Goal: Task Accomplishment & Management: Use online tool/utility

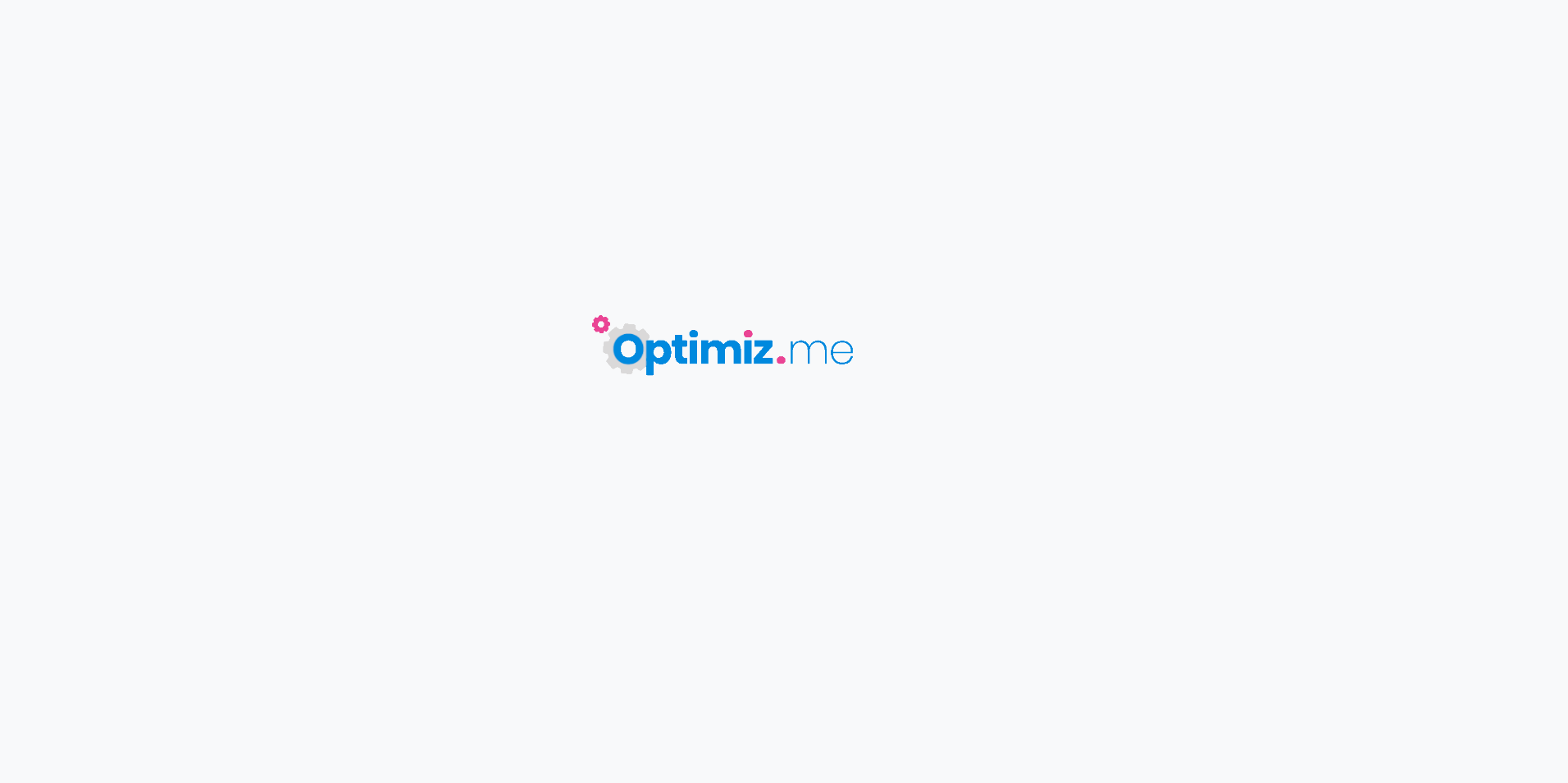
type input "Préparez vos vacances de la toussaint : 3 idées de séjours pour profiter pleine…"
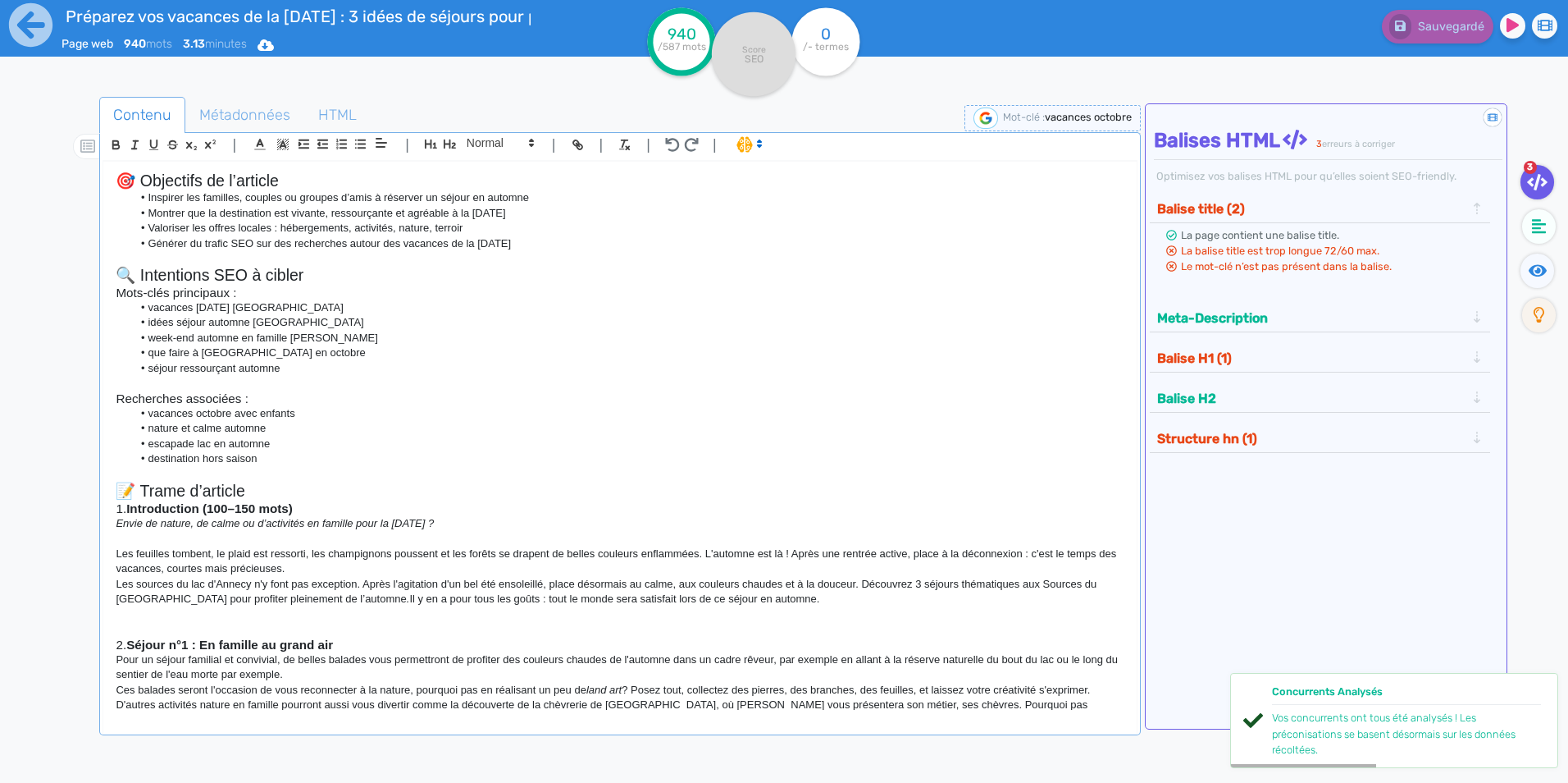
click at [406, 349] on li "que faire à Annecy en octobre" at bounding box center [629, 353] width 993 height 15
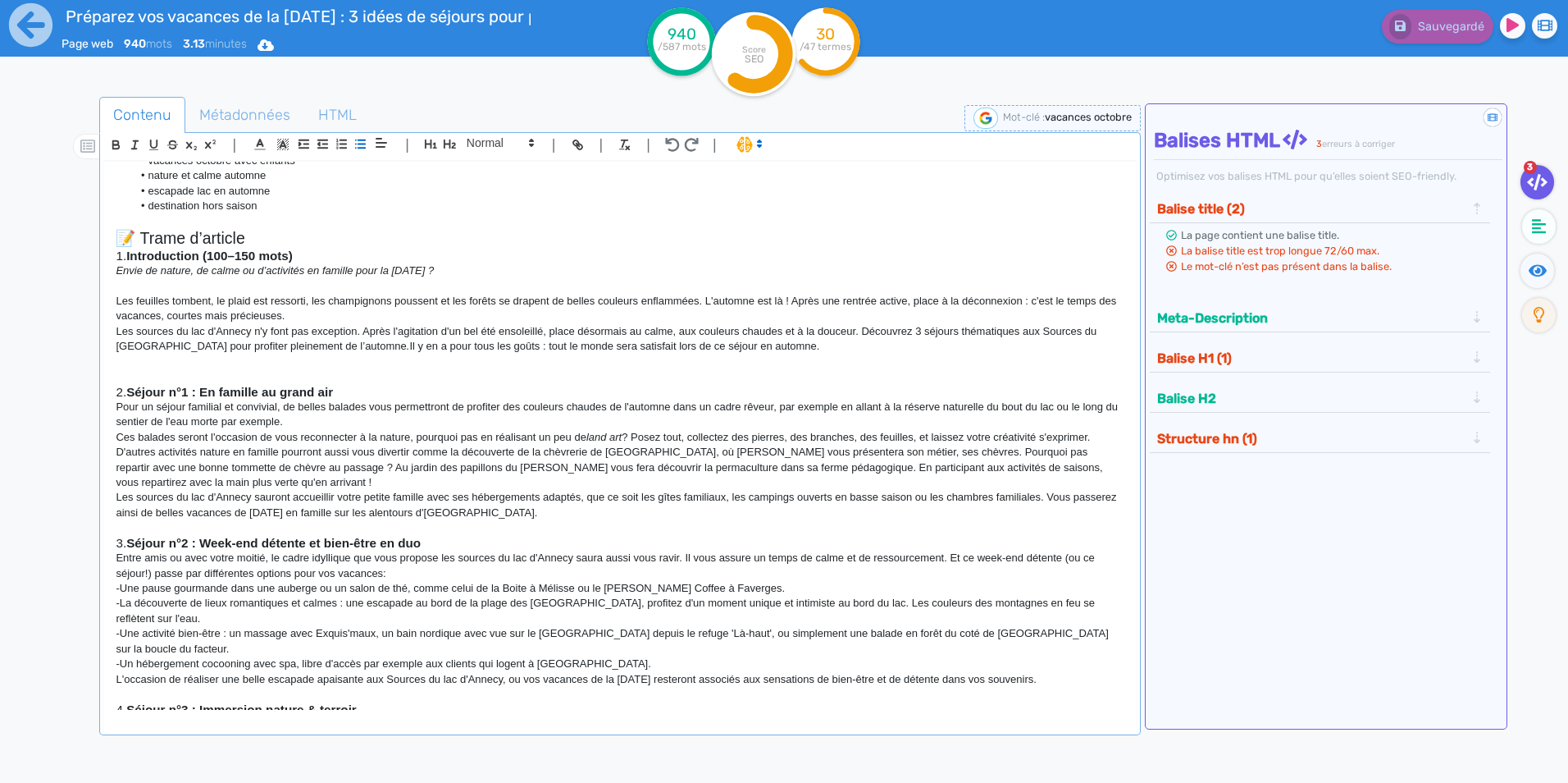
scroll to position [246, 0]
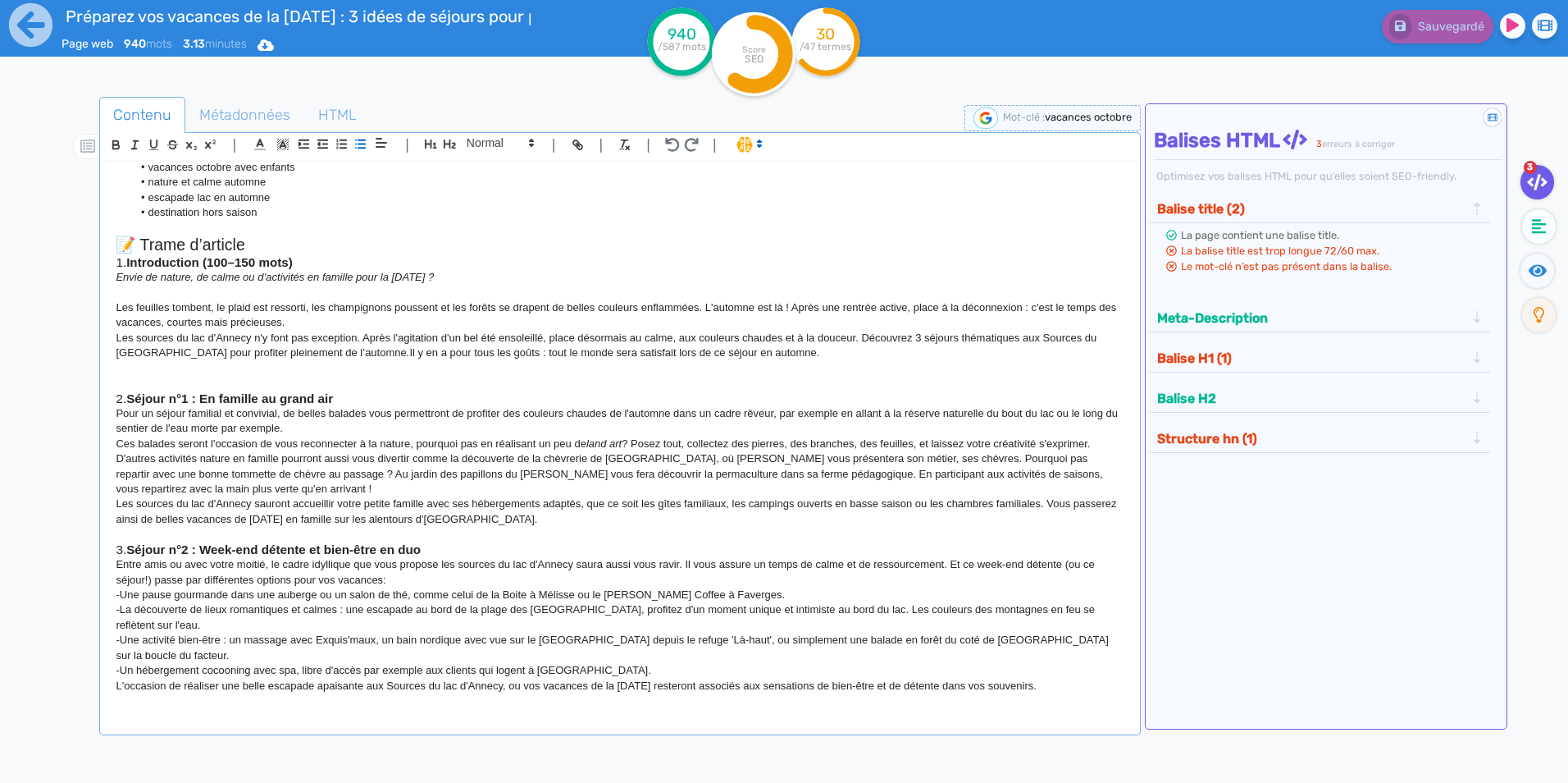
click at [222, 318] on p "Les feuilles tombent, le plaid est ressorti, les champignons poussent et les fo…" at bounding box center [620, 316] width 1008 height 30
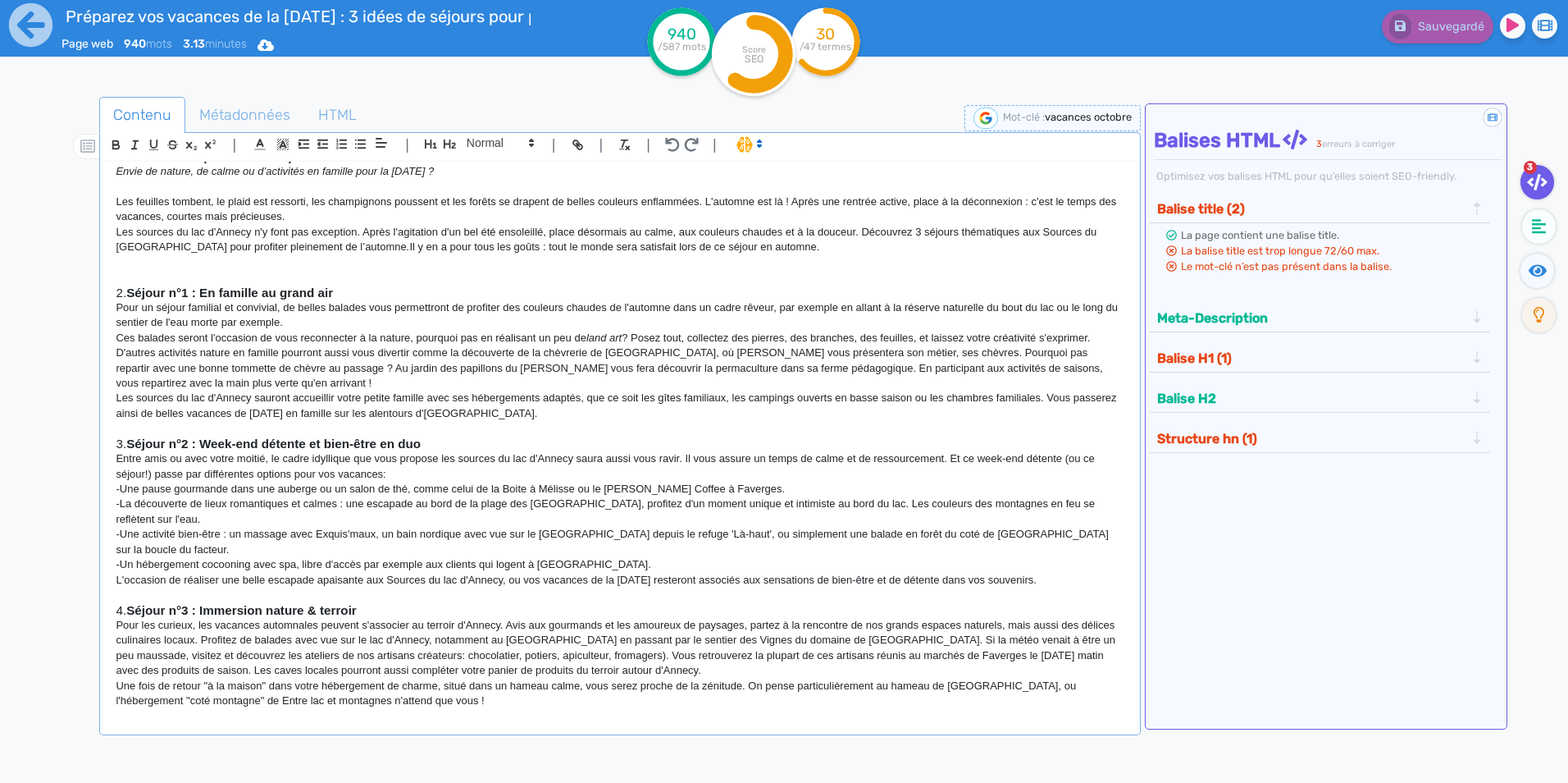
scroll to position [410, 0]
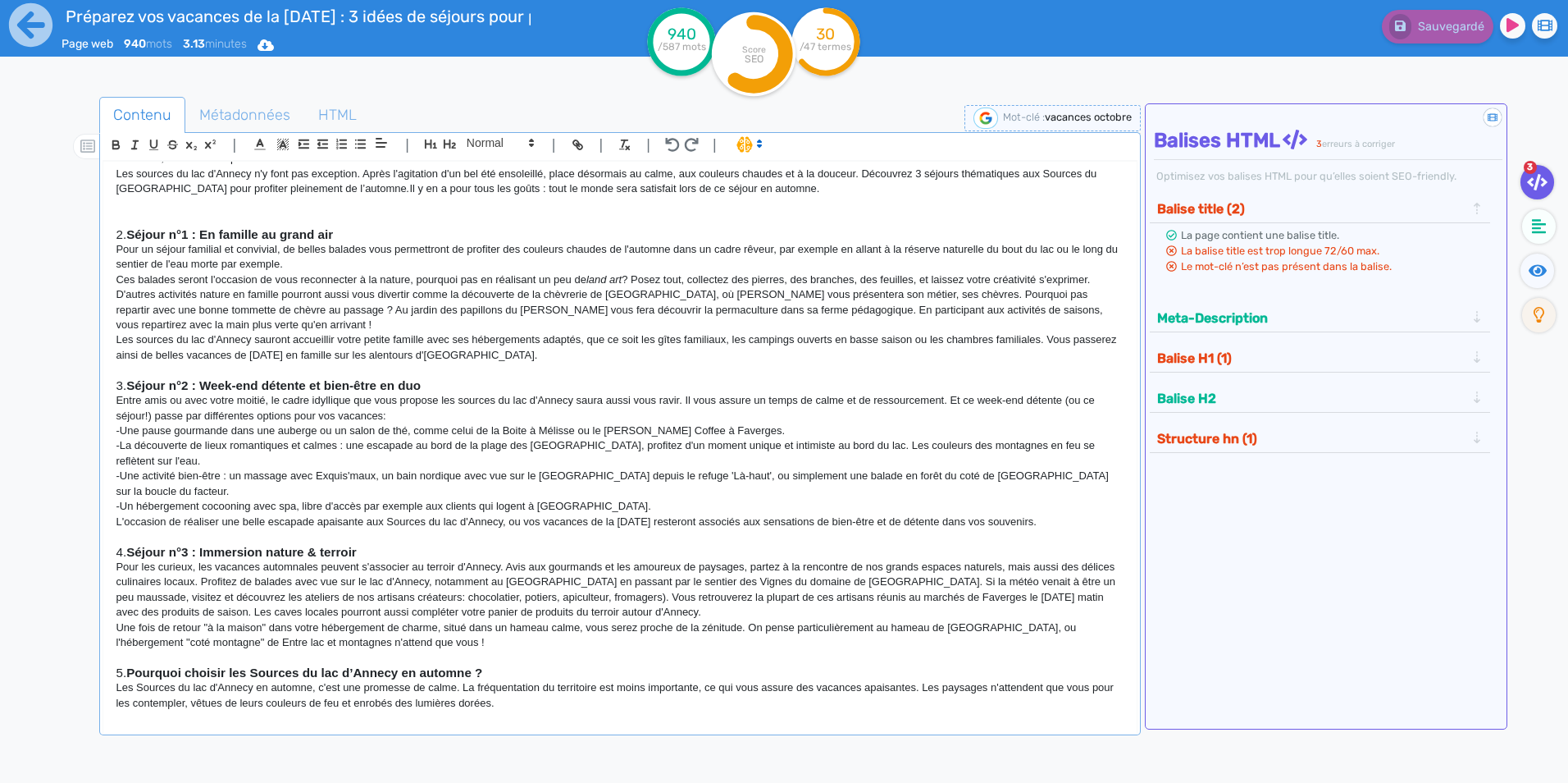
click at [717, 186] on p "Les sources du lac d'Annecy n'y font pas exception. Après l'agitation d'un bel …" at bounding box center [620, 182] width 1008 height 30
click at [728, 224] on p at bounding box center [620, 220] width 1008 height 15
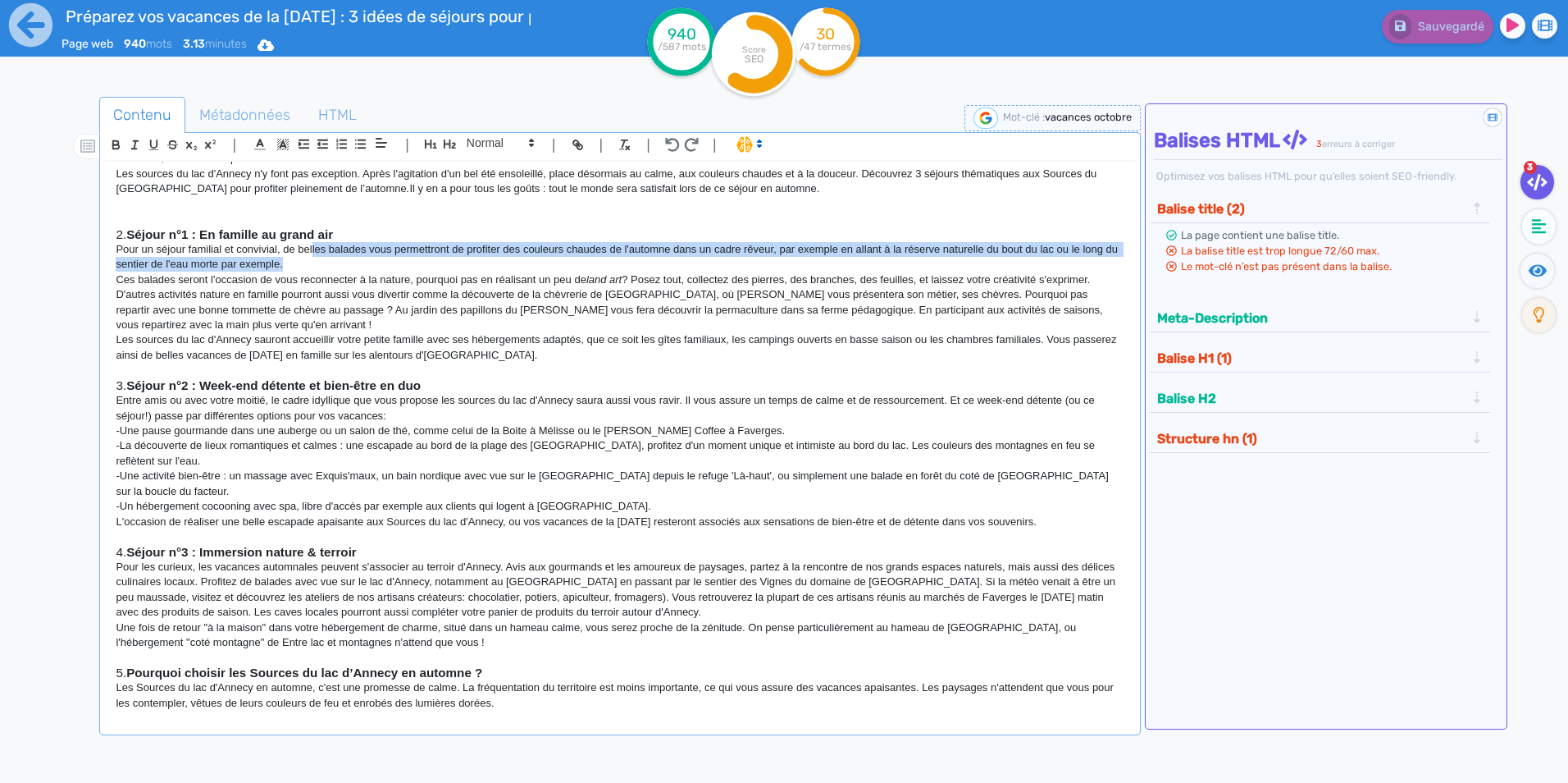
drag, startPoint x: 313, startPoint y: 247, endPoint x: 630, endPoint y: 260, distance: 317.3
click at [630, 260] on p "Pour un séjour familial et convivial, de belles balades vous permettront de pro…" at bounding box center [620, 257] width 1008 height 30
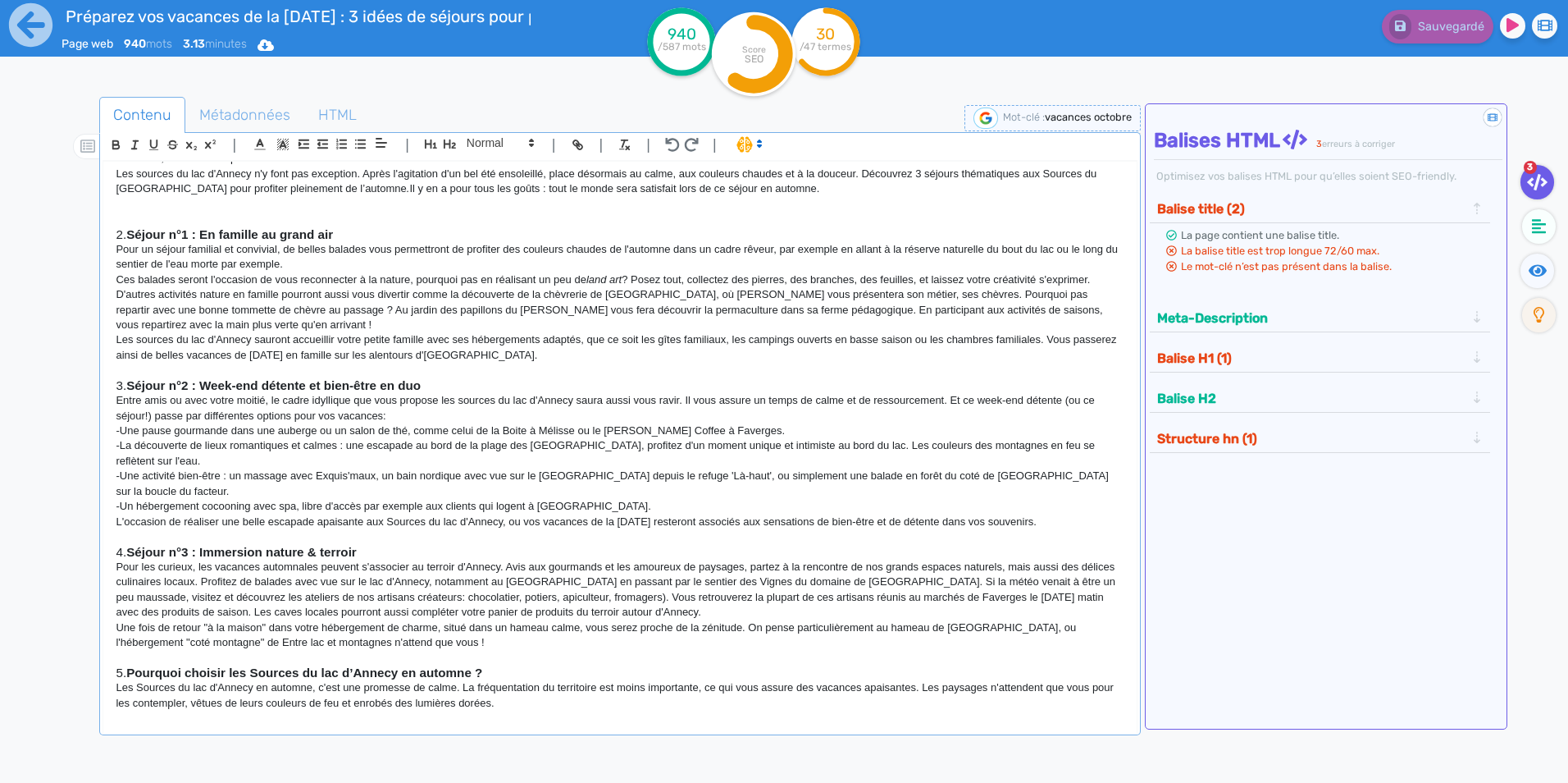
click at [736, 515] on p "L'occasion de réaliser une belle escapade apaisante aux Sources du lac d'Annecy…" at bounding box center [620, 522] width 1008 height 15
drag, startPoint x: 293, startPoint y: 242, endPoint x: 443, endPoint y: 252, distance: 150.3
click at [443, 252] on p "Pour un séjour familial et convivial, de belles balades vous permettront de pro…" at bounding box center [620, 257] width 1008 height 30
click at [286, 301] on p "Ces balades seront l'occasion de vous reconnecter à la nature, pourquoi pas en …" at bounding box center [620, 303] width 1008 height 61
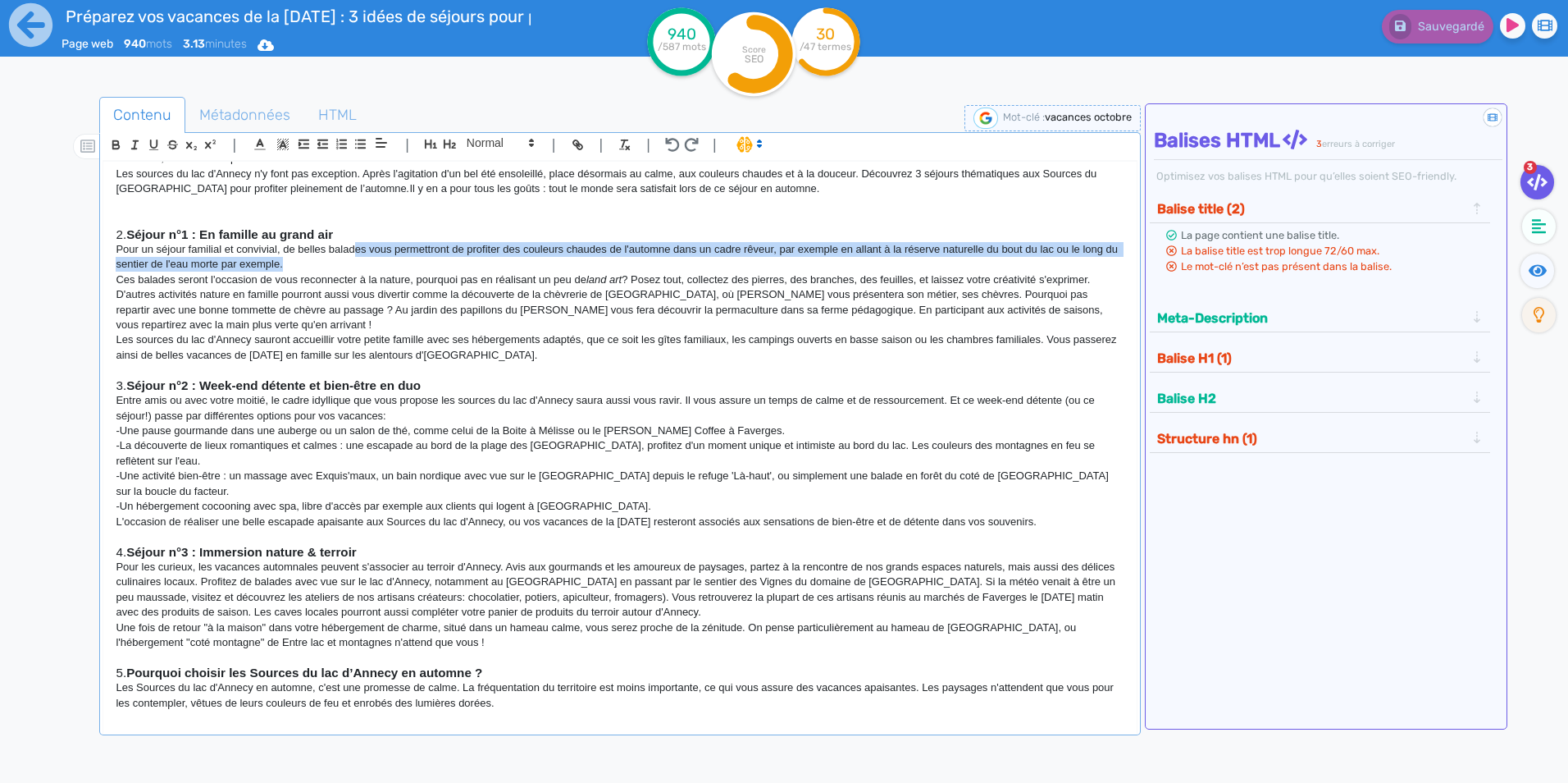
drag, startPoint x: 355, startPoint y: 246, endPoint x: 442, endPoint y: 267, distance: 89.5
click at [442, 267] on p "Pour un séjour familial et convivial, de belles balades vous permettront de pro…" at bounding box center [620, 257] width 1008 height 30
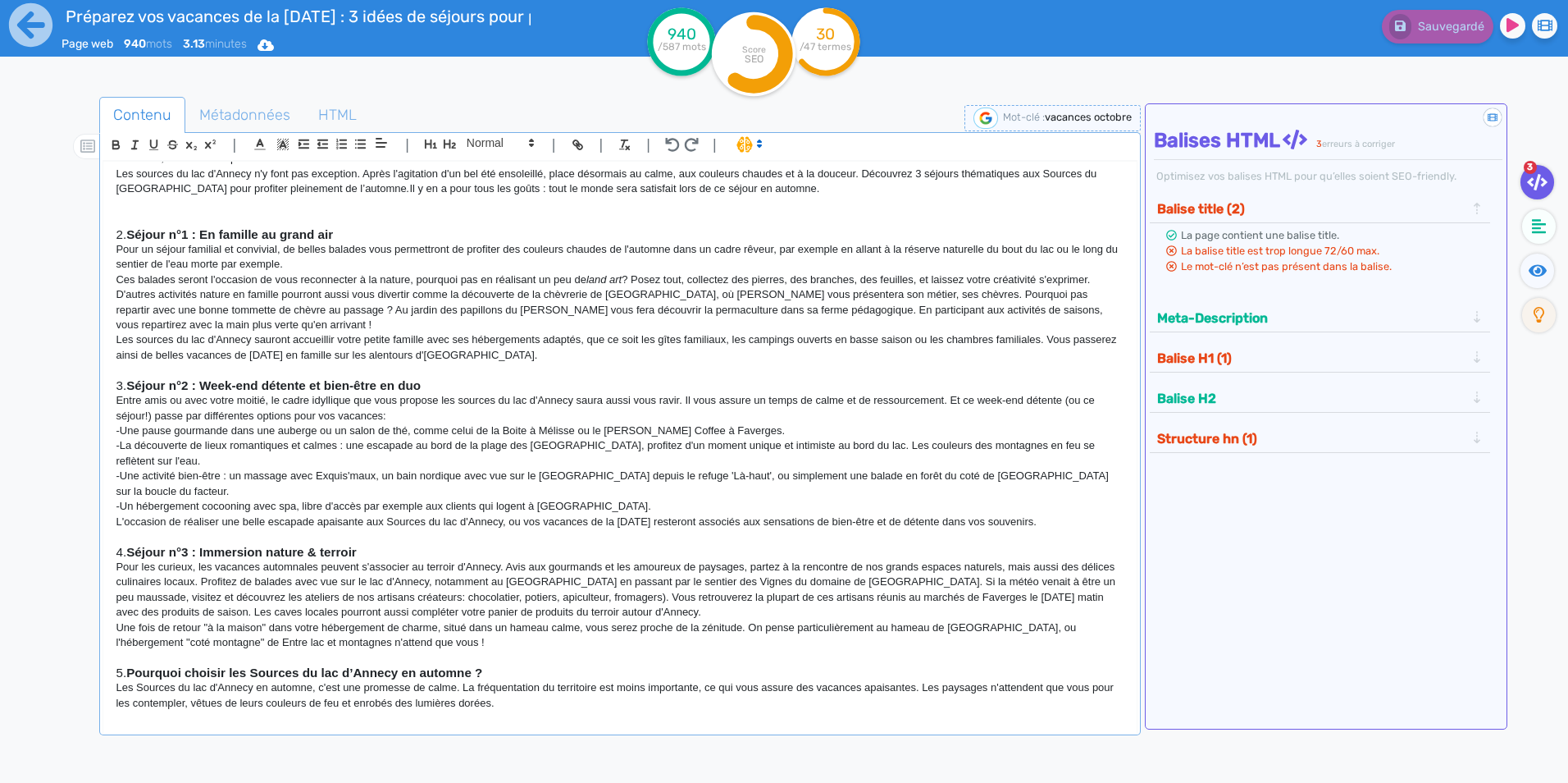
drag, startPoint x: 1053, startPoint y: 247, endPoint x: 1052, endPoint y: 225, distance: 22.0
click at [1052, 247] on p "Pour un séjour familial et convivial, de belles balades vous permettront de pro…" at bounding box center [620, 257] width 1008 height 30
drag, startPoint x: 1054, startPoint y: 246, endPoint x: 900, endPoint y: 247, distance: 154.0
click at [900, 247] on p "Pour un séjour familial et convivial, de belles balades vous permettront de pro…" at bounding box center [620, 257] width 1008 height 30
click at [134, 148] on line "button" at bounding box center [134, 148] width 5 height 0
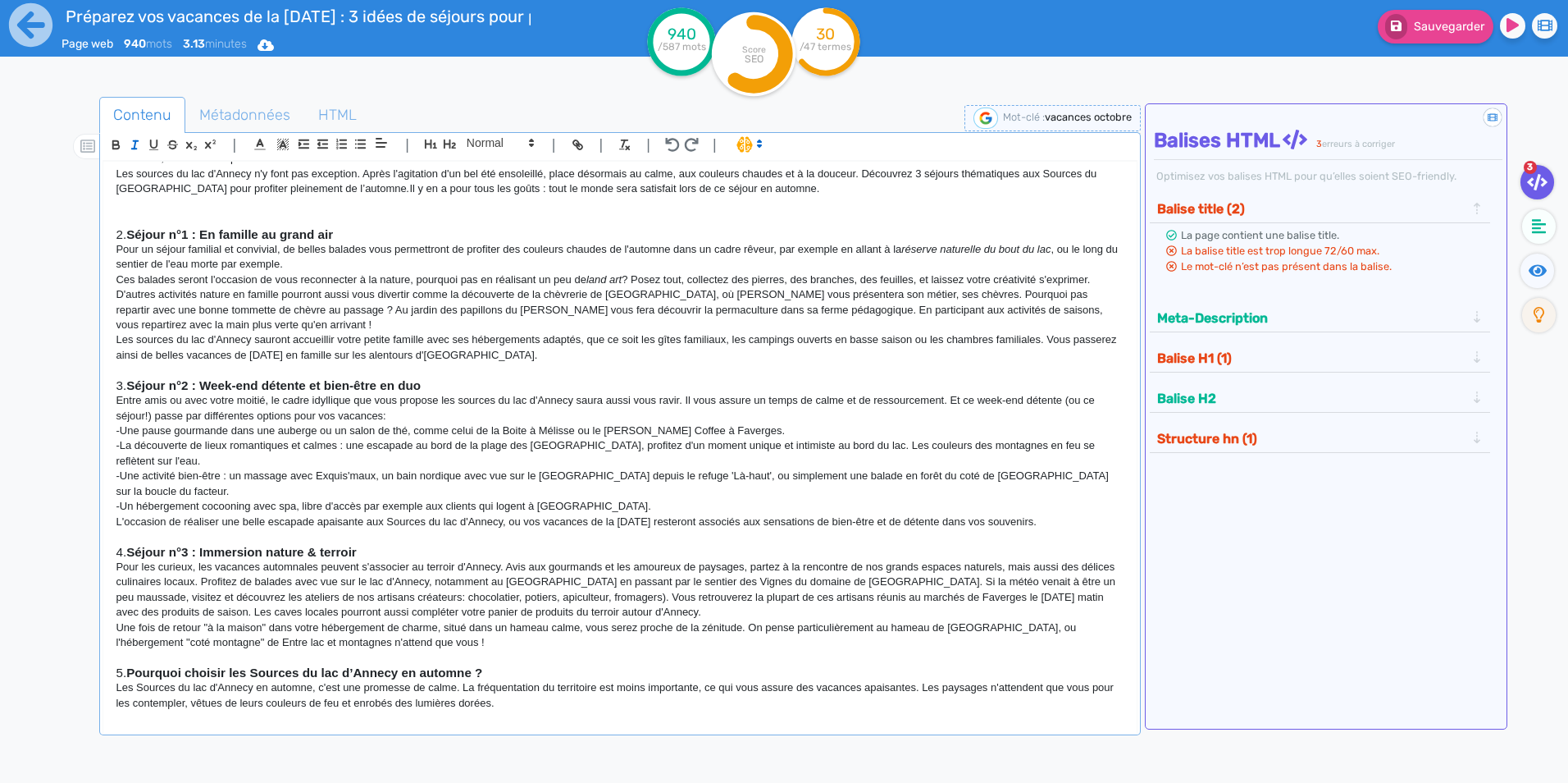
click at [925, 337] on p "Les sources du lac d'Annecy sauront accueillir votre petite famille avec ses hé…" at bounding box center [620, 347] width 1008 height 30
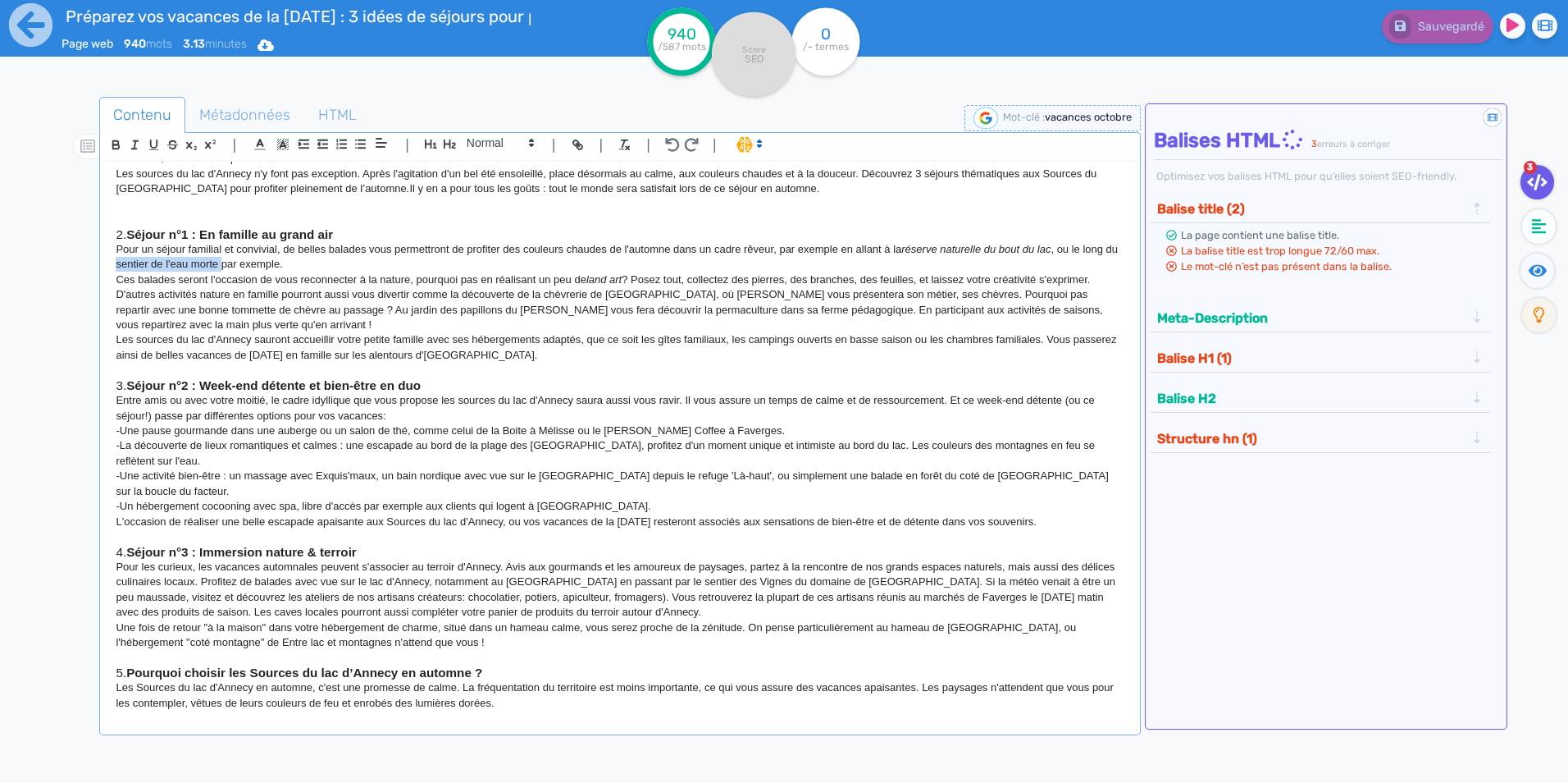
drag, startPoint x: 131, startPoint y: 262, endPoint x: 236, endPoint y: 263, distance: 105.0
click at [236, 263] on p "Pour un séjour familial et convivial, de belles balades vous permettront de pro…" at bounding box center [620, 257] width 1008 height 30
click at [232, 267] on p "Pour un séjour familial et convivial, de belles balades vous permettront de pro…" at bounding box center [620, 257] width 1008 height 30
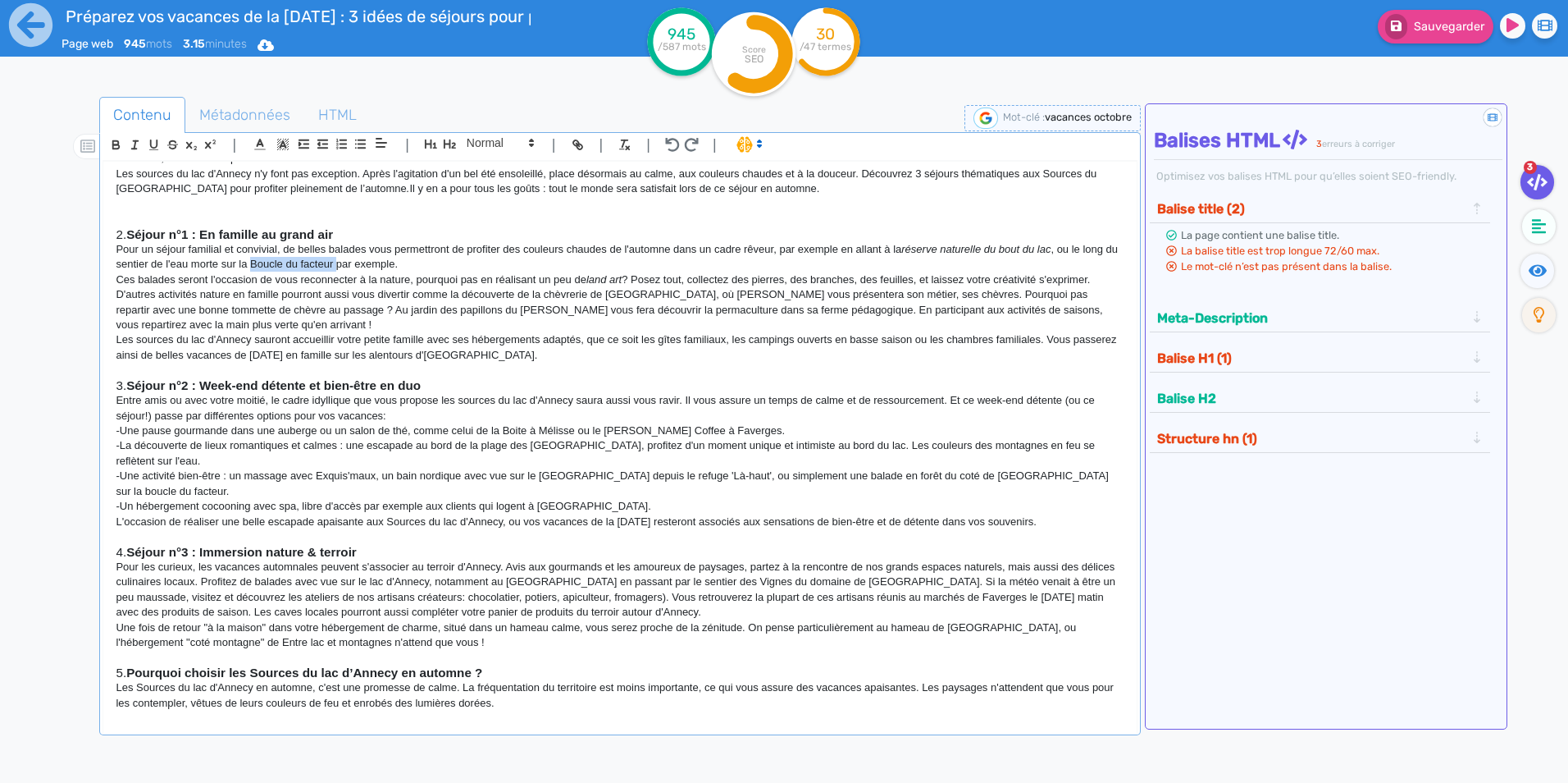
drag, startPoint x: 350, startPoint y: 264, endPoint x: 267, endPoint y: 261, distance: 83.1
click at [267, 261] on p "Pour un séjour familial et convivial, de belles balades vous permettront de pro…" at bounding box center [620, 257] width 1008 height 30
click at [139, 144] on icon "button" at bounding box center [135, 145] width 14 height 14
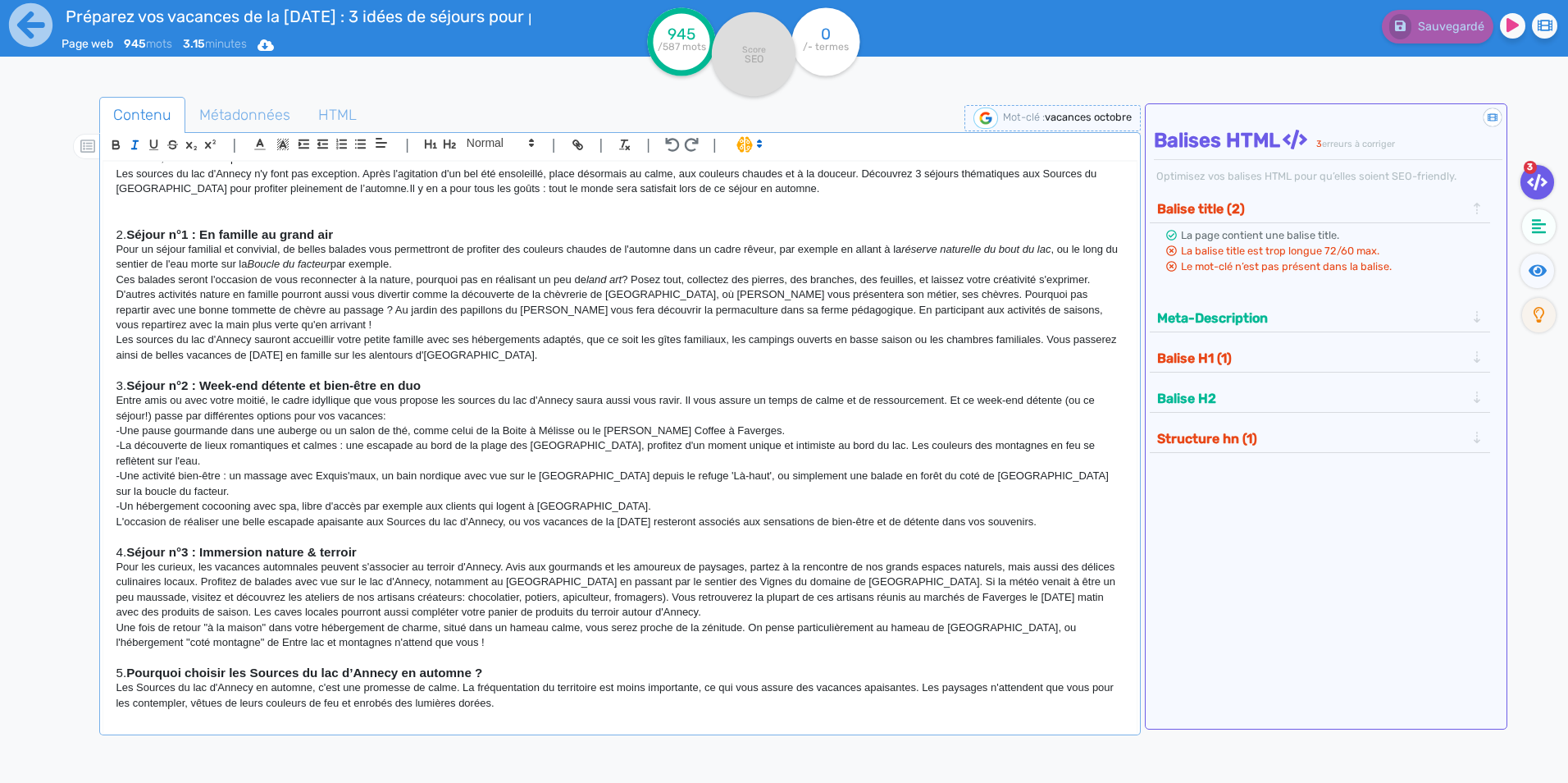
click at [373, 314] on p "Ces balades seront l'occasion de vous reconnecter à la nature, pourquoi pas en …" at bounding box center [620, 303] width 1008 height 61
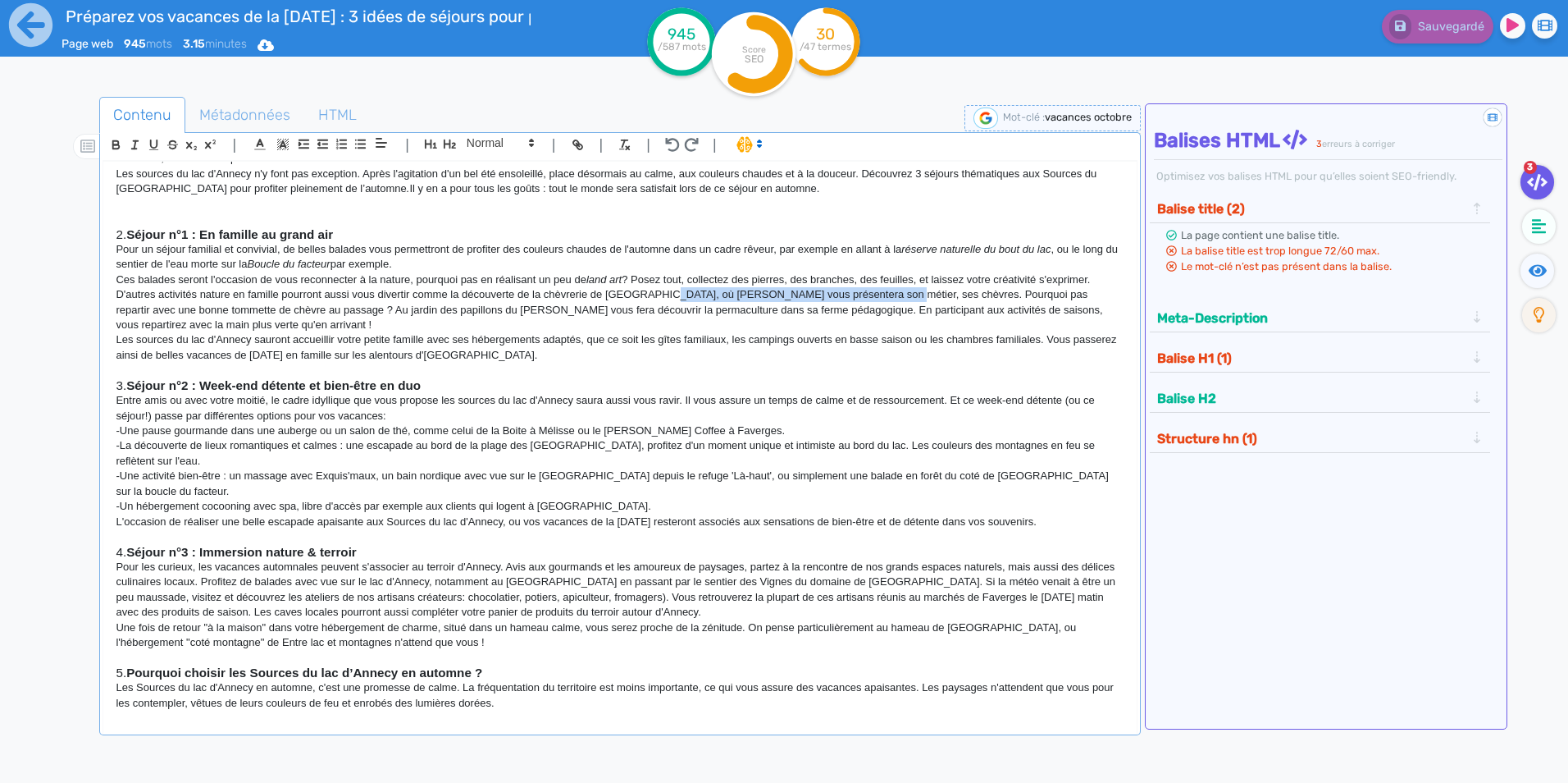
drag, startPoint x: 660, startPoint y: 291, endPoint x: 878, endPoint y: 289, distance: 218.0
click at [878, 289] on p "Ces balades seront l'occasion de vous reconnecter à la nature, pourquoi pas en …" at bounding box center [620, 303] width 1008 height 61
click at [861, 297] on p "Ces balades seront l'occasion de vous reconnecter à la nature, pourquoi pas en …" at bounding box center [620, 303] width 1008 height 61
click at [840, 296] on p "Ces balades seront l'occasion de vous reconnecter à la nature, pourquoi pas en …" at bounding box center [620, 303] width 1008 height 61
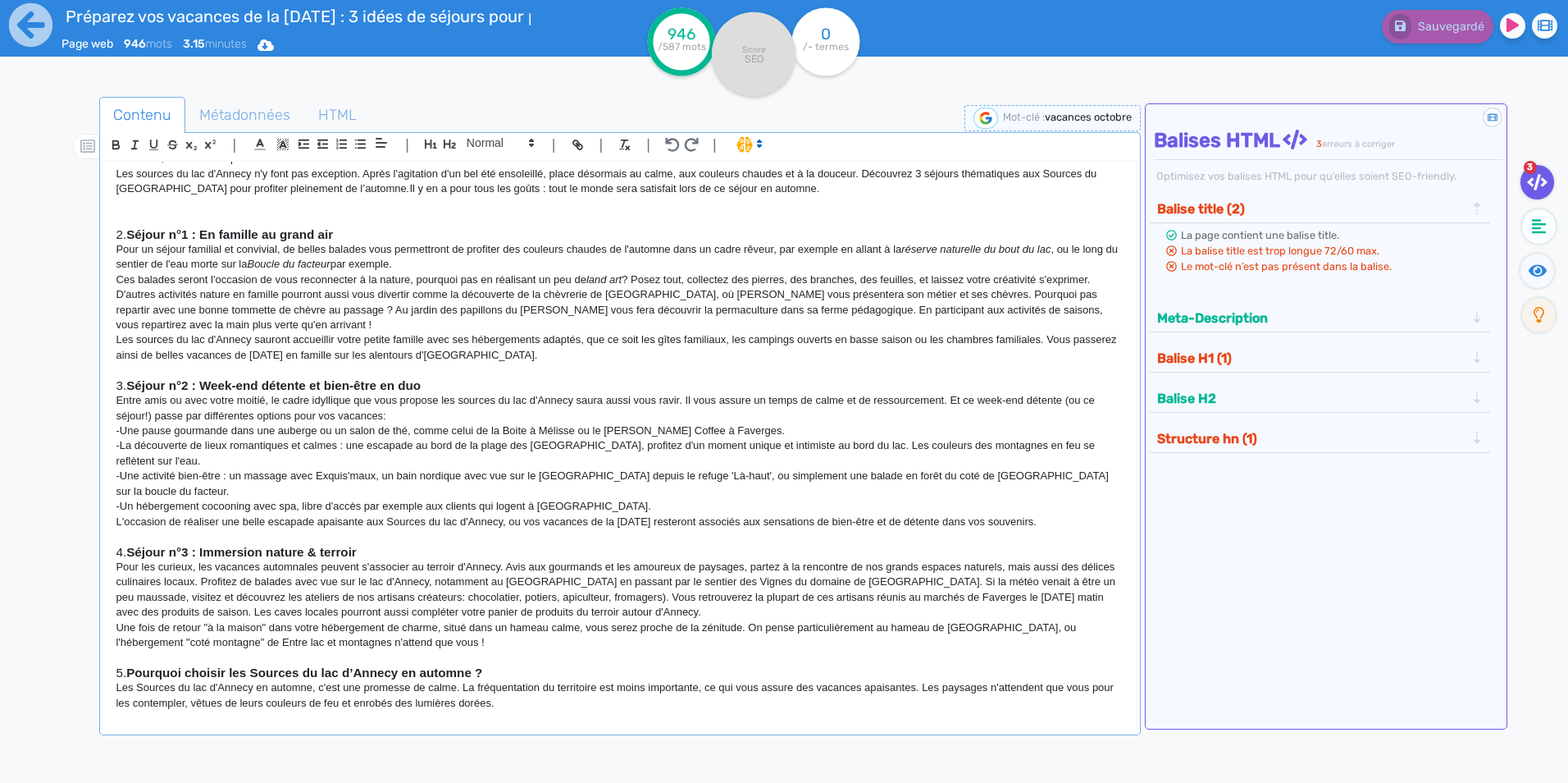
click at [962, 295] on p "Ces balades seront l'occasion de vous reconnecter à la nature, pourquoi pas en …" at bounding box center [620, 303] width 1008 height 61
click at [923, 294] on p "Ces balades seront l'occasion de vous reconnecter à la nature, pourquoi pas en …" at bounding box center [620, 303] width 1008 height 61
drag, startPoint x: 326, startPoint y: 310, endPoint x: 470, endPoint y: 307, distance: 144.0
click at [470, 307] on p "Ces balades seront l'occasion de vous reconnecter à la nature, pourquoi pas en …" at bounding box center [620, 303] width 1008 height 61
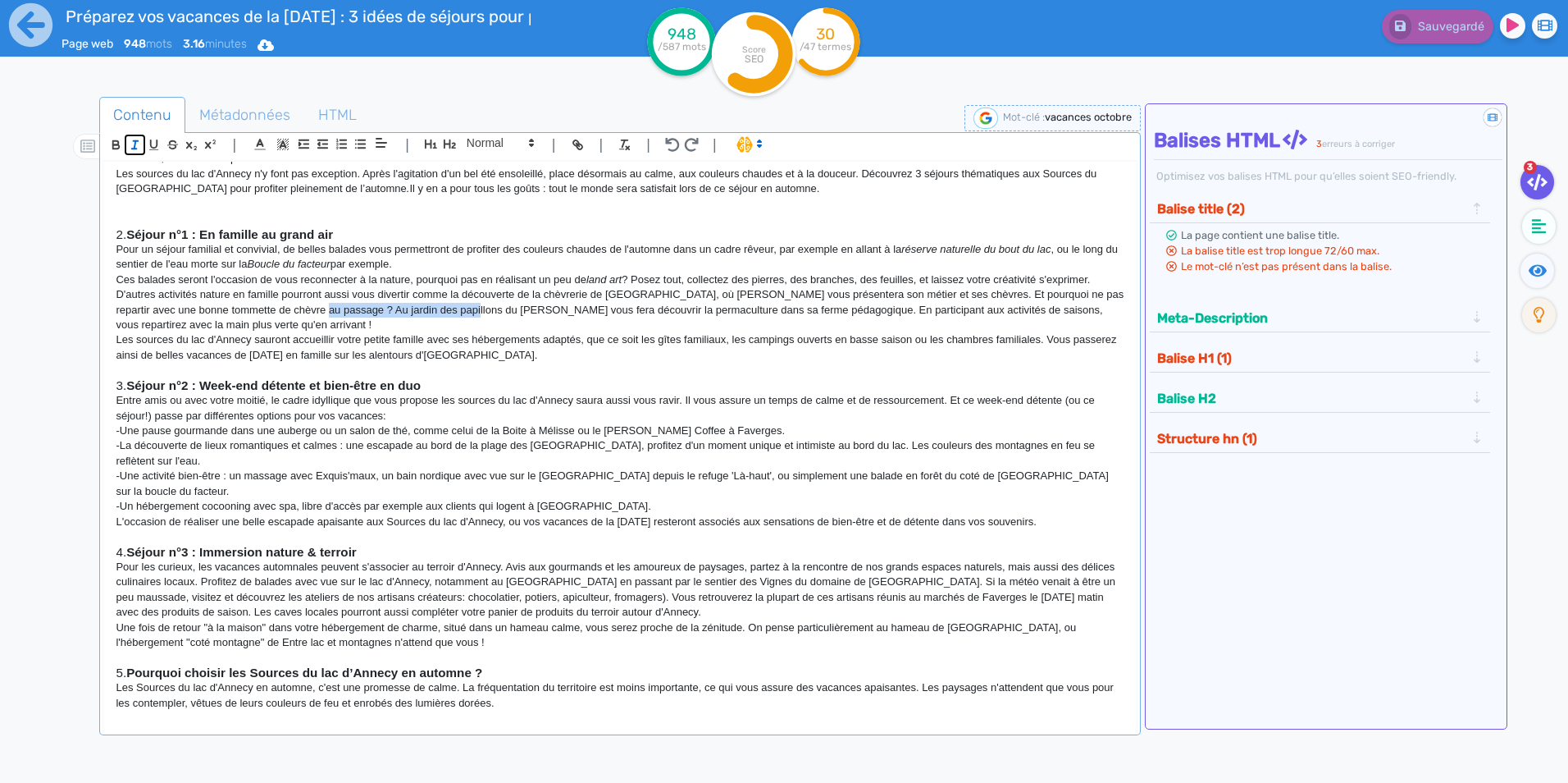
drag, startPoint x: 140, startPoint y: 147, endPoint x: 167, endPoint y: 175, distance: 38.9
click at [139, 147] on icon "button" at bounding box center [135, 145] width 14 height 14
click at [527, 317] on p "Ces balades seront l'occasion de vous reconnecter à la nature, pourquoi pas en …" at bounding box center [620, 303] width 1008 height 61
drag, startPoint x: 541, startPoint y: 296, endPoint x: 648, endPoint y: 289, distance: 107.2
click at [648, 289] on p "Ces balades seront l'occasion de vous reconnecter à la nature, pourquoi pas en …" at bounding box center [620, 303] width 1008 height 61
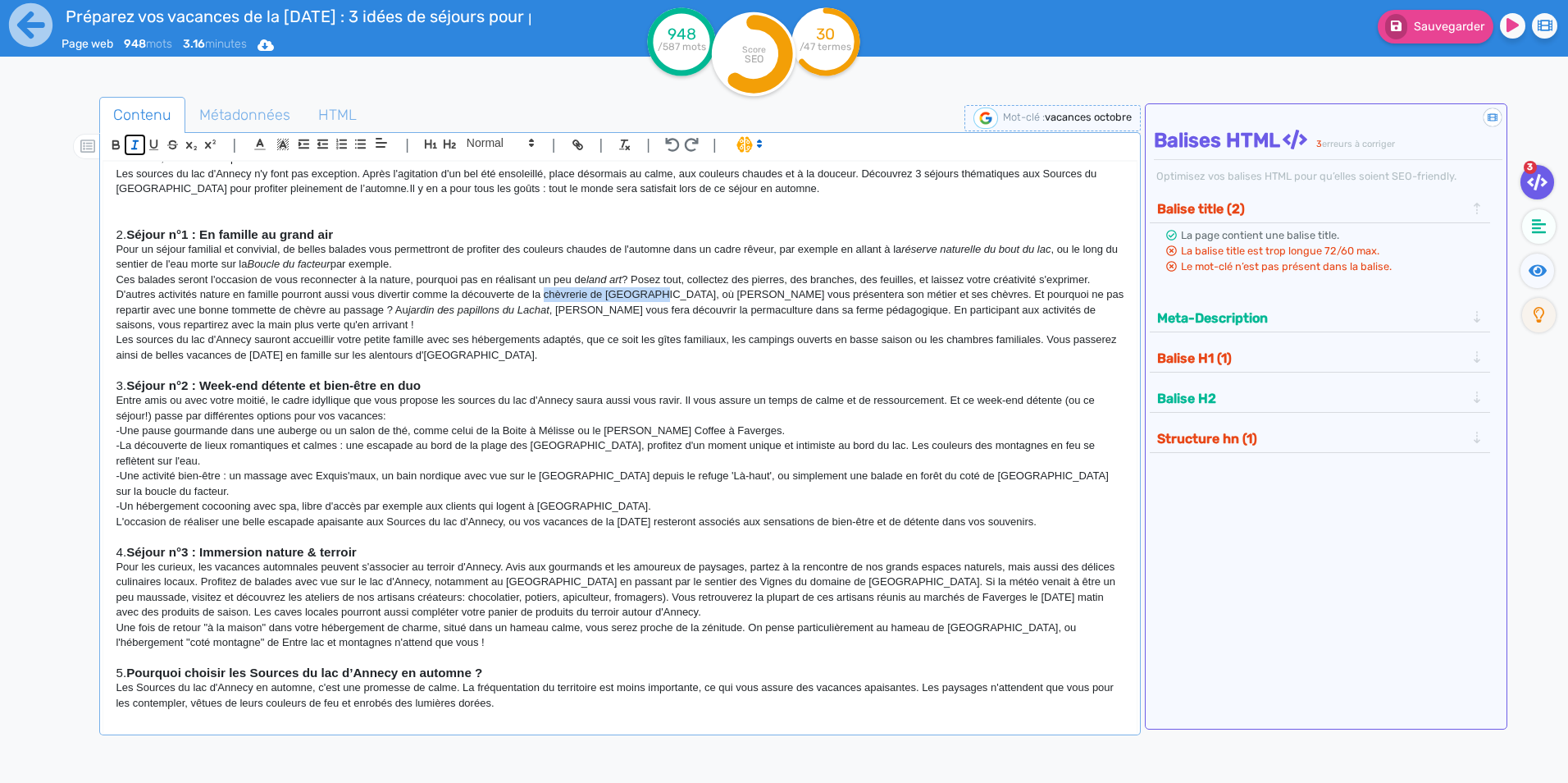
click at [140, 147] on icon "button" at bounding box center [135, 145] width 14 height 14
click at [543, 363] on p at bounding box center [620, 370] width 1008 height 15
click at [1081, 309] on p "Ces balades seront l'occasion de vous reconnecter à la nature, pourquoi pas en …" at bounding box center [620, 303] width 1008 height 61
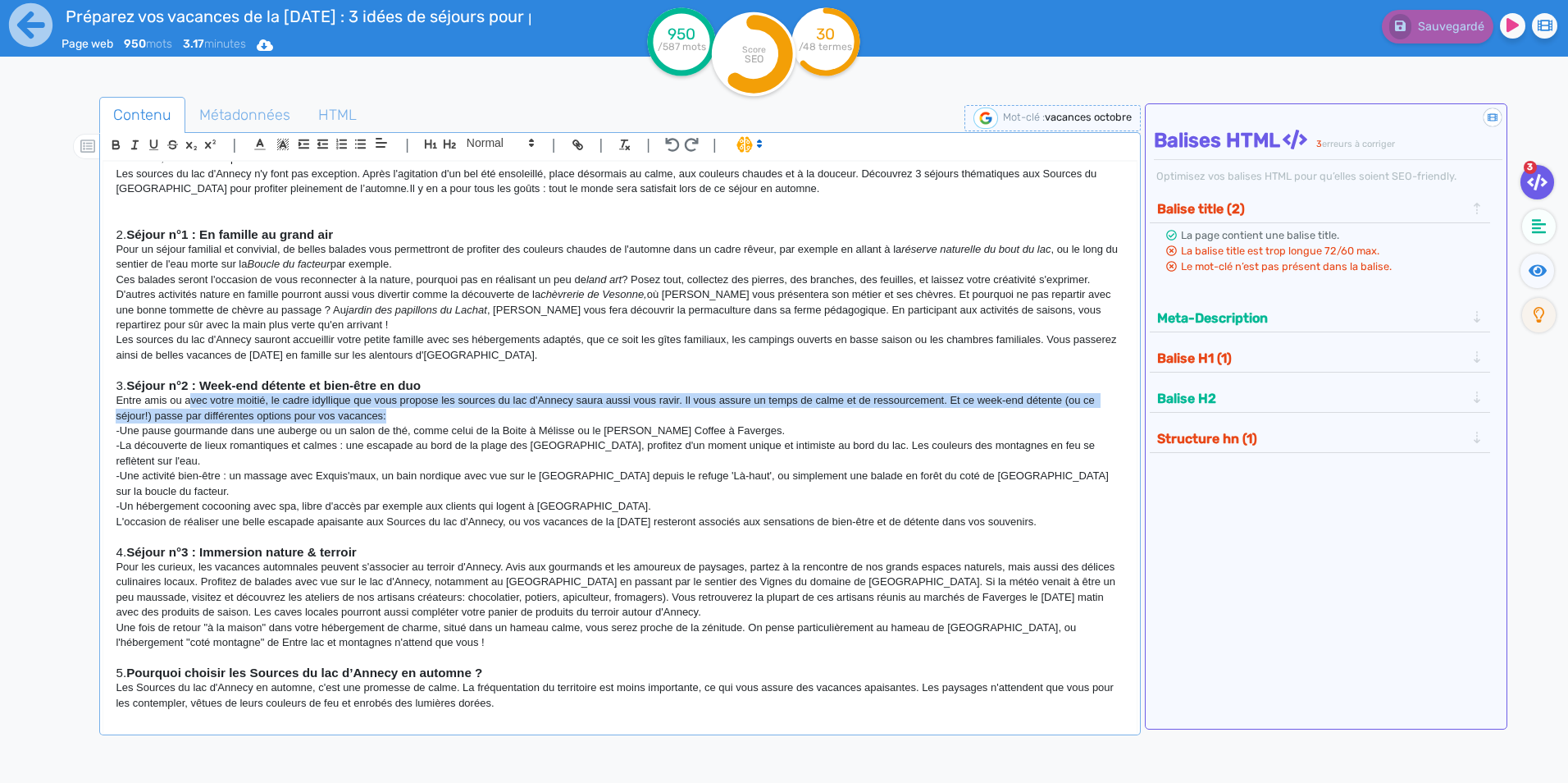
drag, startPoint x: 189, startPoint y: 402, endPoint x: 719, endPoint y: 420, distance: 530.3
click at [719, 420] on p "Entre amis ou avec votre moitié, le cadre idyllique que vous propose les source…" at bounding box center [620, 408] width 1008 height 30
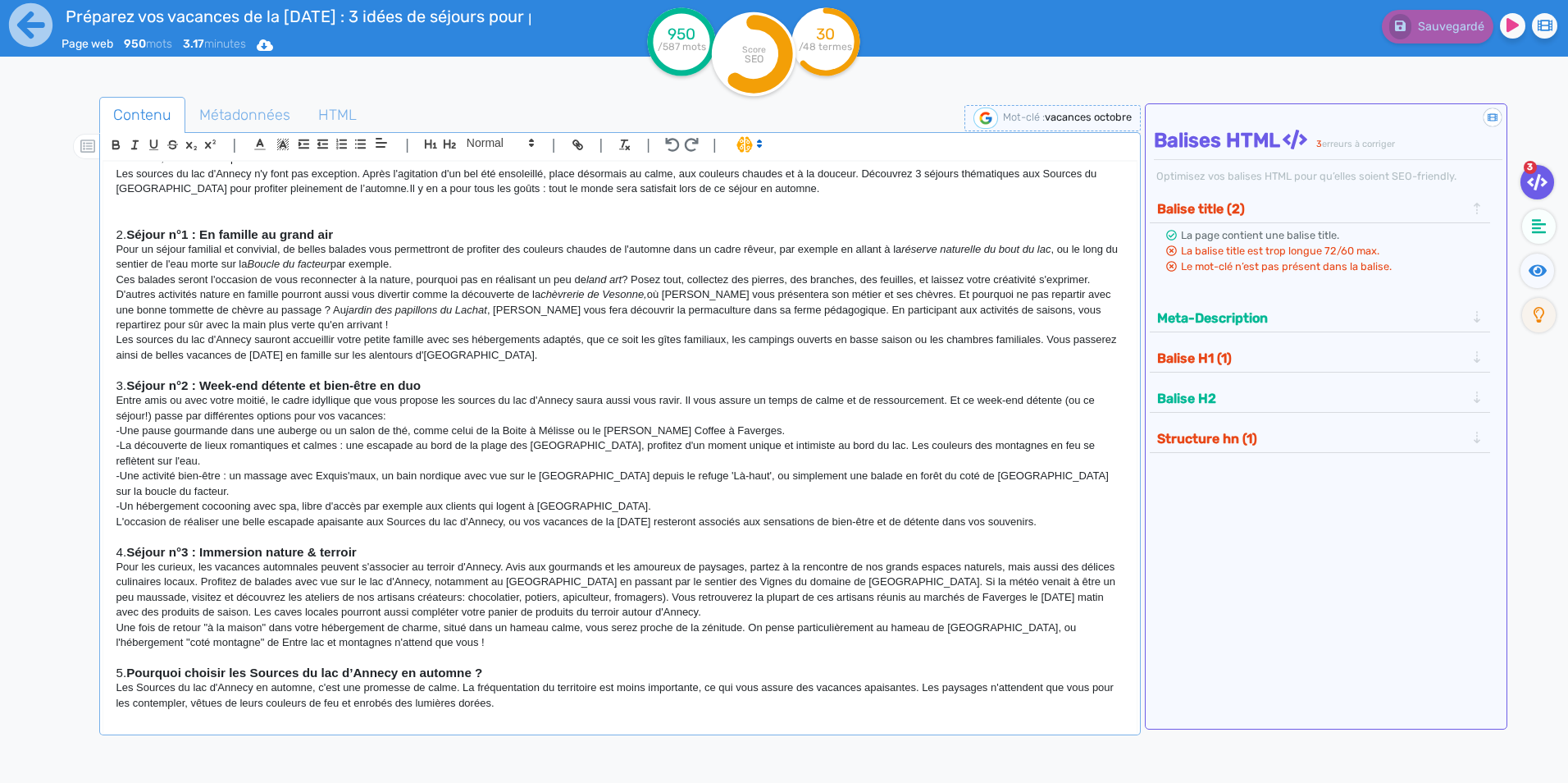
click at [389, 469] on p "-Une activité bien-être : un massage avec Exquis'maux, un bain nordique avec vu…" at bounding box center [620, 484] width 1008 height 30
click at [115, 430] on div "🎯 Objectifs de l’article Inspirer les familles, couples ou groupes d’amis à rés…" at bounding box center [620, 436] width 1033 height 548
click at [110, 444] on div "🎯 Objectifs de l’article Inspirer les familles, couples ou groupes d’amis à rés…" at bounding box center [620, 436] width 1033 height 548
click at [110, 472] on div "🎯 Objectifs de l’article Inspirer les familles, couples ou groupes d’amis à rés…" at bounding box center [620, 436] width 1033 height 548
click at [113, 486] on div "🎯 Objectifs de l’article Inspirer les familles, couples ou groupes d’amis à rés…" at bounding box center [620, 436] width 1033 height 548
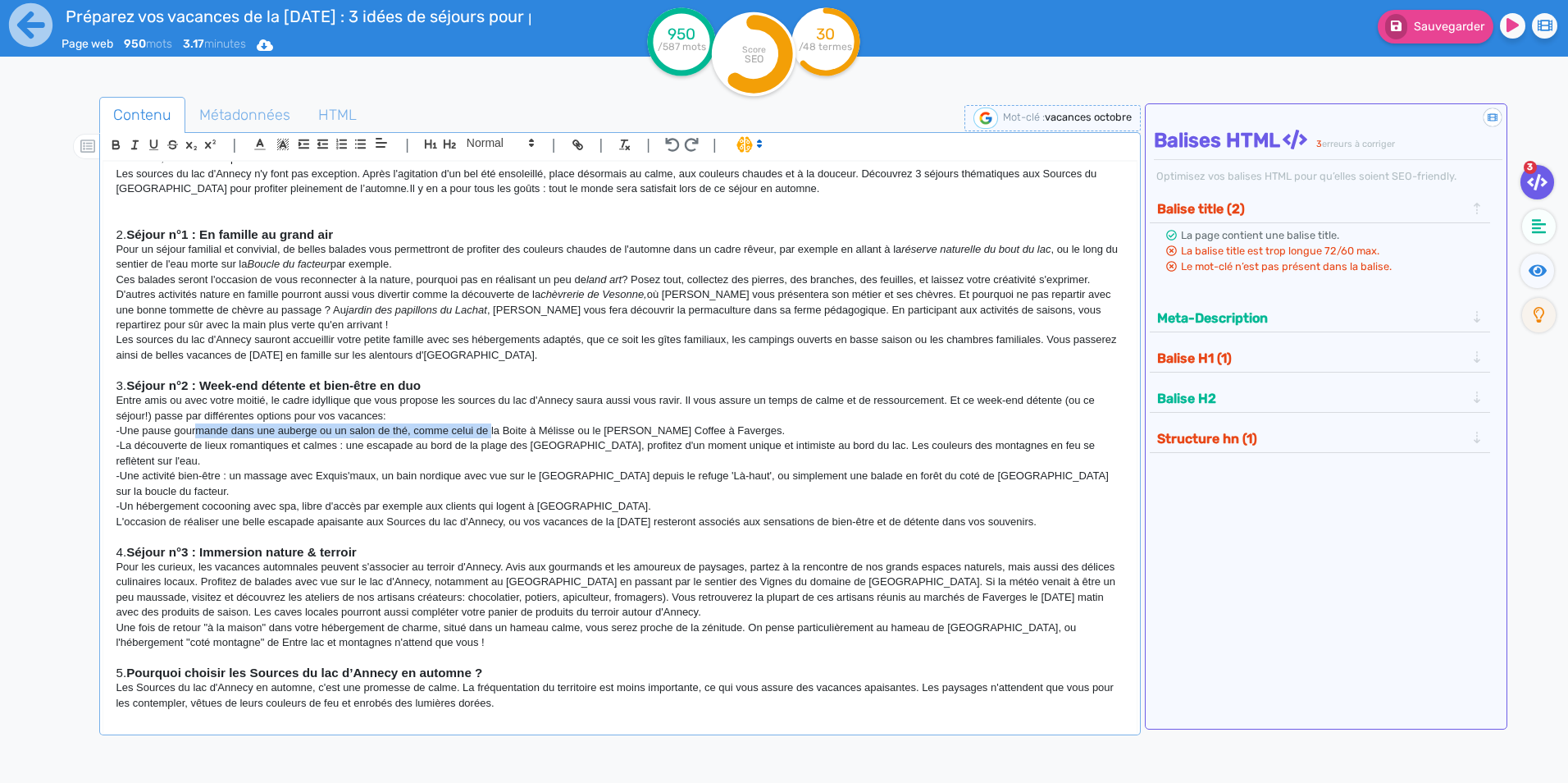
drag, startPoint x: 203, startPoint y: 429, endPoint x: 498, endPoint y: 427, distance: 295.0
click at [498, 427] on p "-Une pause gourmande dans une auberge ou un salon de thé, comme celui de la Boi…" at bounding box center [620, 431] width 1008 height 15
click at [568, 466] on p "-La découverte de lieux romantiques et calmes : une escapade au bord de la plag…" at bounding box center [620, 454] width 1008 height 30
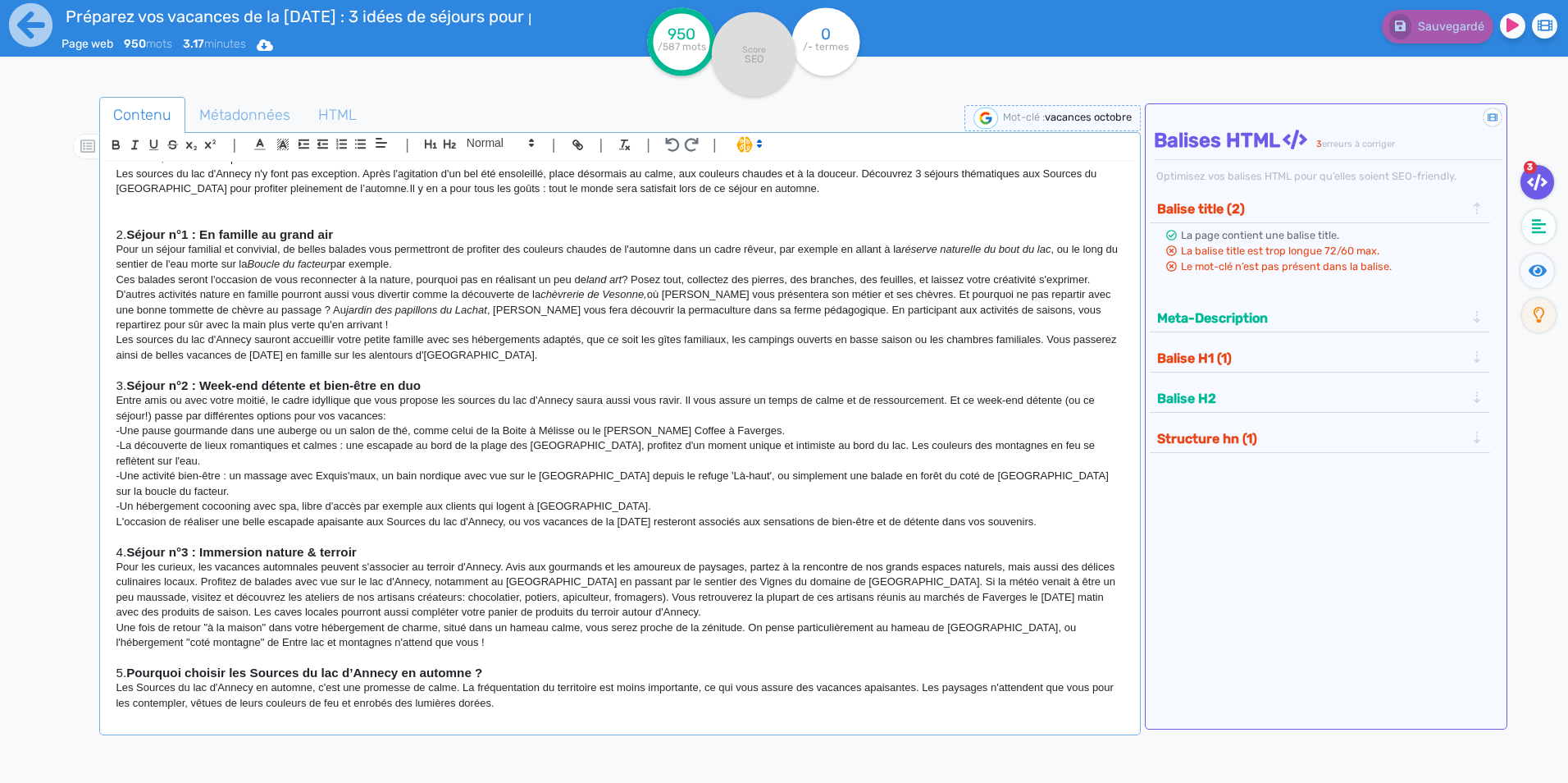
click at [170, 442] on p "-La découverte de lieux romantiques et calmes : une escapade au bord de la plag…" at bounding box center [620, 454] width 1008 height 30
drag, startPoint x: 512, startPoint y: 430, endPoint x: 587, endPoint y: 427, distance: 75.1
click at [587, 427] on p "-Une pause gourmande dans une auberge ou un salon de thé, comme celui de la Boi…" at bounding box center [620, 431] width 1008 height 15
click at [133, 145] on icon "button" at bounding box center [135, 145] width 14 height 14
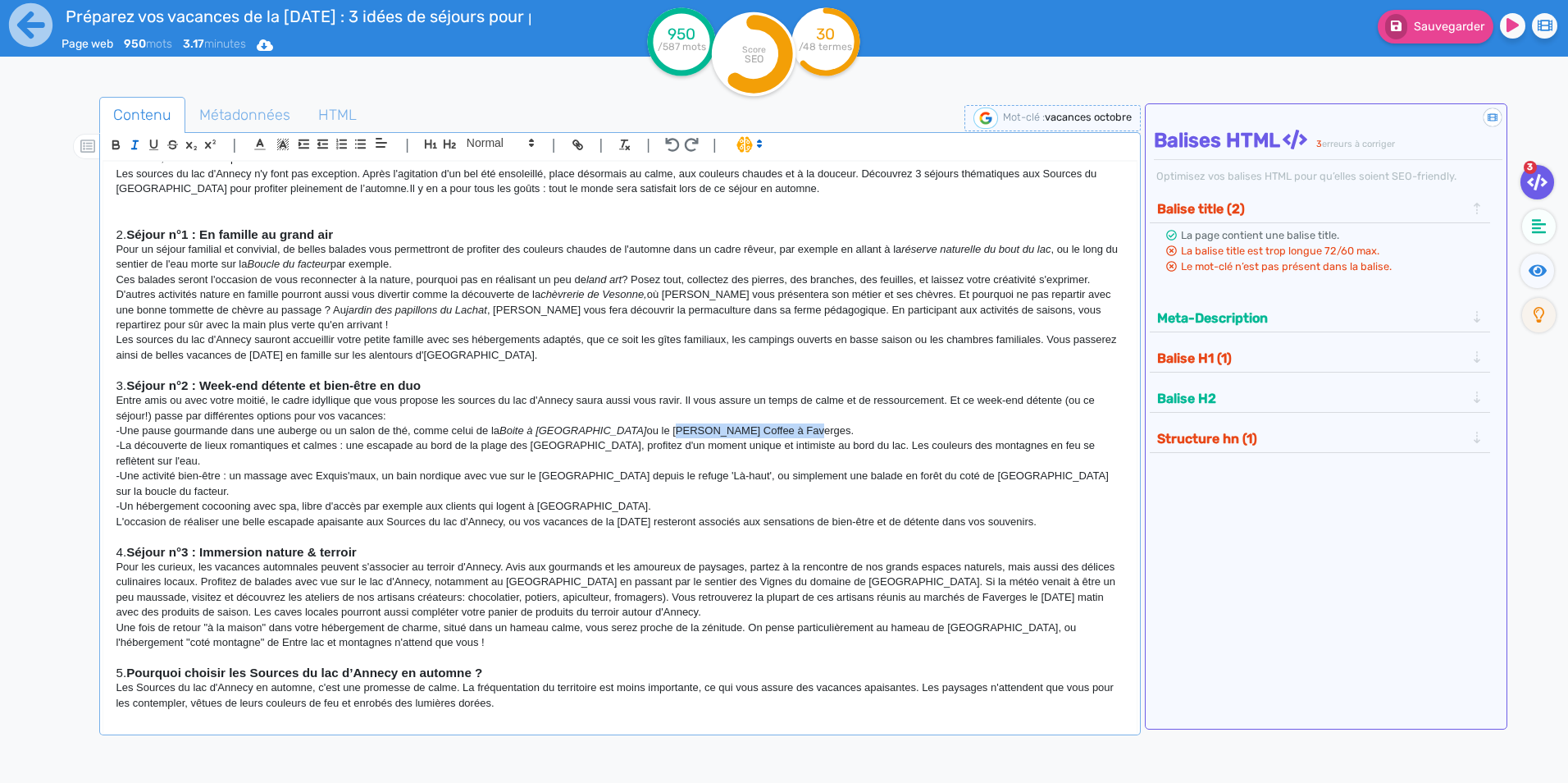
drag, startPoint x: 617, startPoint y: 429, endPoint x: 731, endPoint y: 433, distance: 114.1
click at [731, 433] on p "-Une pause gourmande dans une auberge ou un salon de thé, comme celui de la Boi…" at bounding box center [620, 431] width 1008 height 15
drag, startPoint x: 582, startPoint y: 444, endPoint x: 672, endPoint y: 448, distance: 90.1
click at [584, 445] on p "-La découverte de lieux romantiques et calmes : une escapade au bord de la plag…" at bounding box center [620, 454] width 1008 height 30
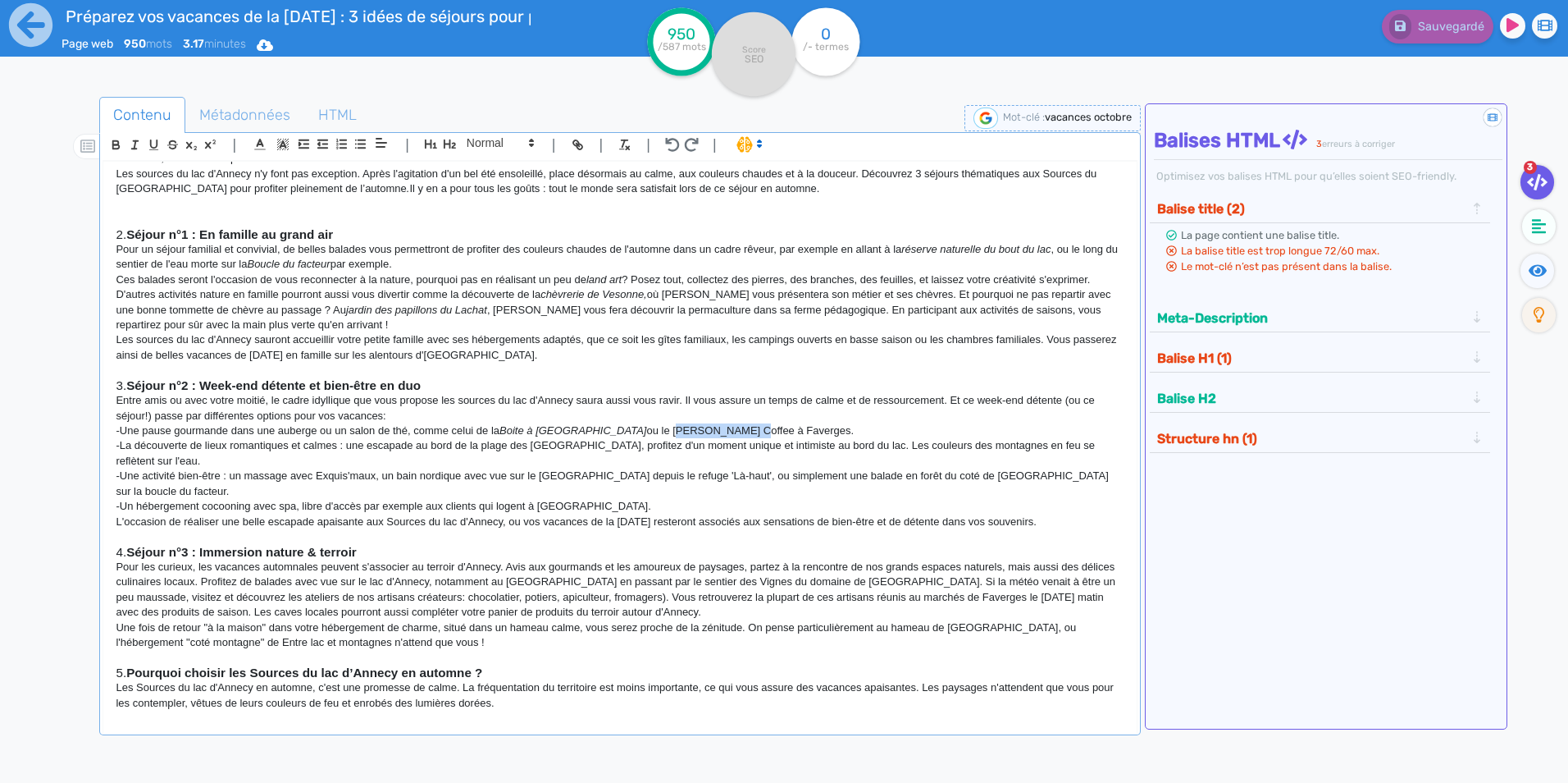
drag, startPoint x: 617, startPoint y: 426, endPoint x: 675, endPoint y: 431, distance: 58.2
click at [675, 431] on p "-Une pause gourmande dans une auberge ou un salon de thé, comme celui de la Boi…" at bounding box center [620, 431] width 1008 height 15
click at [129, 147] on icon "button" at bounding box center [135, 145] width 14 height 14
click at [400, 445] on p "-La découverte de lieux romantiques et calmes : une escapade au bord de la plag…" at bounding box center [620, 454] width 1008 height 30
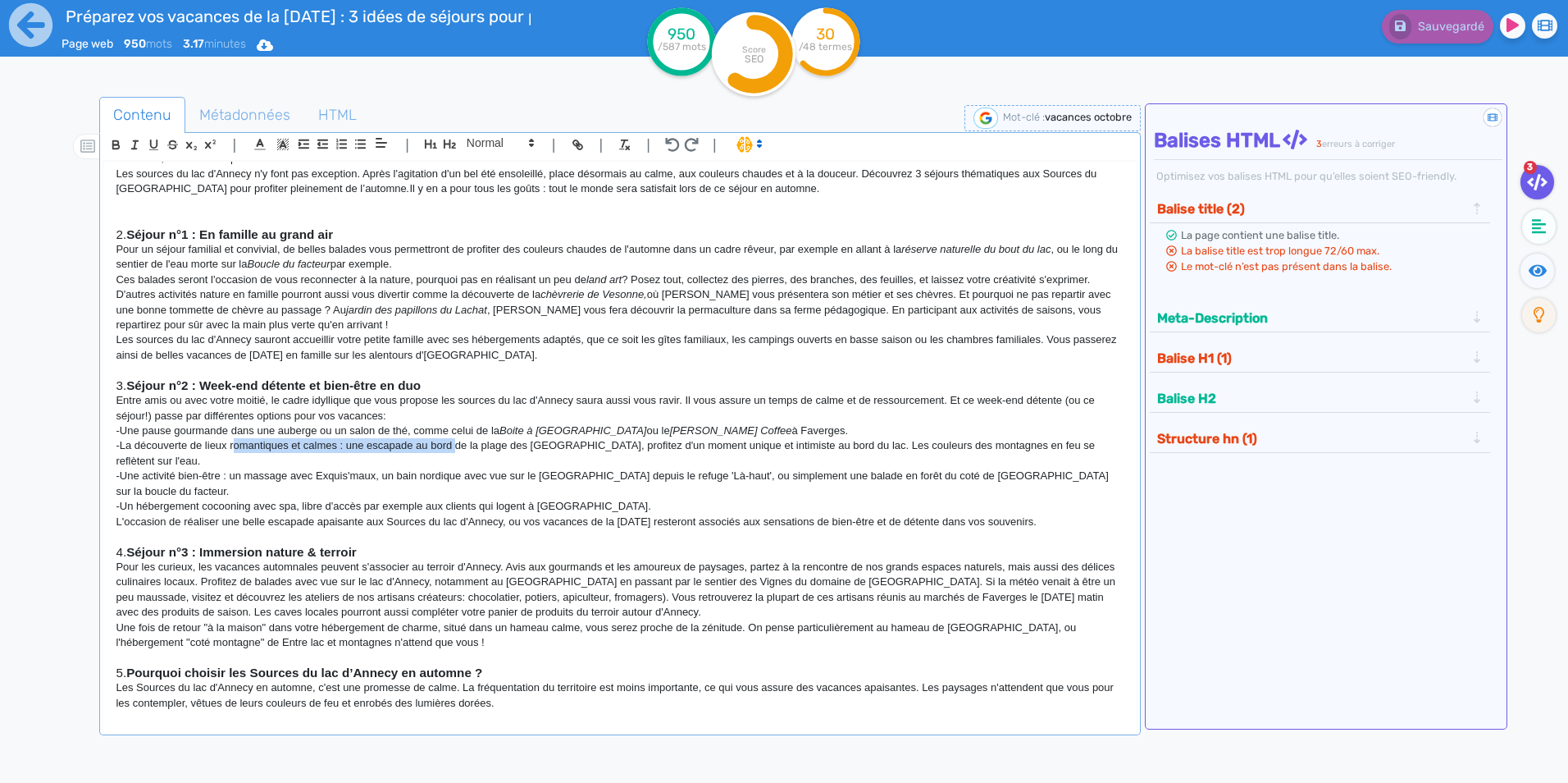
drag, startPoint x: 242, startPoint y: 444, endPoint x: 464, endPoint y: 443, distance: 222.0
click at [464, 443] on p "-La découverte de lieux romantiques et calmes : une escapade au bord de la plag…" at bounding box center [620, 454] width 1008 height 30
click at [429, 445] on p "-La découverte de lieux romantiques et calmes : une escapade au bord de la plag…" at bounding box center [620, 454] width 1008 height 30
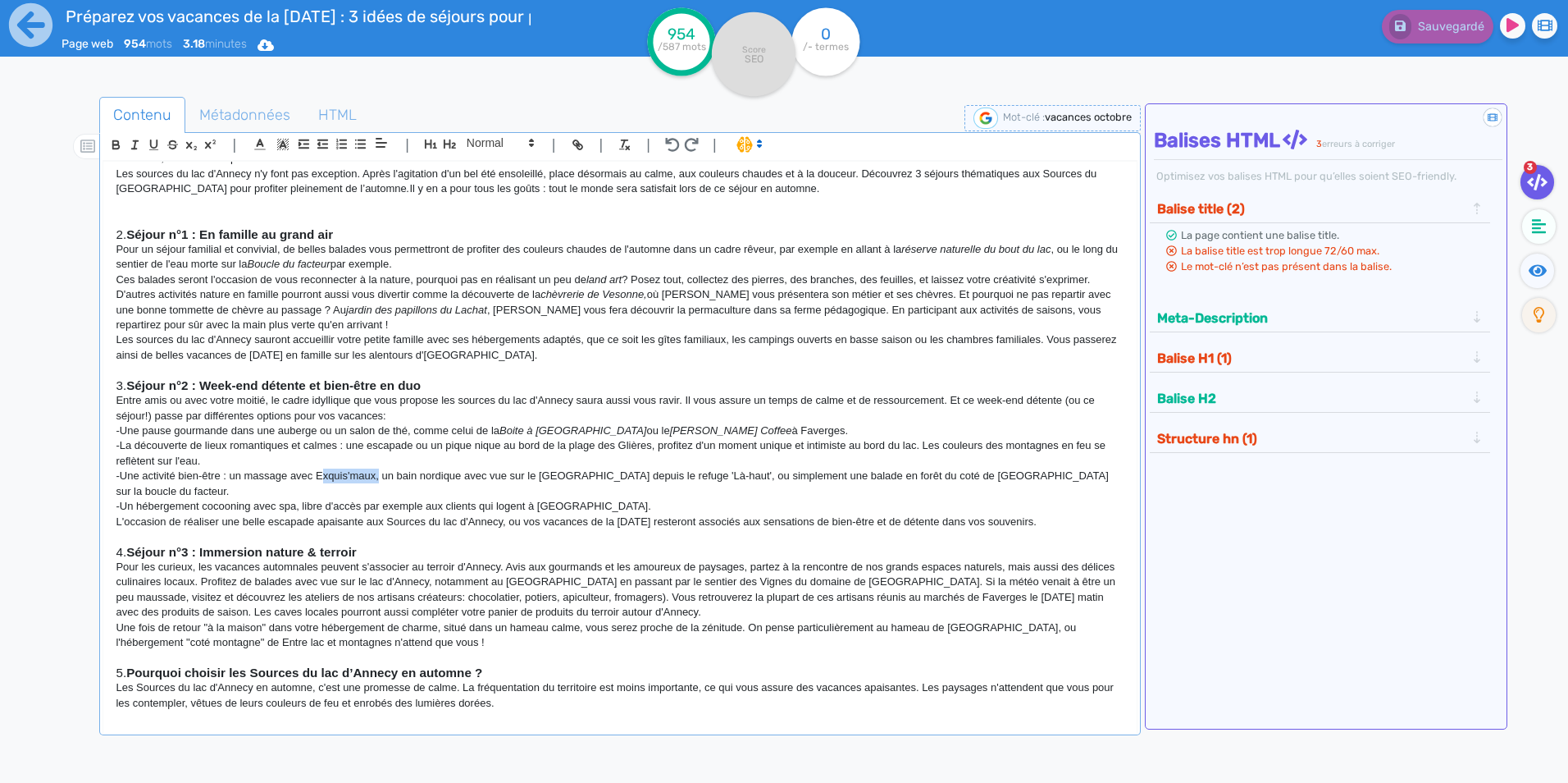
drag, startPoint x: 328, startPoint y: 476, endPoint x: 388, endPoint y: 473, distance: 60.1
click at [388, 473] on p "-Une activité bien-être : un massage avec Exquis'maux, un bain nordique avec vu…" at bounding box center [620, 484] width 1008 height 30
click at [139, 145] on icon "button" at bounding box center [135, 145] width 14 height 14
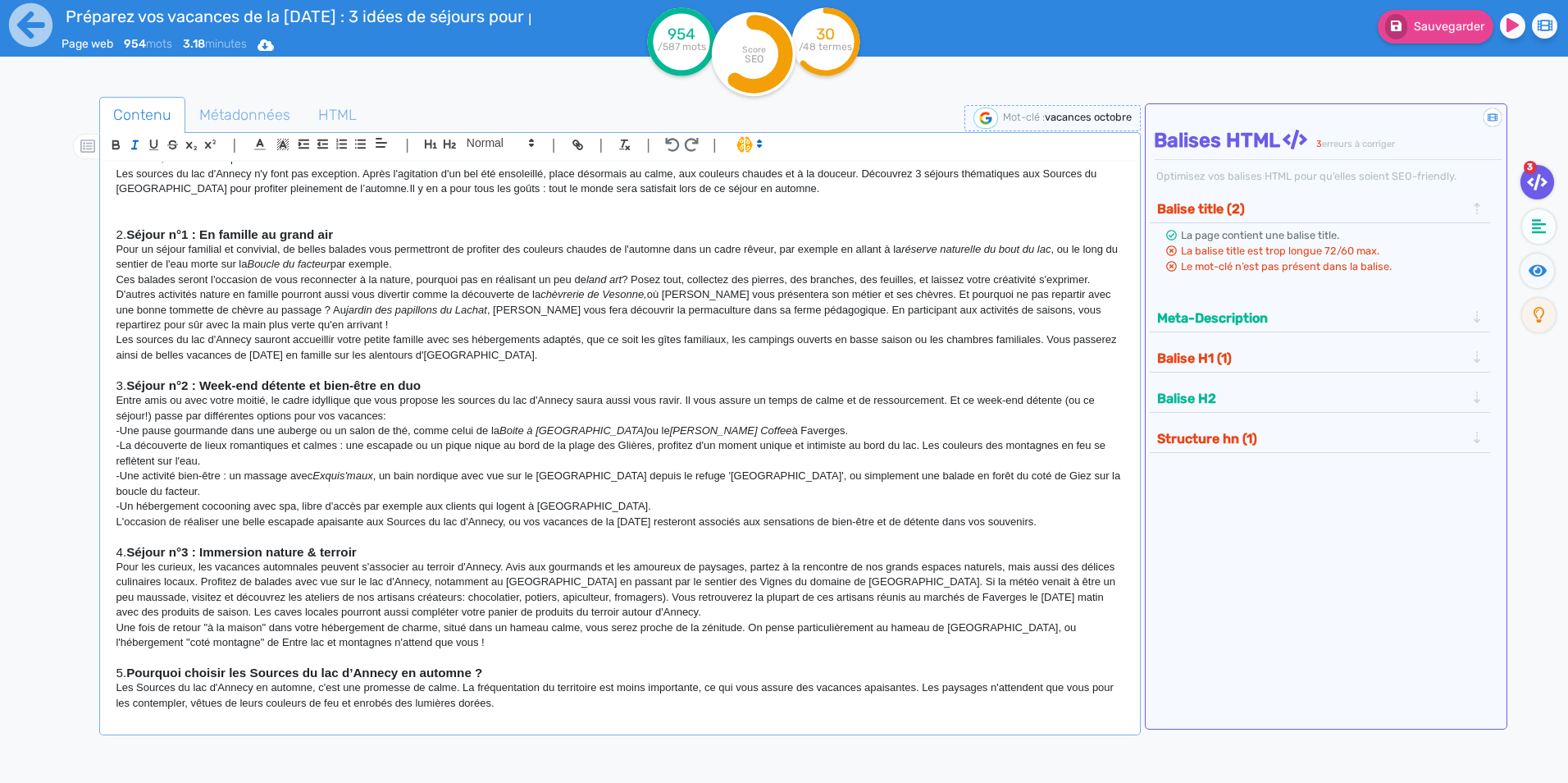
click at [575, 397] on p "Entre amis ou avec votre moitié, le cadre idyllique que vous propose les source…" at bounding box center [620, 408] width 1008 height 30
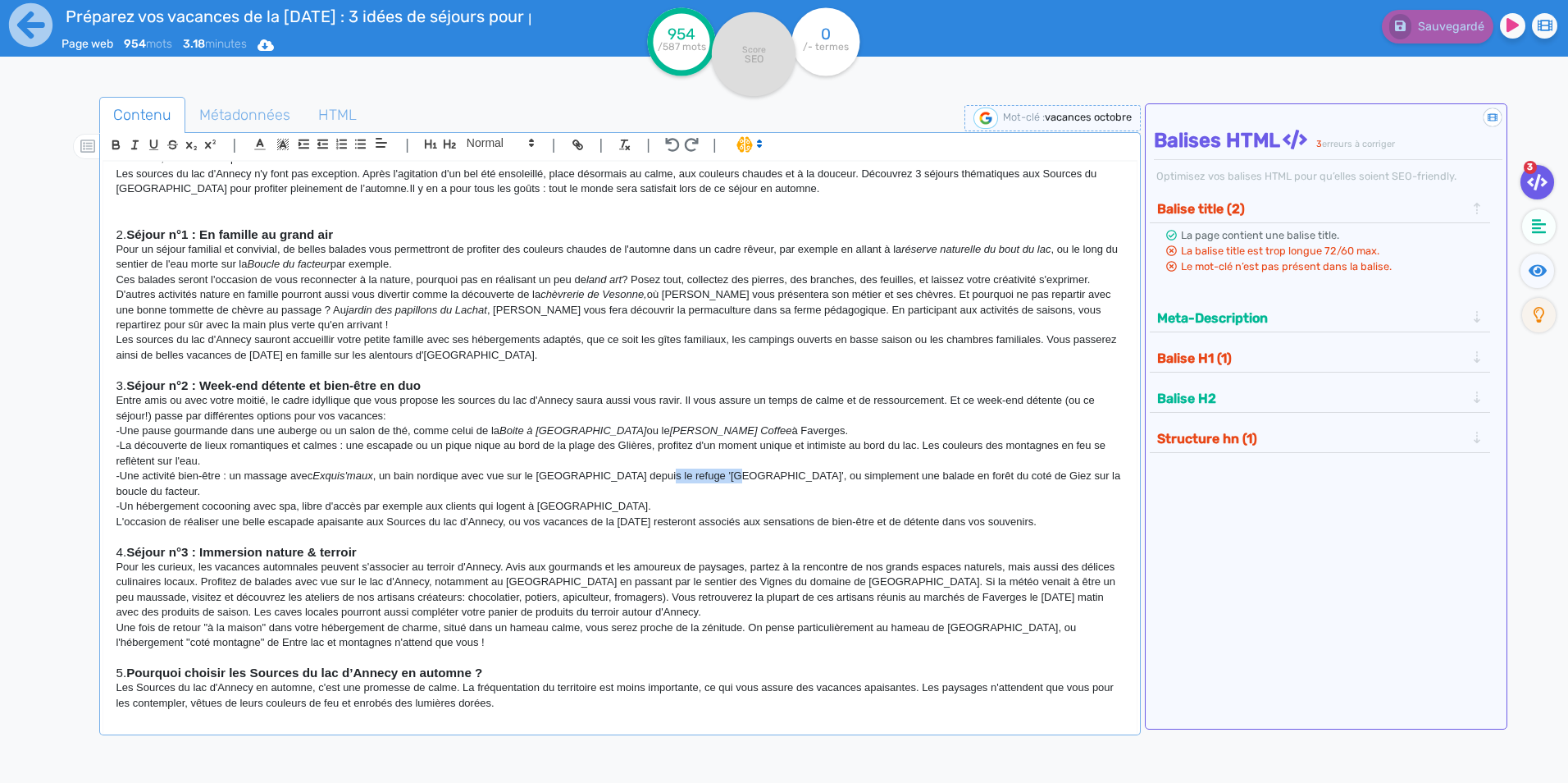
drag, startPoint x: 660, startPoint y: 477, endPoint x: 731, endPoint y: 471, distance: 71.3
click at [731, 471] on p "-Une activité bien-être : un massage avec Exquis'maux , un bain nordique avec v…" at bounding box center [620, 484] width 1008 height 30
click at [134, 148] on line "button" at bounding box center [134, 148] width 5 height 0
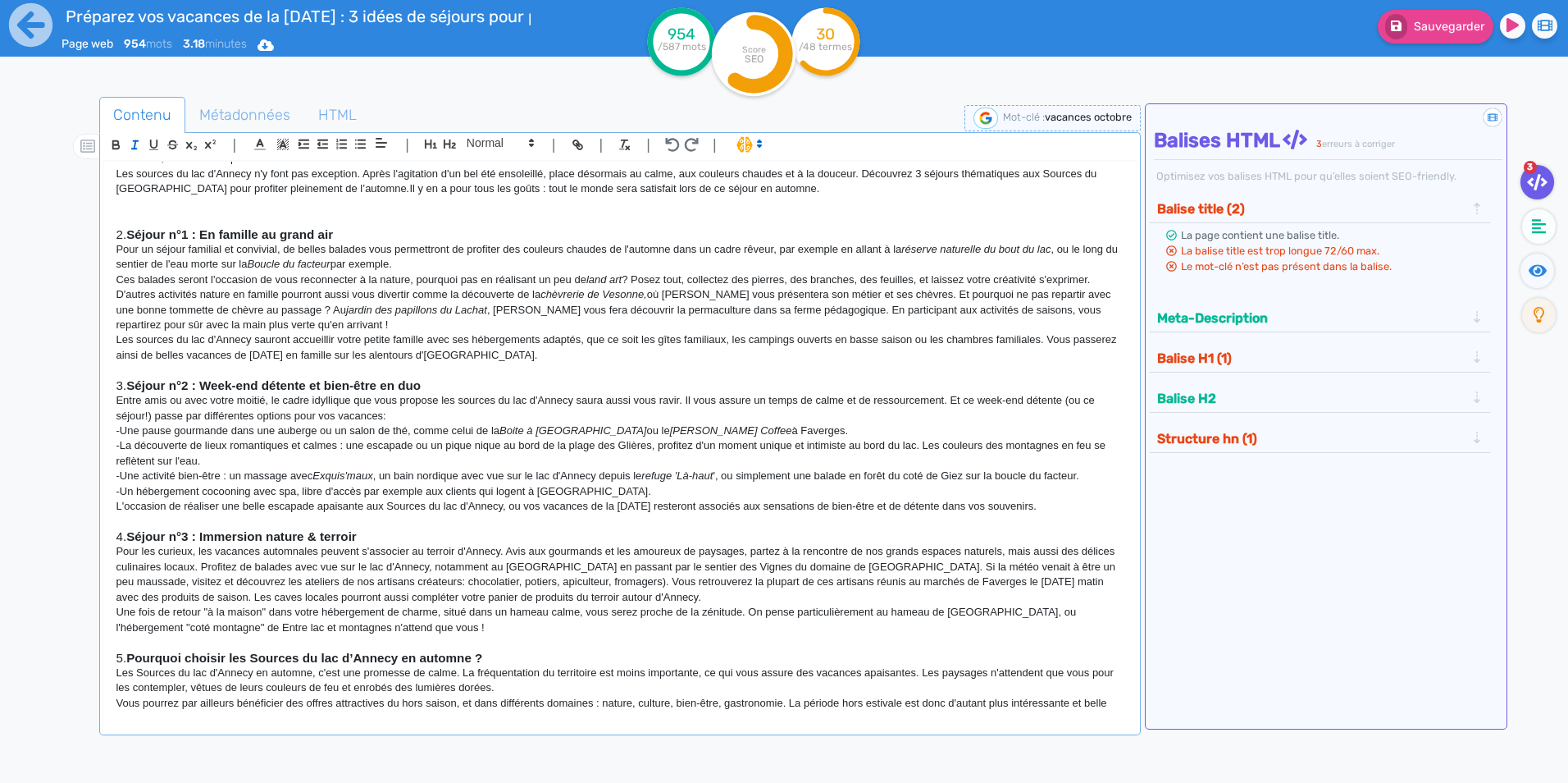
click at [599, 428] on p "-Une pause gourmande dans une auberge ou un salon de thé, comme celui de la Boi…" at bounding box center [620, 431] width 1008 height 15
drag, startPoint x: 739, startPoint y: 477, endPoint x: 1090, endPoint y: 254, distance: 415.8
click at [1094, 469] on p "-Une activité bien-être : un massage avec Exquis'maux , un bain nordique avec v…" at bounding box center [620, 477] width 1008 height 15
click at [694, 457] on p "-La découverte de lieux romantiques et calmes : une escapade ou un pique nique …" at bounding box center [620, 454] width 1008 height 30
click at [754, 471] on p "-Une activité bien-être : un massage avec Exquis'maux , un bain nordique avec v…" at bounding box center [620, 477] width 1008 height 15
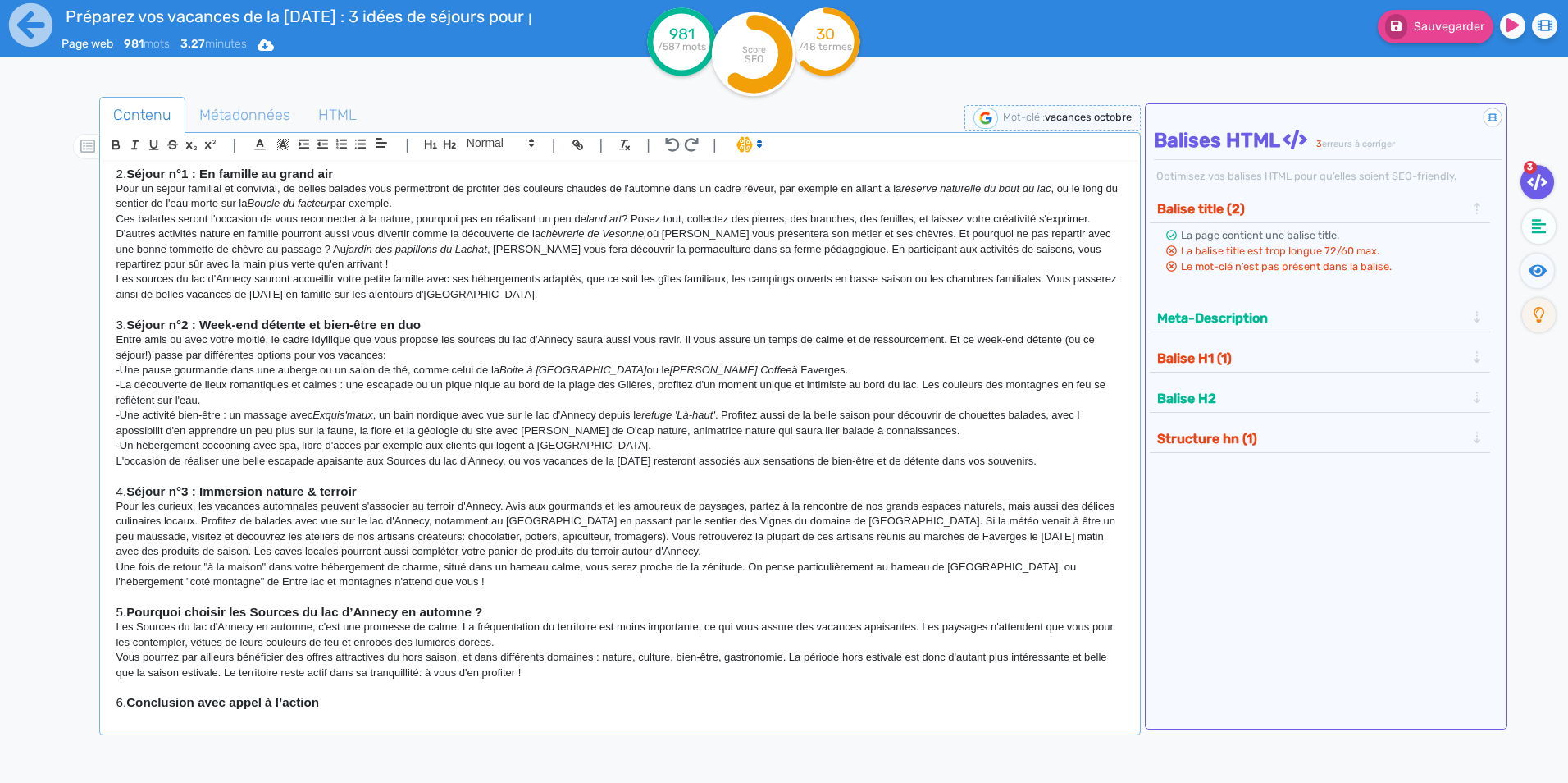
scroll to position [493, 0]
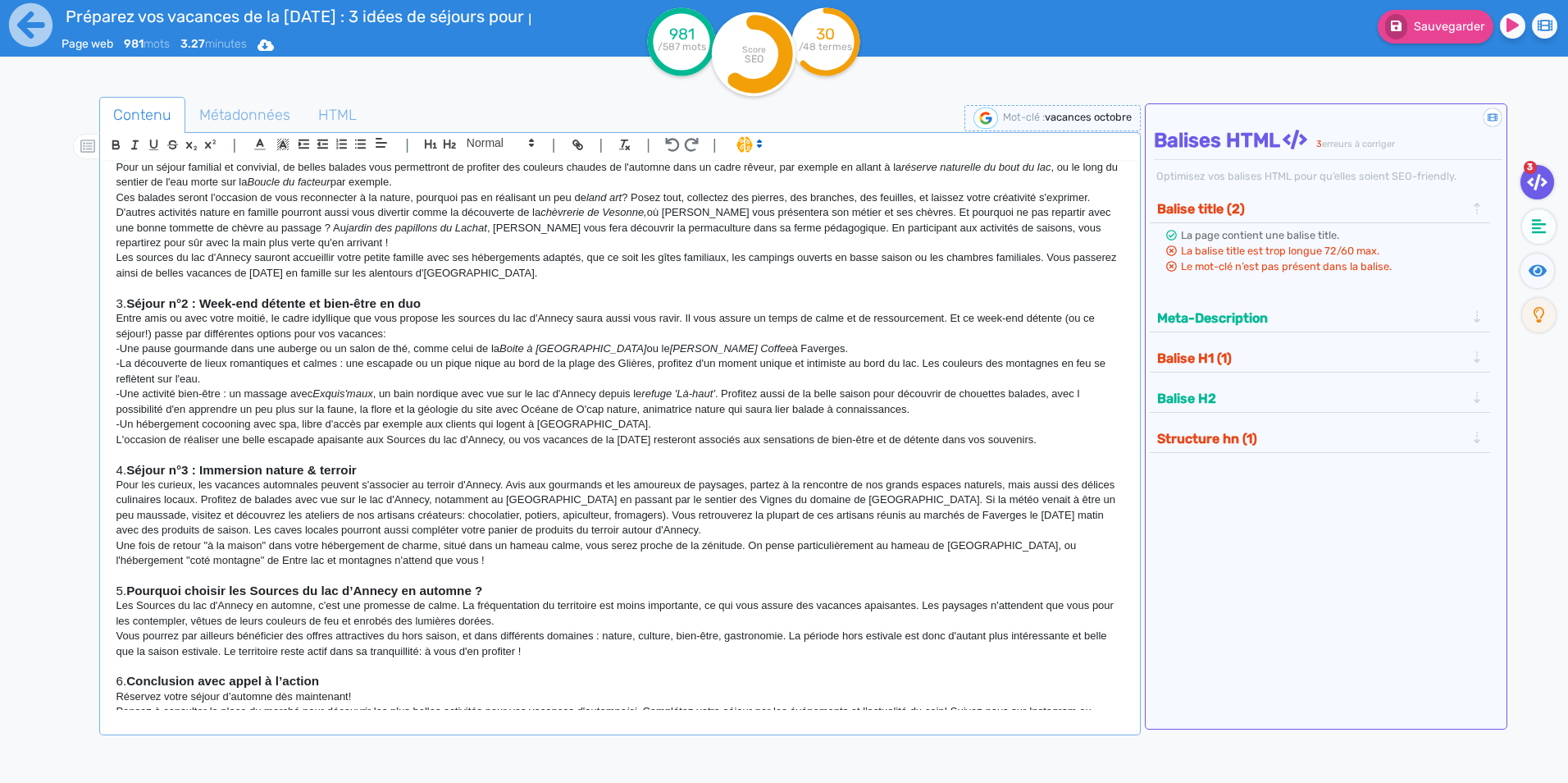
drag, startPoint x: 1096, startPoint y: 390, endPoint x: 1135, endPoint y: 297, distance: 100.8
click at [1095, 388] on p "-Une activité bien-être : un massage avec Exquis'maux , un bain nordique avec v…" at bounding box center [620, 401] width 1008 height 30
drag, startPoint x: 576, startPoint y: 409, endPoint x: 642, endPoint y: 402, distance: 66.4
click at [642, 402] on p "-Une activité bien-être : un massage avec Exquis'maux , un bain nordique avec v…" at bounding box center [620, 401] width 1008 height 30
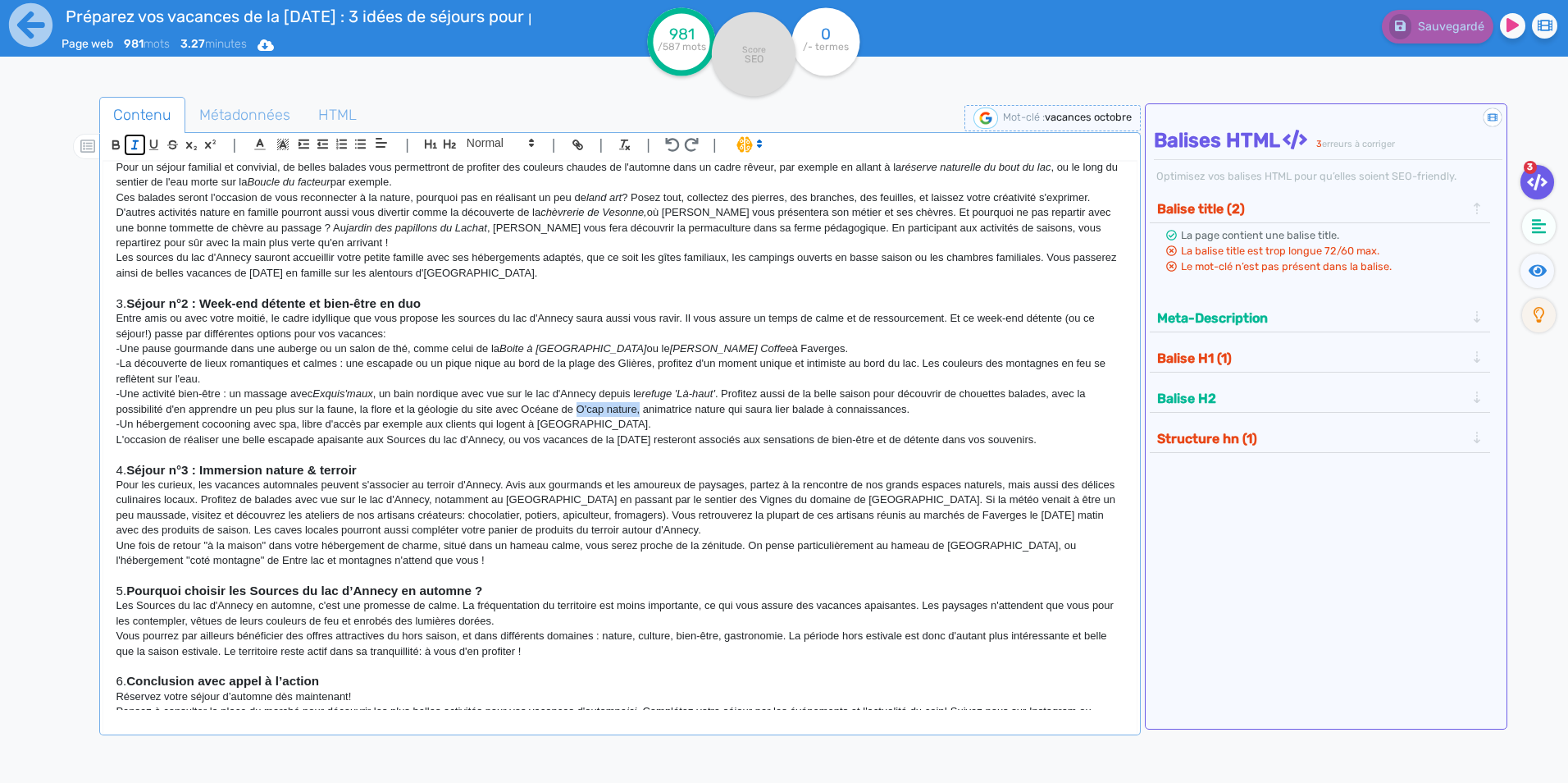
click at [136, 144] on line "button" at bounding box center [135, 145] width 2 height 8
click at [420, 480] on p "Pour les curieux, les vacances automnales peuvent s'associer au terroir d'Annec…" at bounding box center [620, 508] width 1008 height 61
click at [588, 426] on p "-Un hébergement cocooning avec spa, libre d'accès par exemple aux clients qui l…" at bounding box center [620, 424] width 1008 height 15
click at [135, 145] on line "button" at bounding box center [135, 145] width 2 height 8
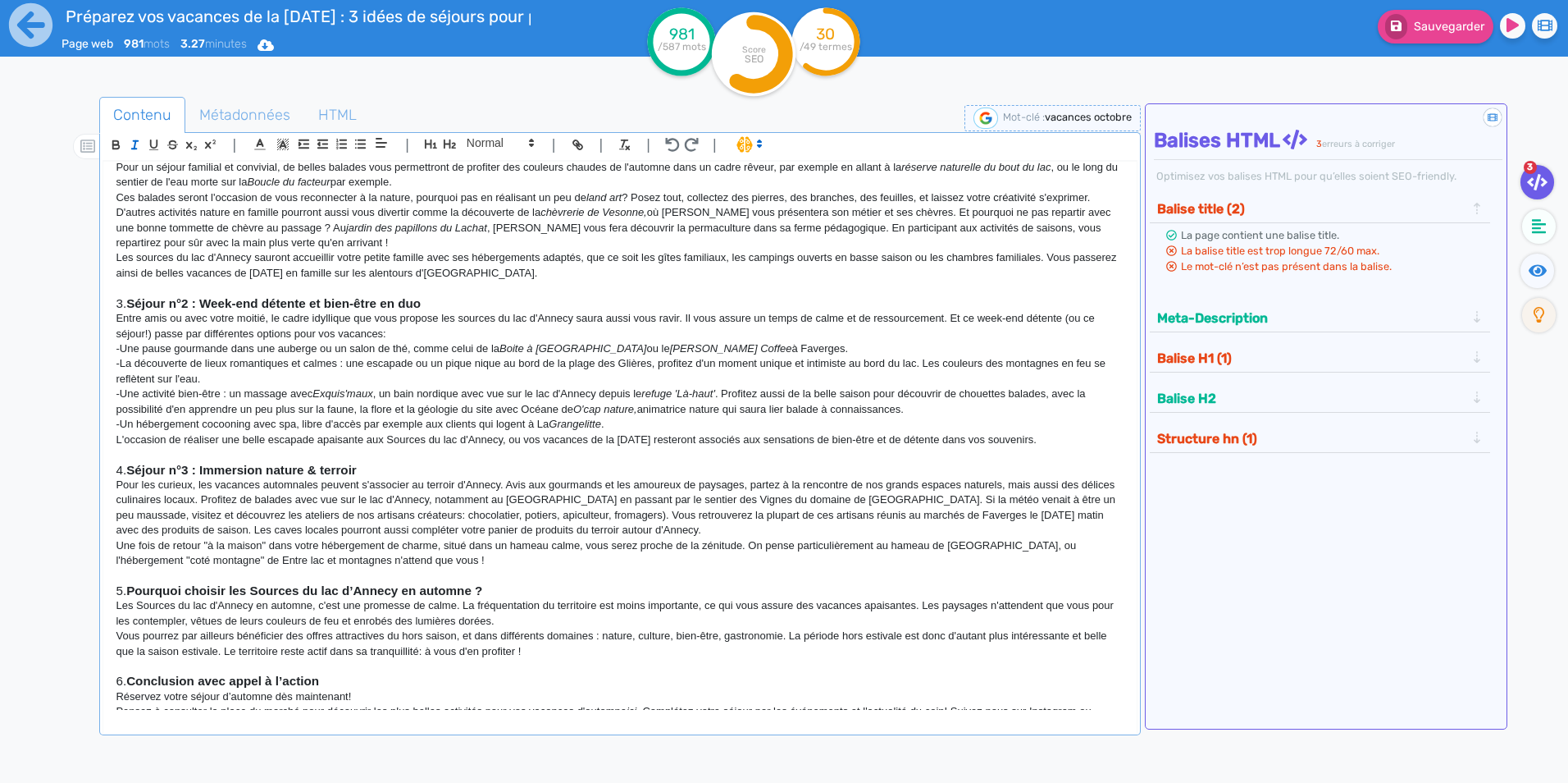
click at [552, 421] on p "-Un hébergement cocooning avec spa, libre d'accès par exemple aux clients qui l…" at bounding box center [620, 424] width 1008 height 15
click at [134, 147] on icon "button" at bounding box center [135, 145] width 14 height 14
click at [528, 389] on p "-Une activité bien-être : un massage avec Exquis'maux , un bain nordique avec v…" at bounding box center [620, 401] width 1008 height 30
click at [519, 439] on p "L'occasion de réaliser une belle escapade apaisante aux Sources du lac d'Annecy…" at bounding box center [620, 440] width 1008 height 15
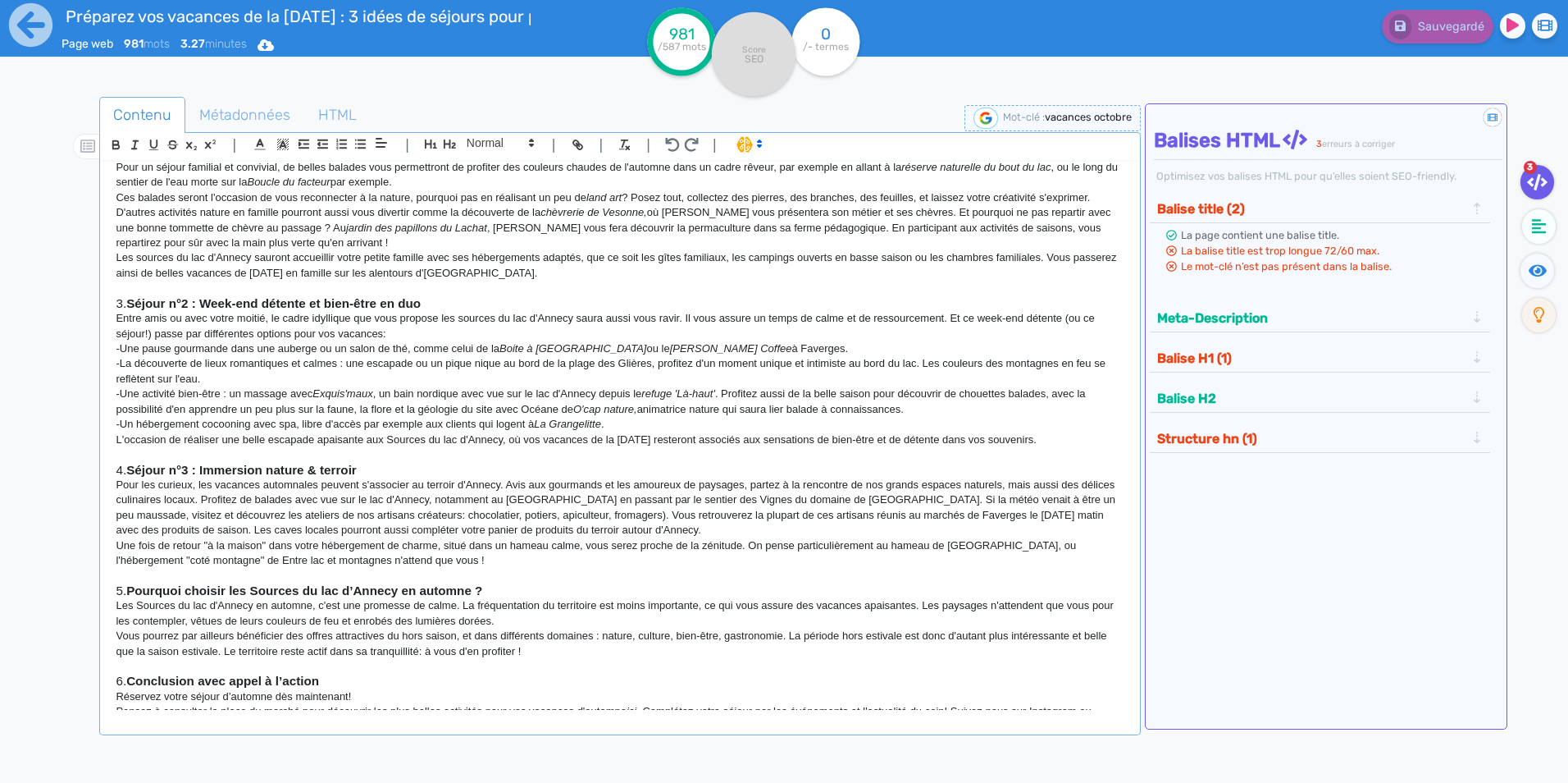
click at [746, 439] on p "L'occasion de réaliser une belle escapade apaisante aux Sources du lac d'Annecy…" at bounding box center [620, 440] width 1008 height 15
click at [1017, 439] on p "L'occasion de réaliser une belle escapade apaisante aux Sources du lac d'Annecy…" at bounding box center [620, 440] width 1008 height 15
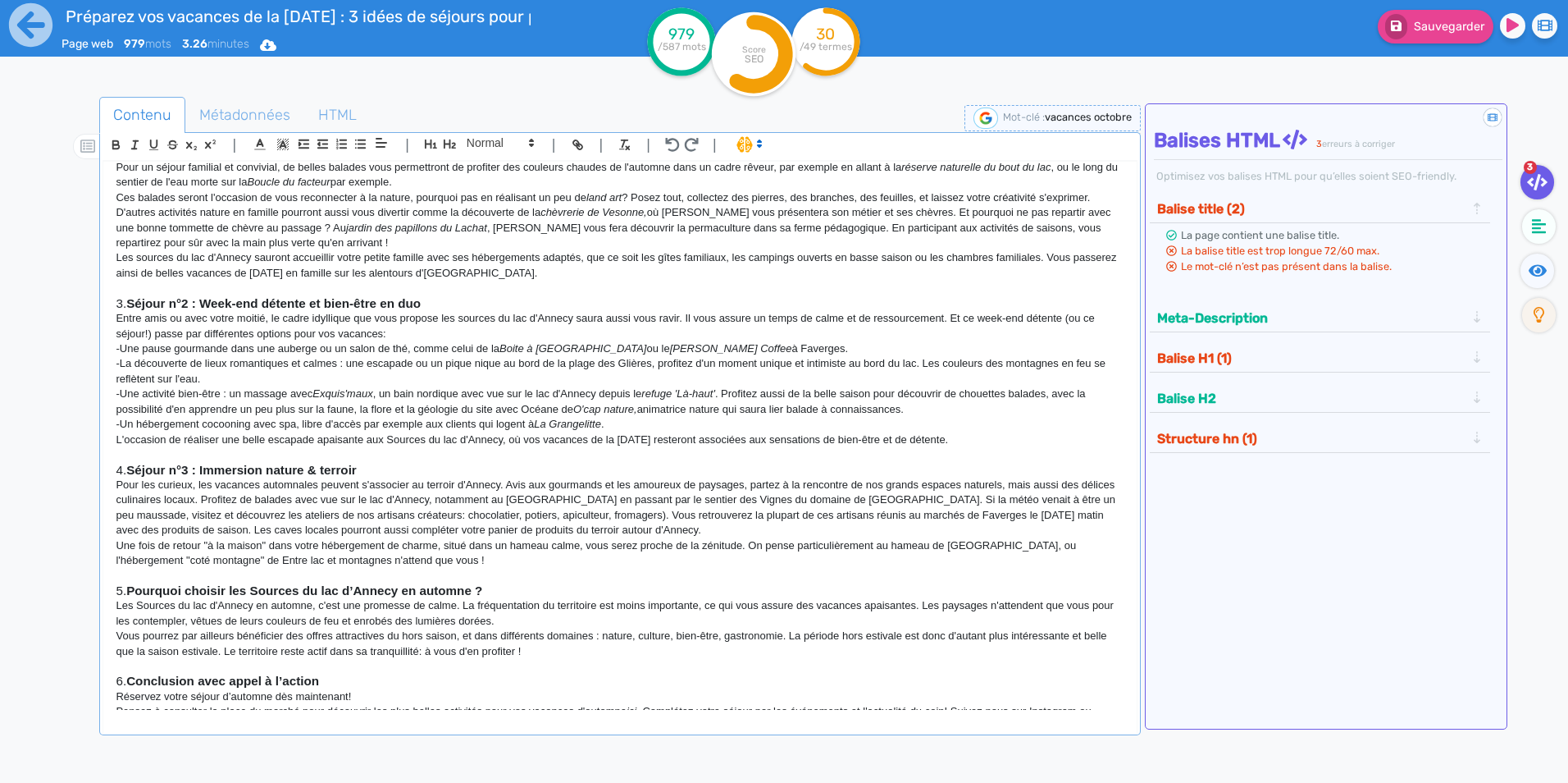
click at [337, 486] on p "Pour les curieux, les vacances automnales peuvent s'associer au terroir d'Annec…" at bounding box center [620, 508] width 1008 height 61
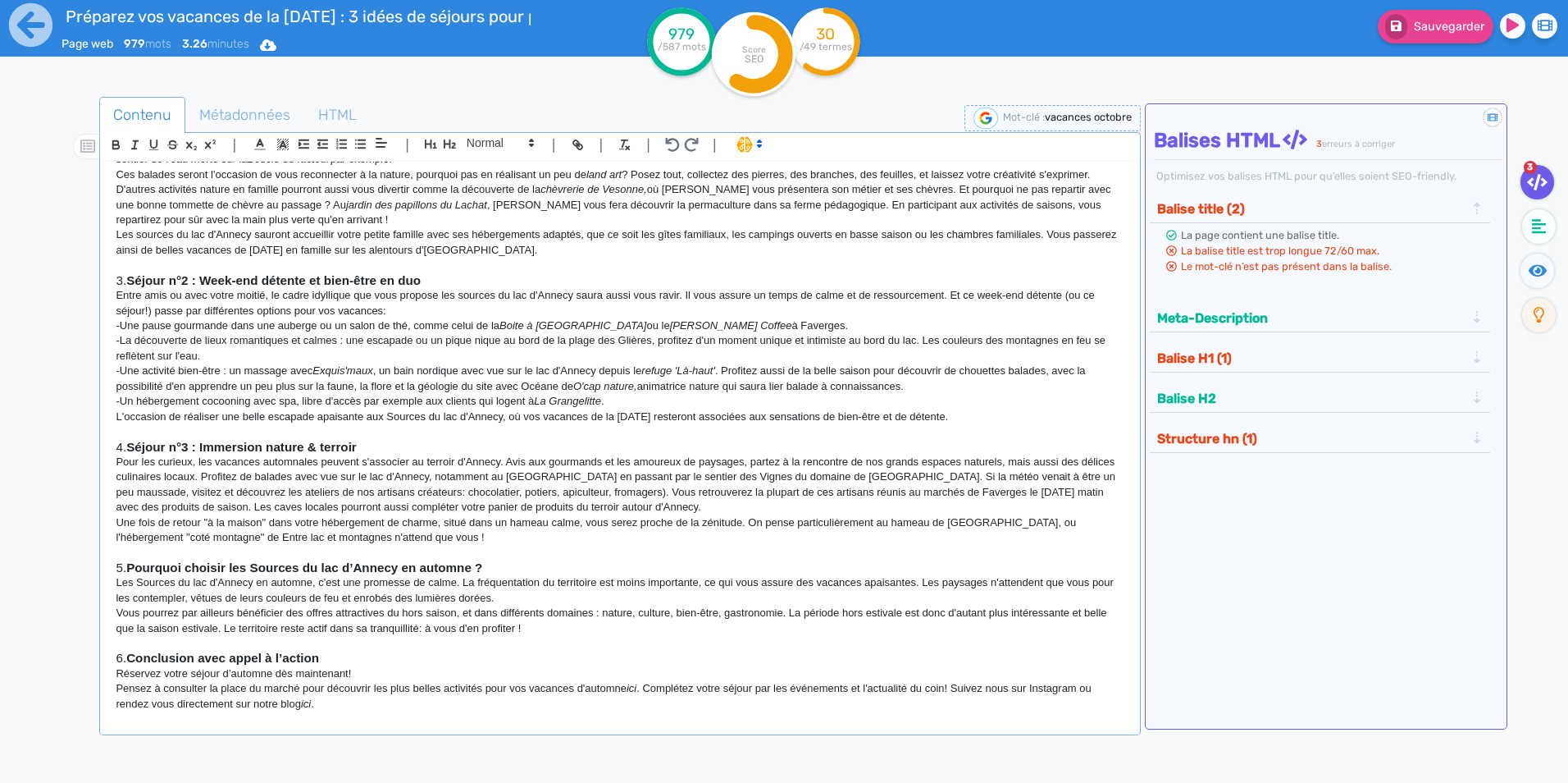
scroll to position [527, 0]
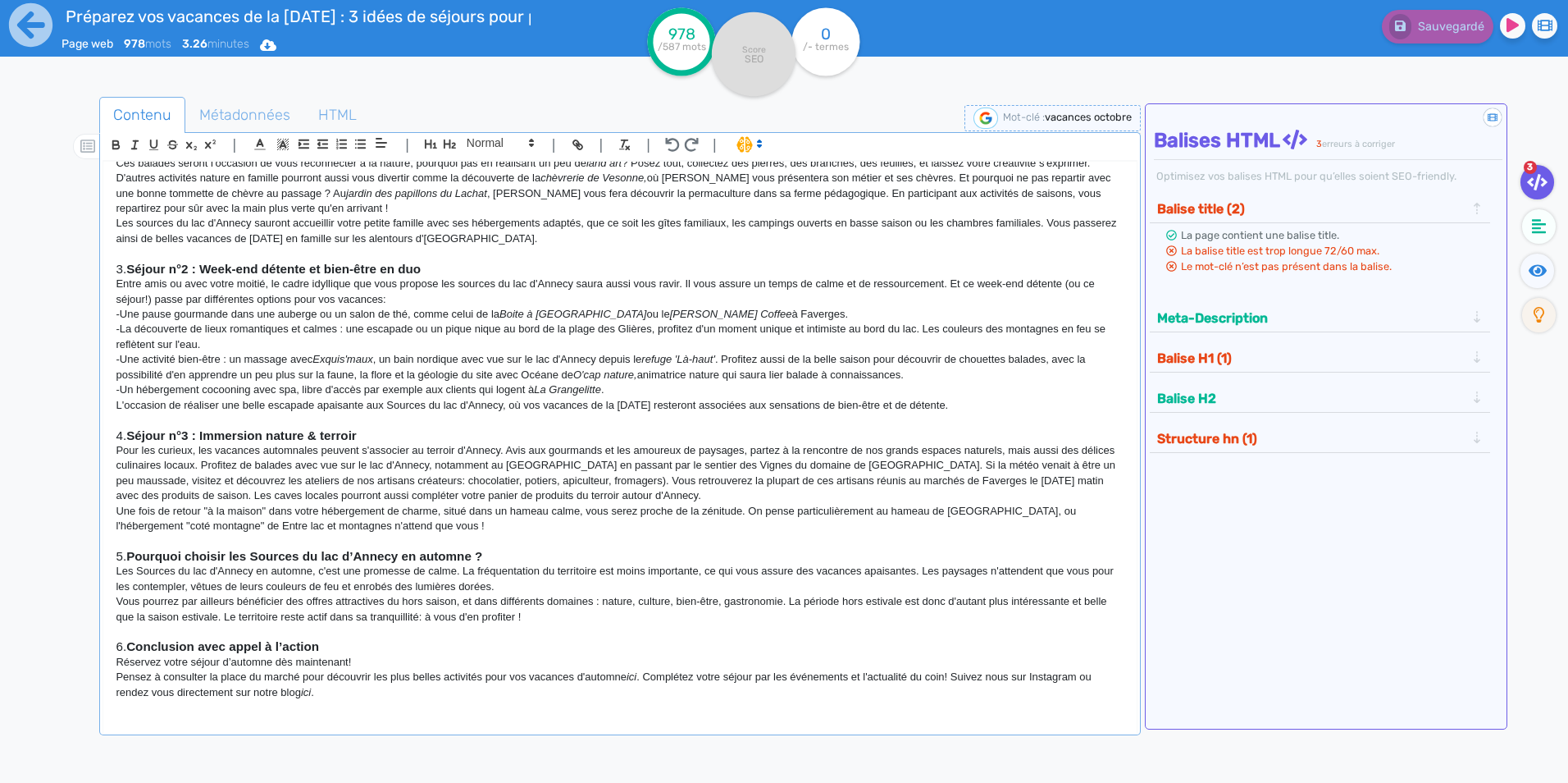
click at [446, 388] on p "-Un hébergement cocooning avec spa, libre d'accès par exemple aux clients qui l…" at bounding box center [620, 390] width 1008 height 15
click at [552, 391] on p "-Un hébergement cocooning avec spa, libre d'accès par exemple pour les clients …" at bounding box center [620, 390] width 1008 height 15
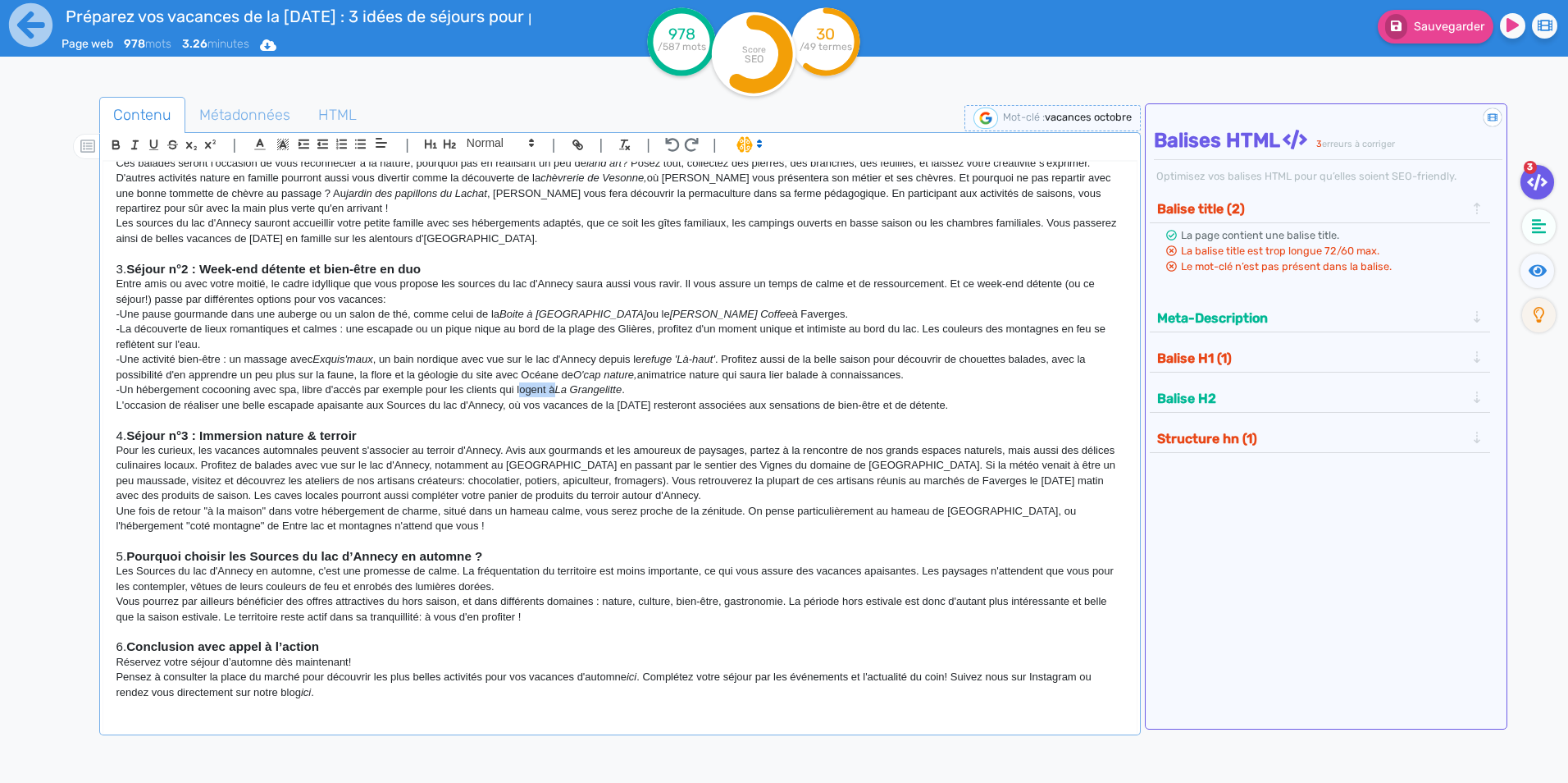
click at [552, 391] on p "-Un hébergement cocooning avec spa, libre d'accès par exemple pour les clients …" at bounding box center [620, 390] width 1008 height 15
click at [529, 457] on p "Pour les curieux, les vacances automnales peuvent s'associer au terroir d'Annec…" at bounding box center [620, 474] width 1008 height 61
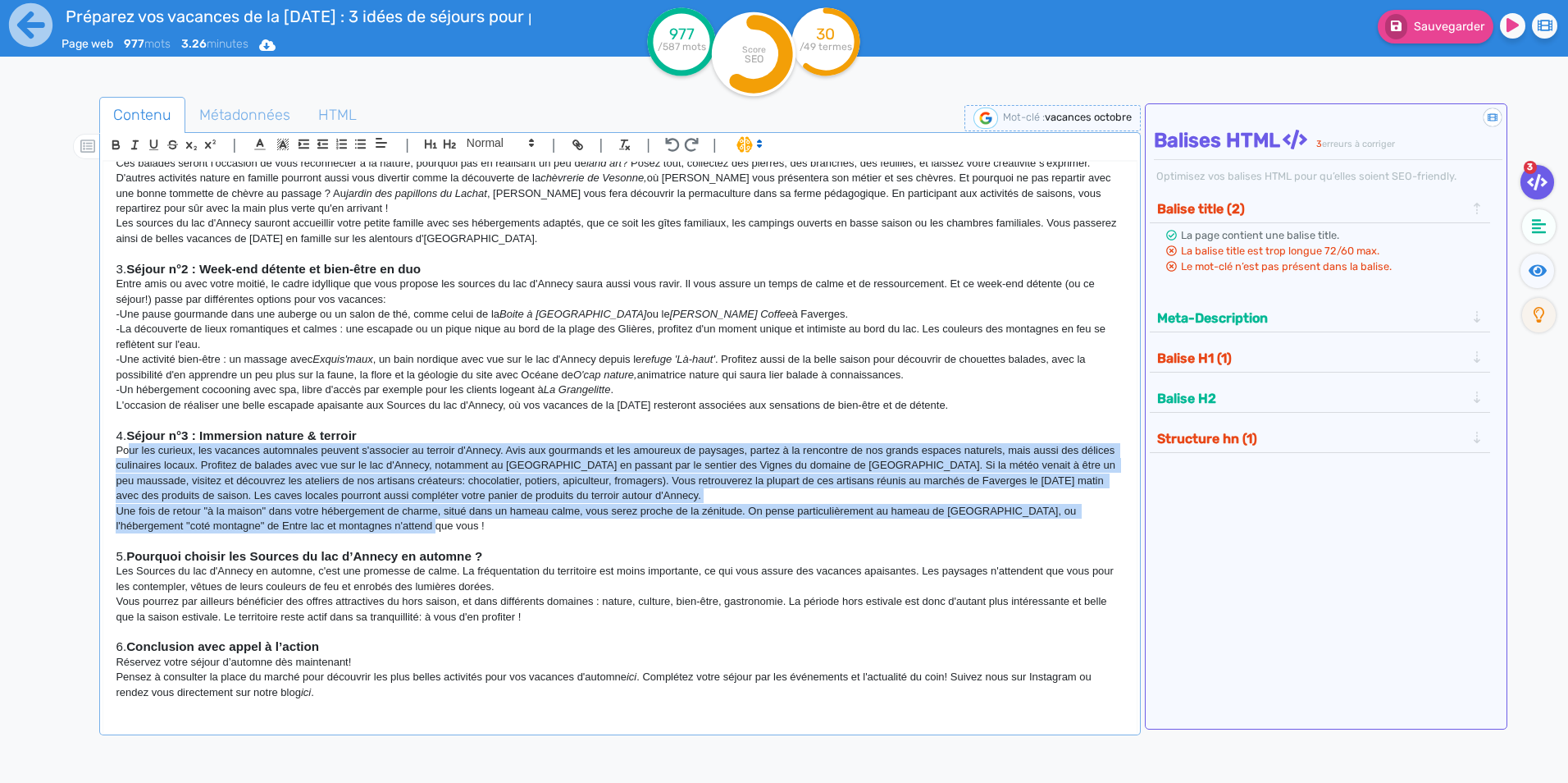
drag, startPoint x: 129, startPoint y: 446, endPoint x: 581, endPoint y: 528, distance: 459.4
click at [581, 528] on div "🎯 Objectifs de l’article Inspirer les familles, couples ou groupes d’amis à rés…" at bounding box center [620, 436] width 1033 height 548
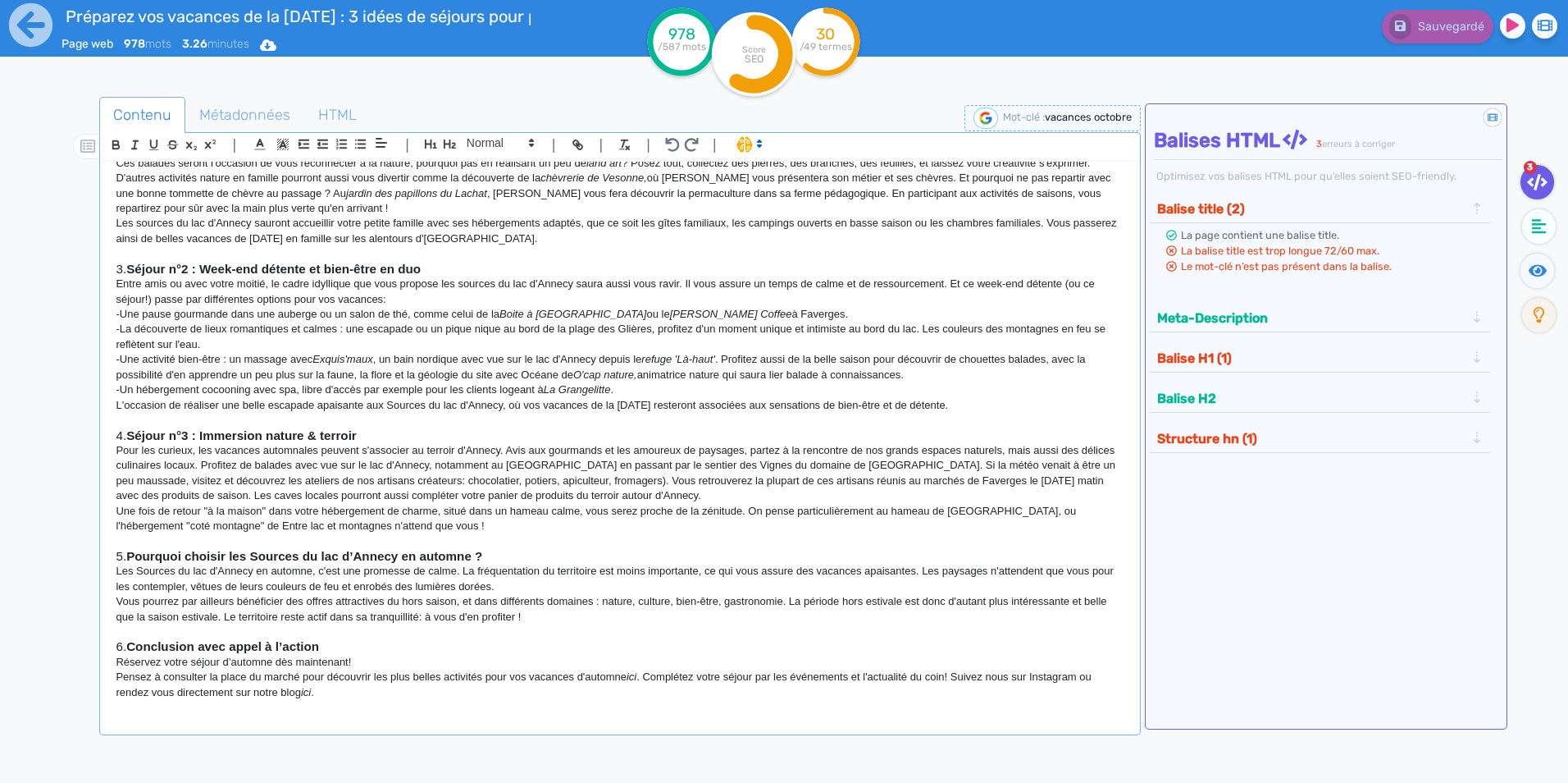
click at [393, 441] on h3 "4. Séjour n°3 : Immersion nature & terroir" at bounding box center [620, 436] width 1008 height 15
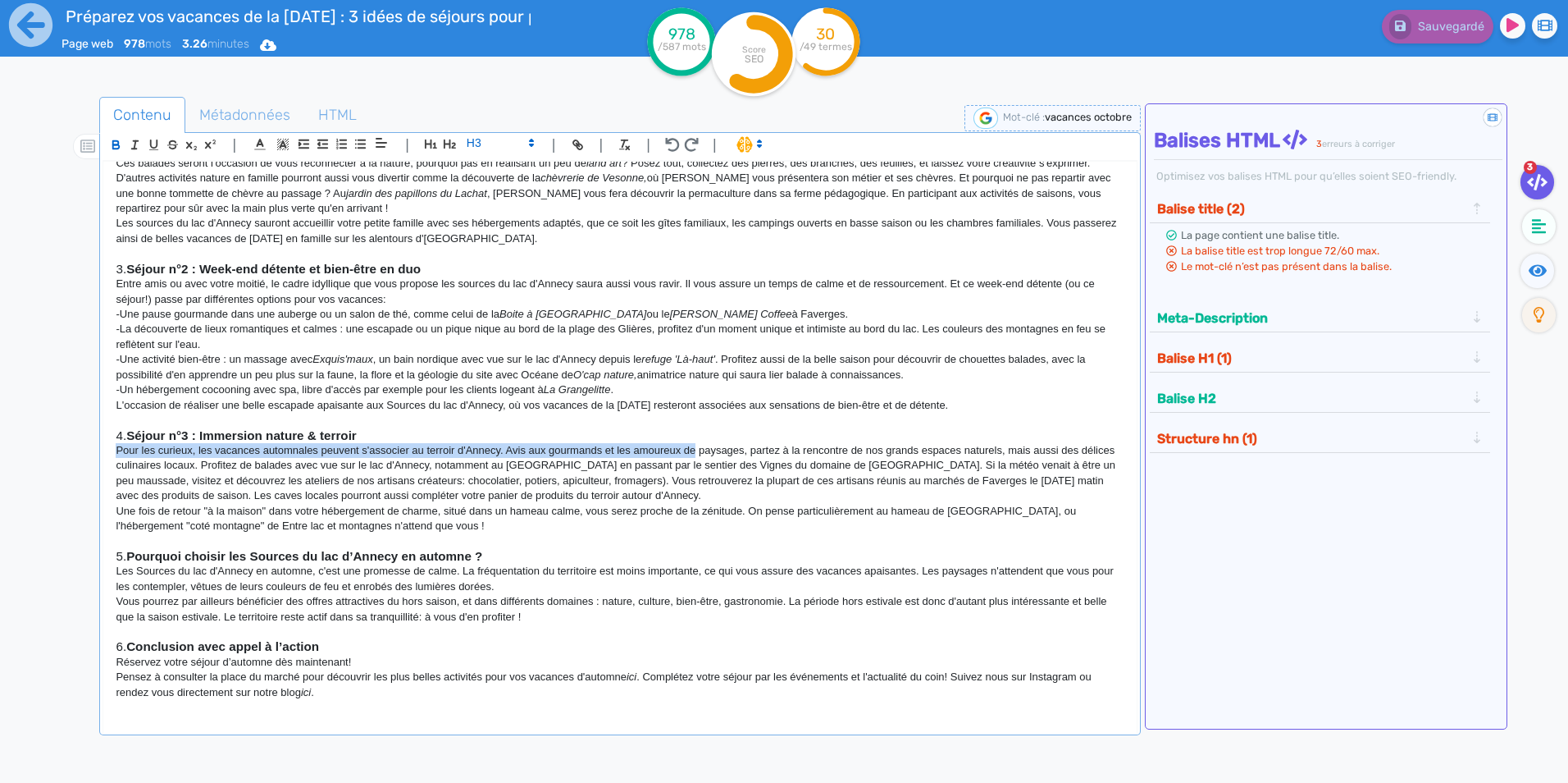
drag, startPoint x: 439, startPoint y: 428, endPoint x: 695, endPoint y: 448, distance: 256.8
click at [695, 448] on div "🎯 Objectifs de l’article Inspirer les familles, couples ou groupes d’amis à rés…" at bounding box center [620, 436] width 1033 height 548
click at [627, 444] on p "Pour les curieux, les vacances automnales peuvent s'associer au terroir d'Annec…" at bounding box center [620, 474] width 1008 height 61
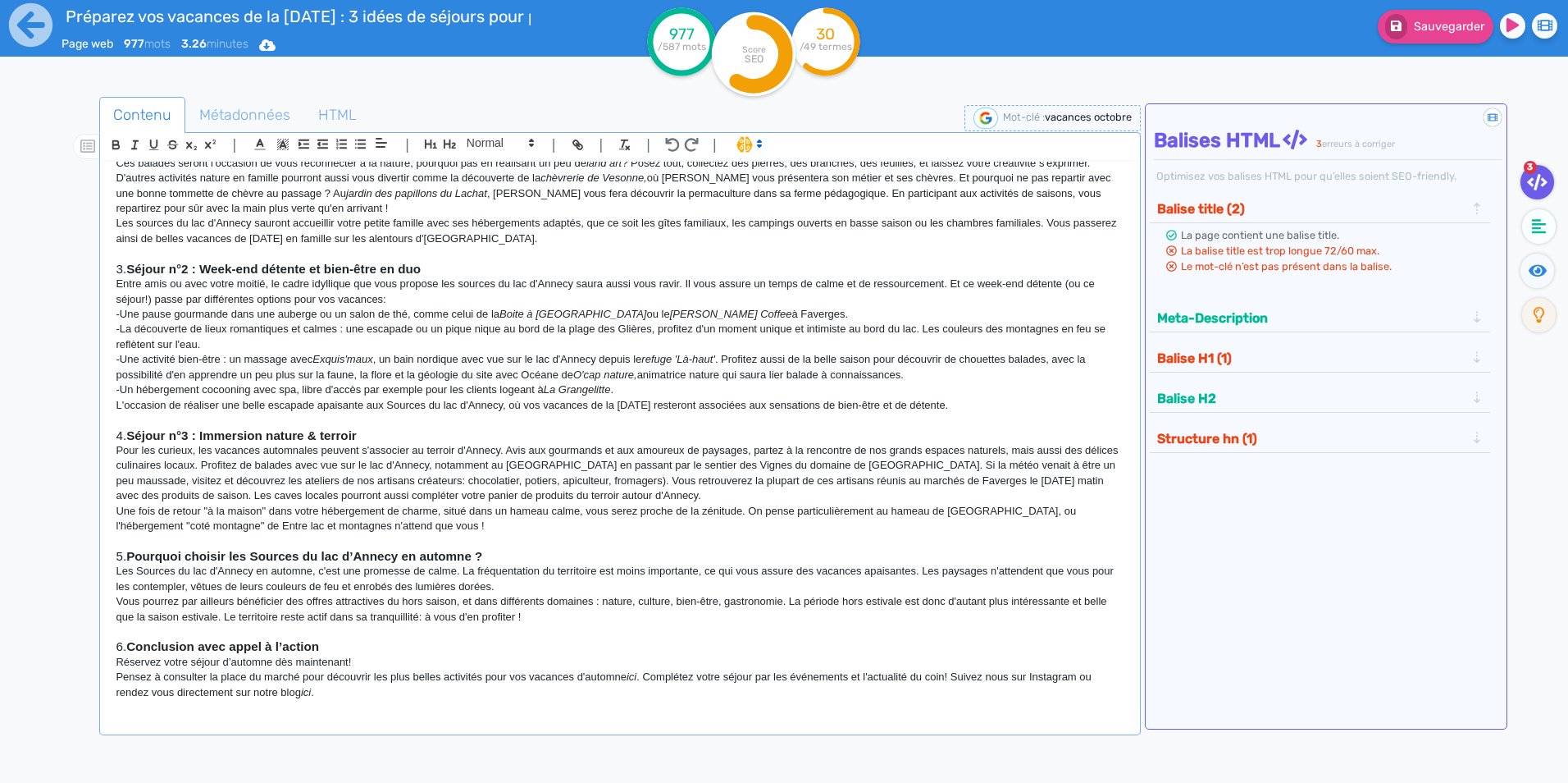
click at [724, 424] on p at bounding box center [620, 421] width 1008 height 15
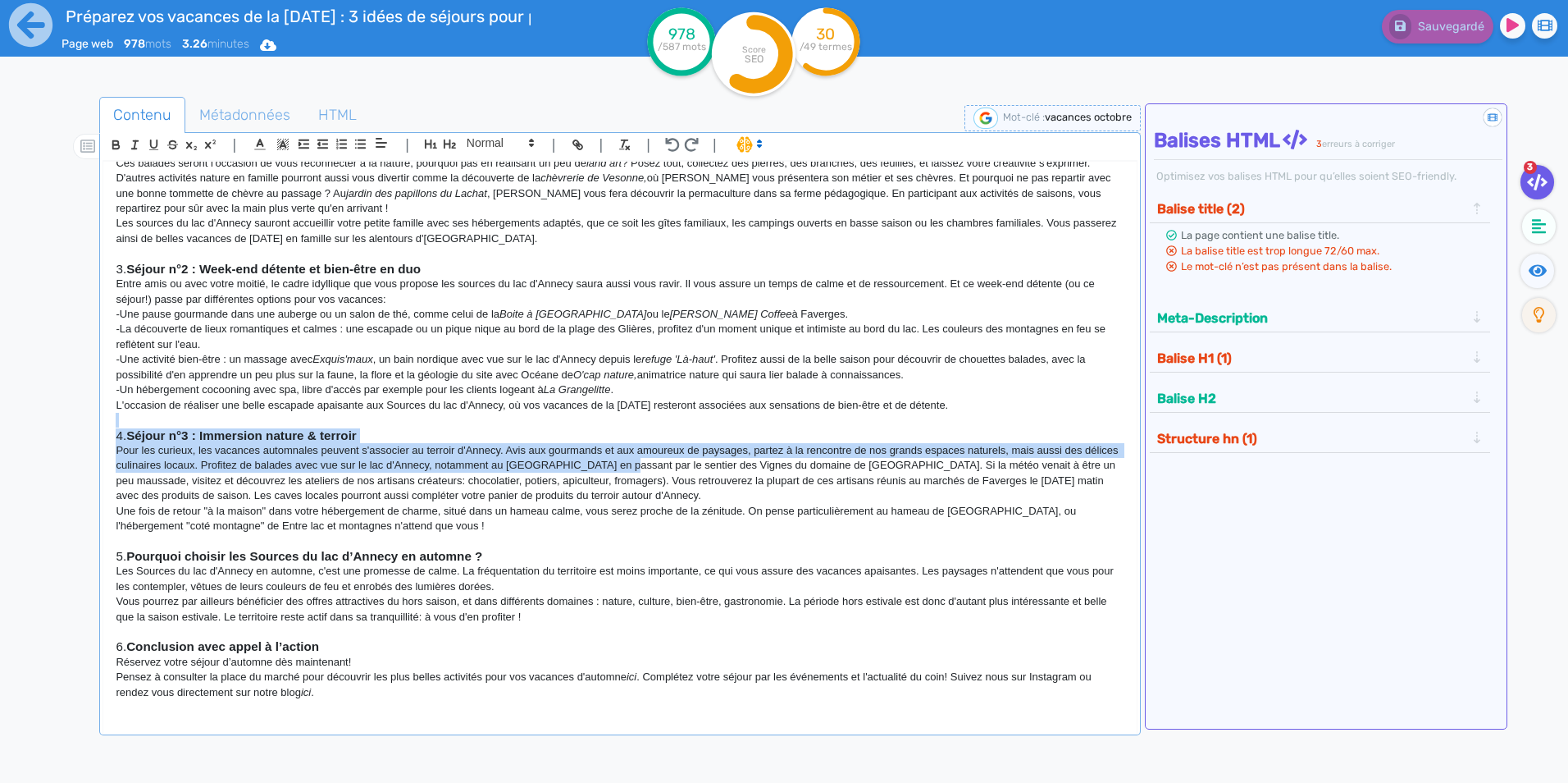
drag, startPoint x: 724, startPoint y: 424, endPoint x: 650, endPoint y: 460, distance: 82.3
click at [650, 460] on div "🎯 Objectifs de l’article Inspirer les familles, couples ou groupes d’amis à rés…" at bounding box center [620, 436] width 1033 height 548
click at [650, 460] on p "Pour les curieux, les vacances automnales peuvent s'associer au terroir d'Annec…" at bounding box center [620, 474] width 1008 height 61
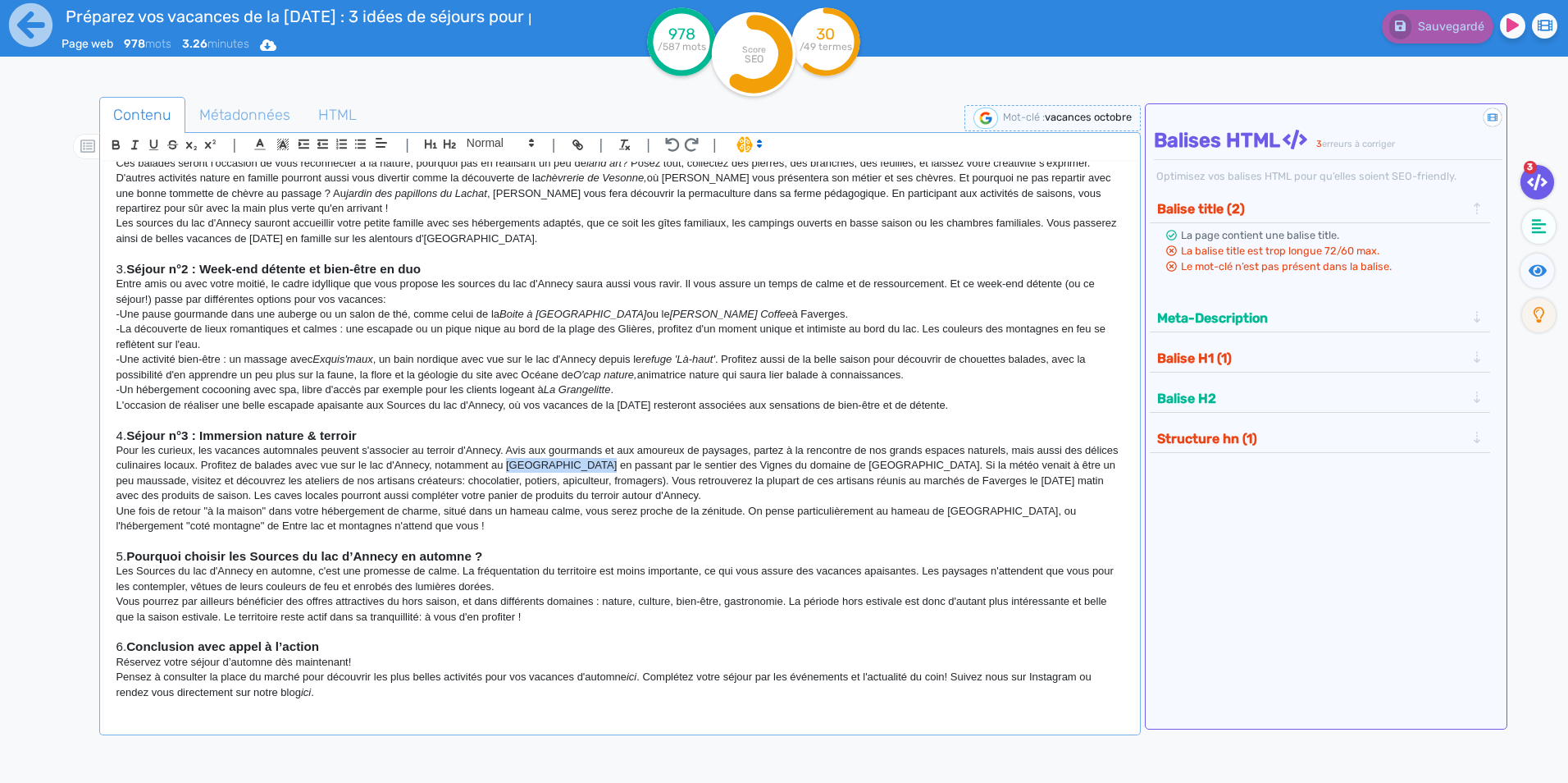
drag, startPoint x: 627, startPoint y: 467, endPoint x: 544, endPoint y: 471, distance: 83.1
click at [544, 471] on p "Pour les curieux, les vacances automnales peuvent s'associer au terroir d'Annec…" at bounding box center [620, 474] width 1008 height 61
click at [134, 147] on line "button" at bounding box center [135, 145] width 2 height 8
click at [723, 398] on p "L'occasion de réaliser une belle escapade apaisante aux Sources du lac d'Annecy…" at bounding box center [620, 405] width 1008 height 15
drag, startPoint x: 821, startPoint y: 462, endPoint x: 911, endPoint y: 461, distance: 90.0
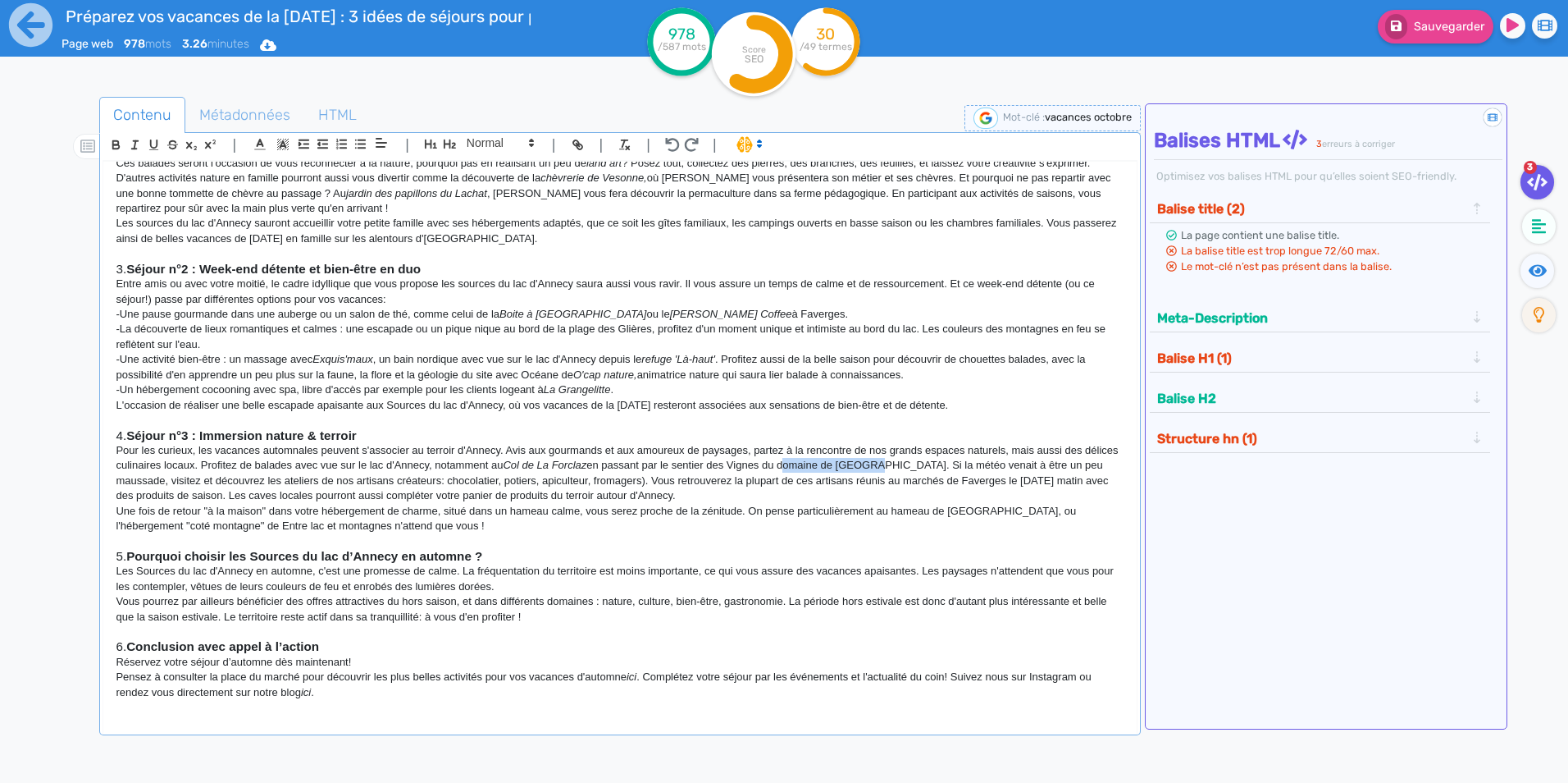
click at [911, 461] on p "Pour les curieux, les vacances automnales peuvent s'associer au terroir d'Annec…" at bounding box center [620, 474] width 1008 height 61
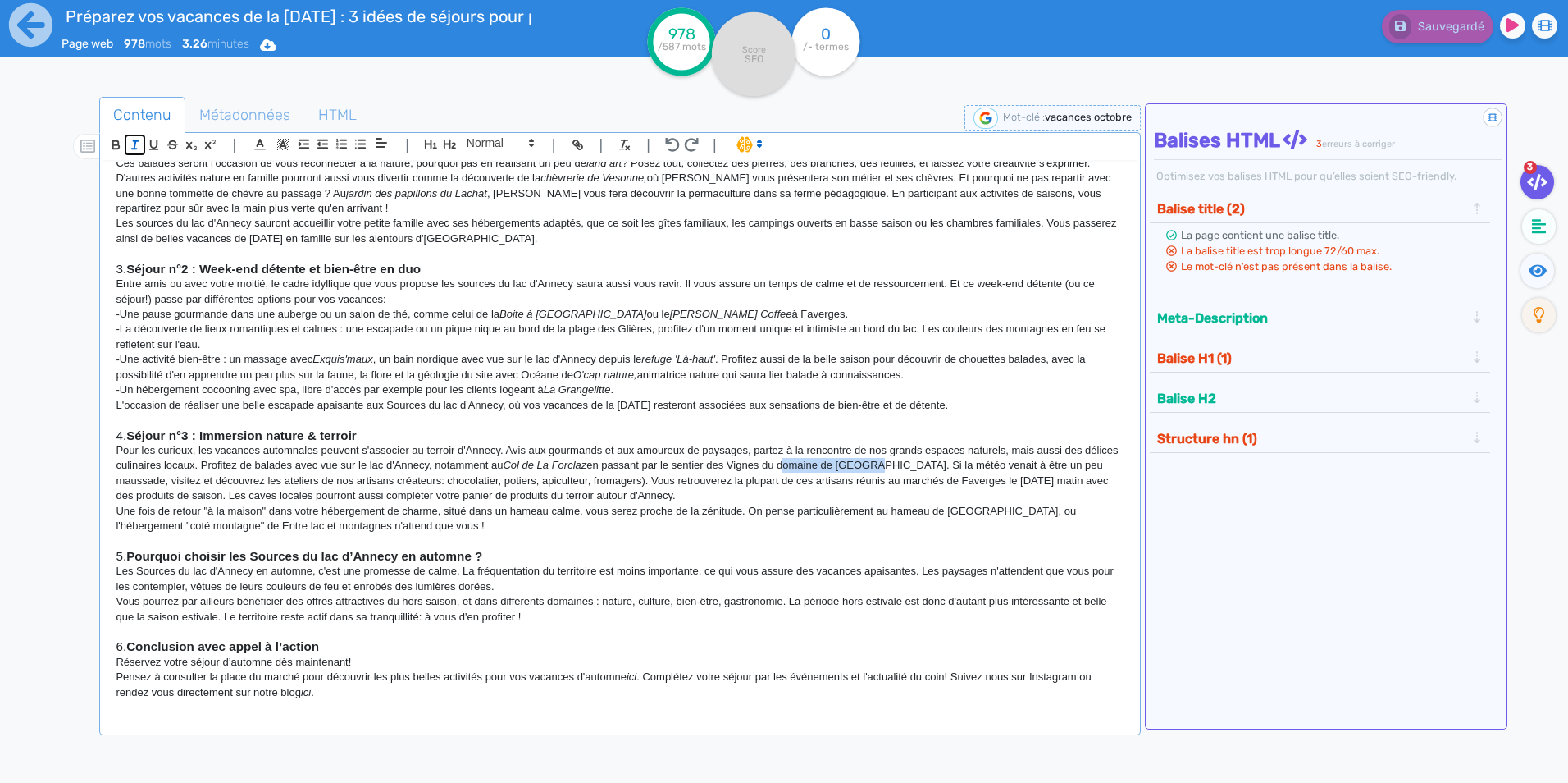
click at [132, 140] on icon "button" at bounding box center [135, 145] width 14 height 14
click at [998, 422] on p at bounding box center [620, 421] width 1008 height 15
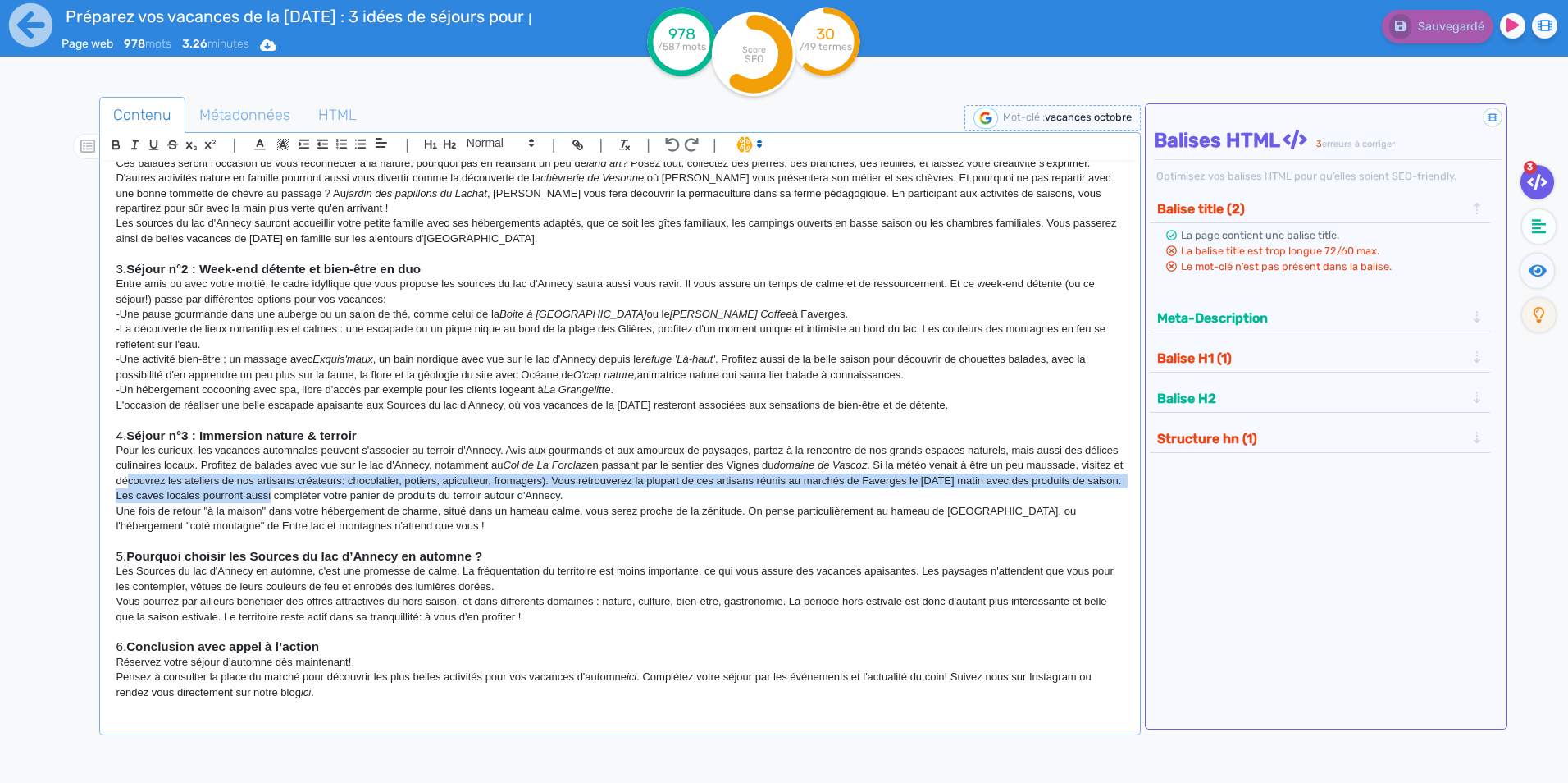
drag, startPoint x: 228, startPoint y: 480, endPoint x: 398, endPoint y: 489, distance: 170.2
click at [398, 489] on p "Pour les curieux, les vacances automnales peuvent s'associer au terroir d'Annec…" at bounding box center [620, 474] width 1008 height 61
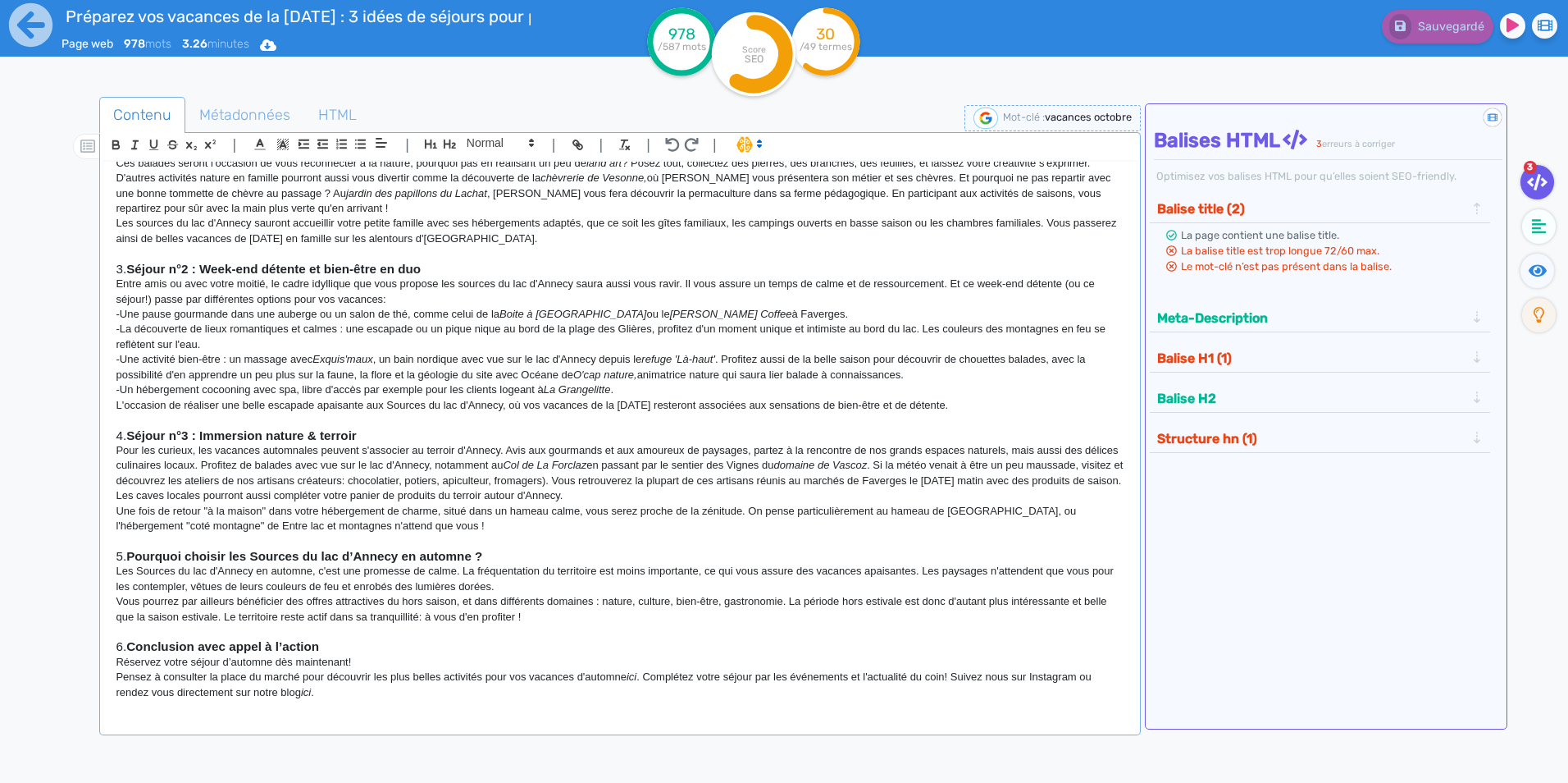
click at [643, 478] on p "Pour les curieux, les vacances automnales peuvent s'associer au terroir d'Annec…" at bounding box center [620, 474] width 1008 height 61
click at [698, 491] on p "Pour les curieux, les vacances automnales peuvent s'associer au terroir d'Annec…" at bounding box center [620, 474] width 1008 height 61
click at [773, 495] on p "Pour les curieux, les vacances automnales peuvent s'associer au terroir d'Annec…" at bounding box center [620, 474] width 1008 height 61
click at [142, 145] on icon "button" at bounding box center [135, 145] width 14 height 14
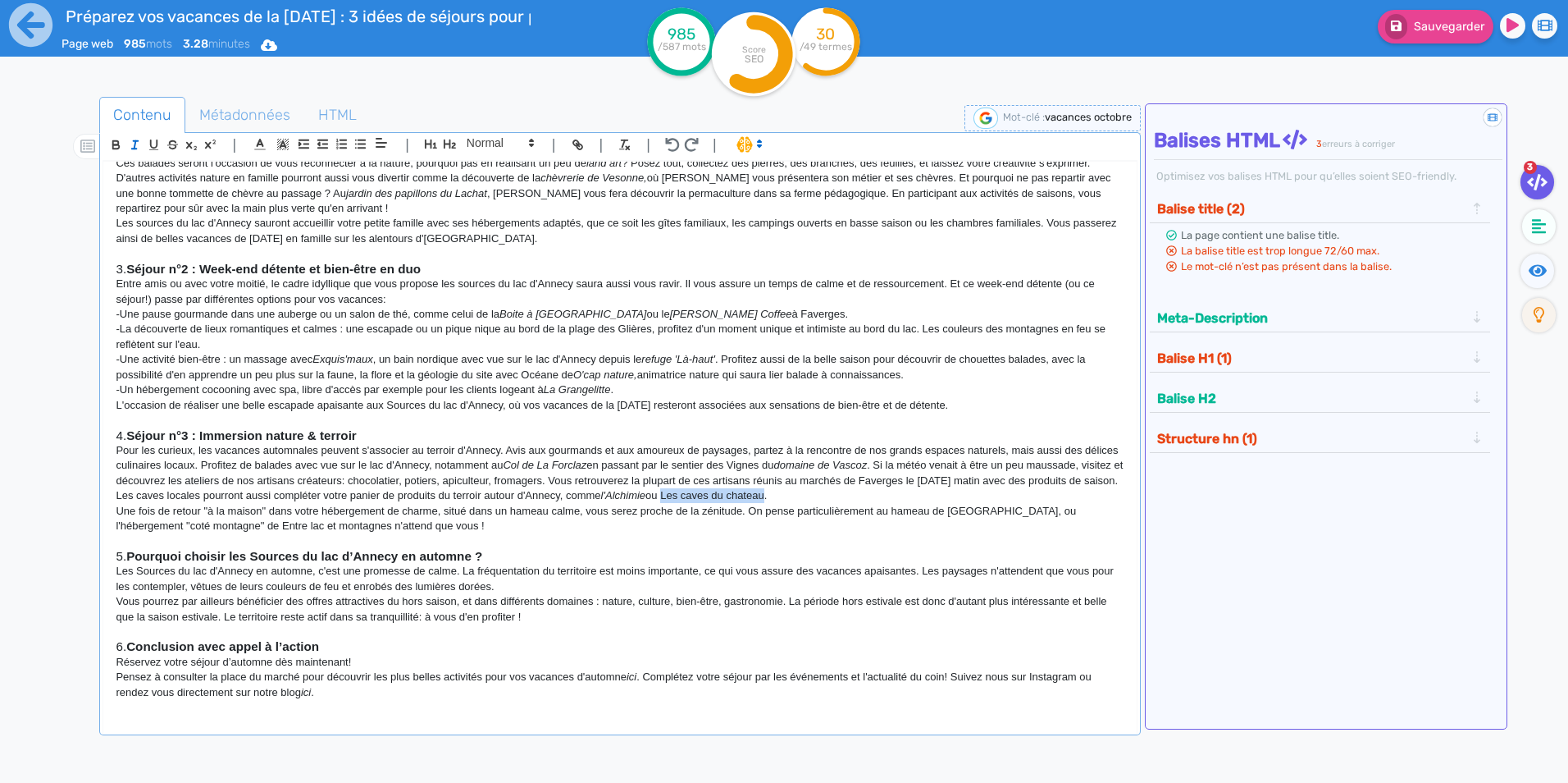
drag, startPoint x: 804, startPoint y: 494, endPoint x: 908, endPoint y: 489, distance: 104.1
click at [908, 489] on p "Pour les curieux, les vacances automnales peuvent s'associer au terroir d'Annec…" at bounding box center [620, 474] width 1008 height 61
click at [131, 147] on icon "button" at bounding box center [135, 145] width 14 height 14
drag, startPoint x: 785, startPoint y: 493, endPoint x: 762, endPoint y: 351, distance: 143.9
click at [647, 492] on em "l'Alchimie" at bounding box center [623, 495] width 45 height 12
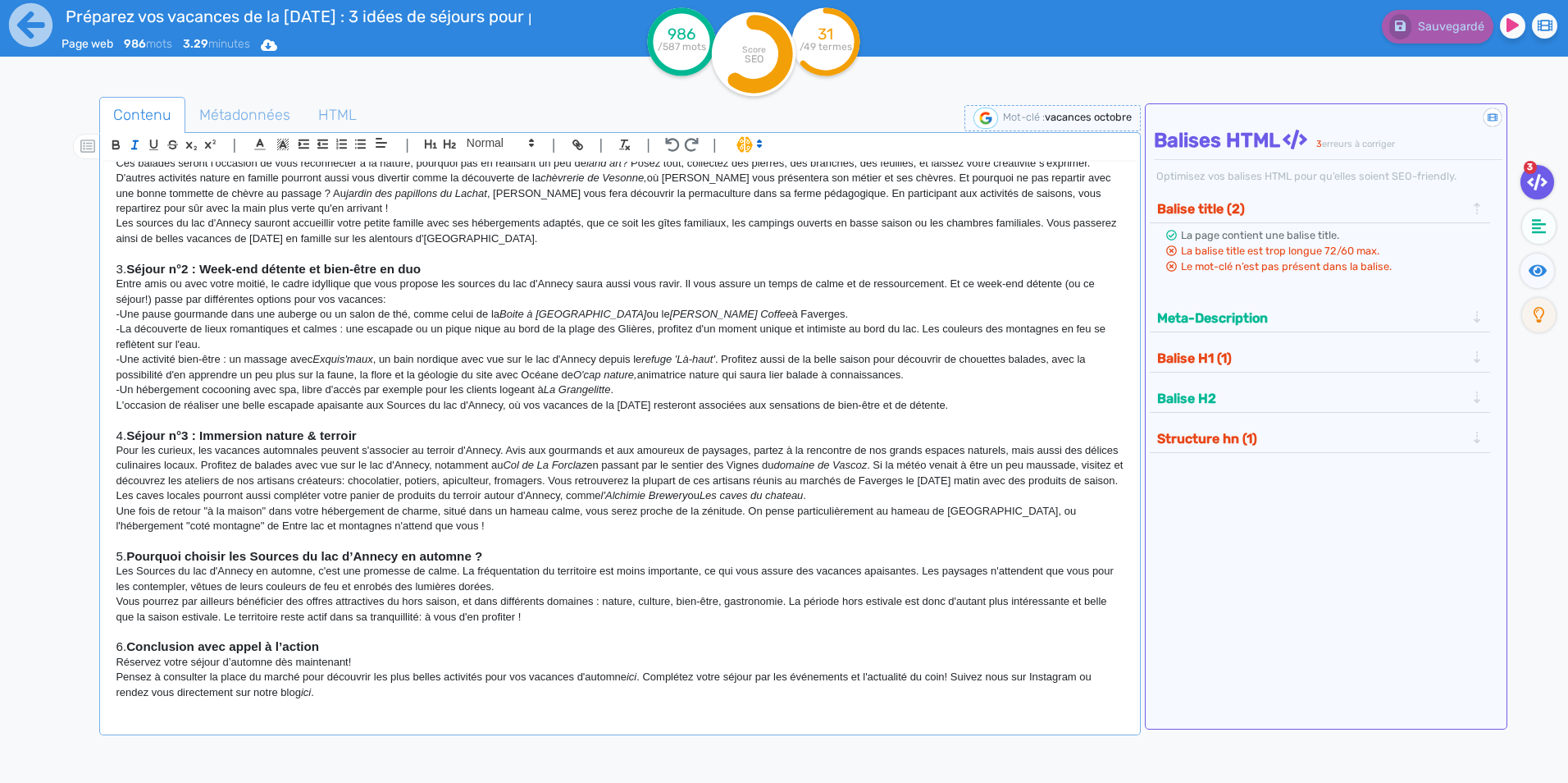
click at [747, 510] on p "Une fois de retour "à la maison" dans votre hébergement de charme, situé dans u…" at bounding box center [620, 519] width 1008 height 30
drag, startPoint x: 186, startPoint y: 523, endPoint x: 294, endPoint y: 526, distance: 108.0
click at [294, 526] on p "Une fois de retour "à la maison" dans votre hébergement de charme, situé dans u…" at bounding box center [620, 519] width 1008 height 30
click at [139, 141] on line "button" at bounding box center [136, 141] width 5 height 0
click at [180, 525] on p "Une fois de retour "à la maison" dans votre hébergement de charme, situé dans u…" at bounding box center [620, 519] width 1008 height 30
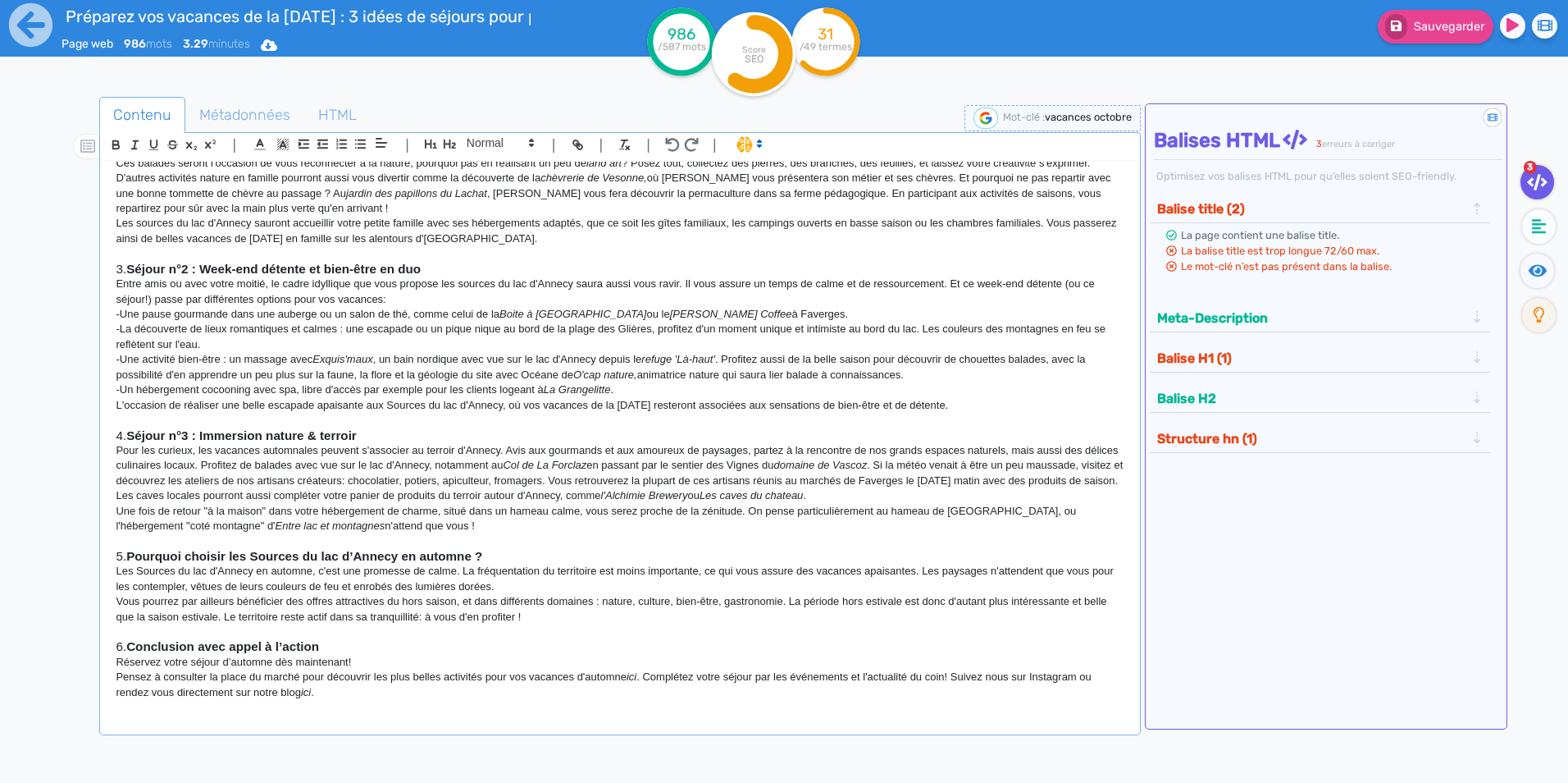
click at [413, 457] on p "Pour les curieux, les vacances automnales peuvent s'associer au terroir d'Annec…" at bounding box center [620, 474] width 1008 height 61
click at [433, 588] on p "Les Sources du lac d'Annecy en automne, c'est une promesse de calme. La fréquen…" at bounding box center [620, 579] width 1008 height 30
click at [484, 376] on p "-Une activité bien-être : un massage avec Exquis'maux , un bain nordique avec v…" at bounding box center [620, 367] width 1008 height 30
click at [409, 549] on strong "Pourquoi choisir les Sources du lac d’Annecy en automne ?" at bounding box center [304, 556] width 356 height 14
click at [249, 464] on p "Pour les curieux, les vacances automnales peuvent s'associer au terroir d'Annec…" at bounding box center [620, 474] width 1008 height 61
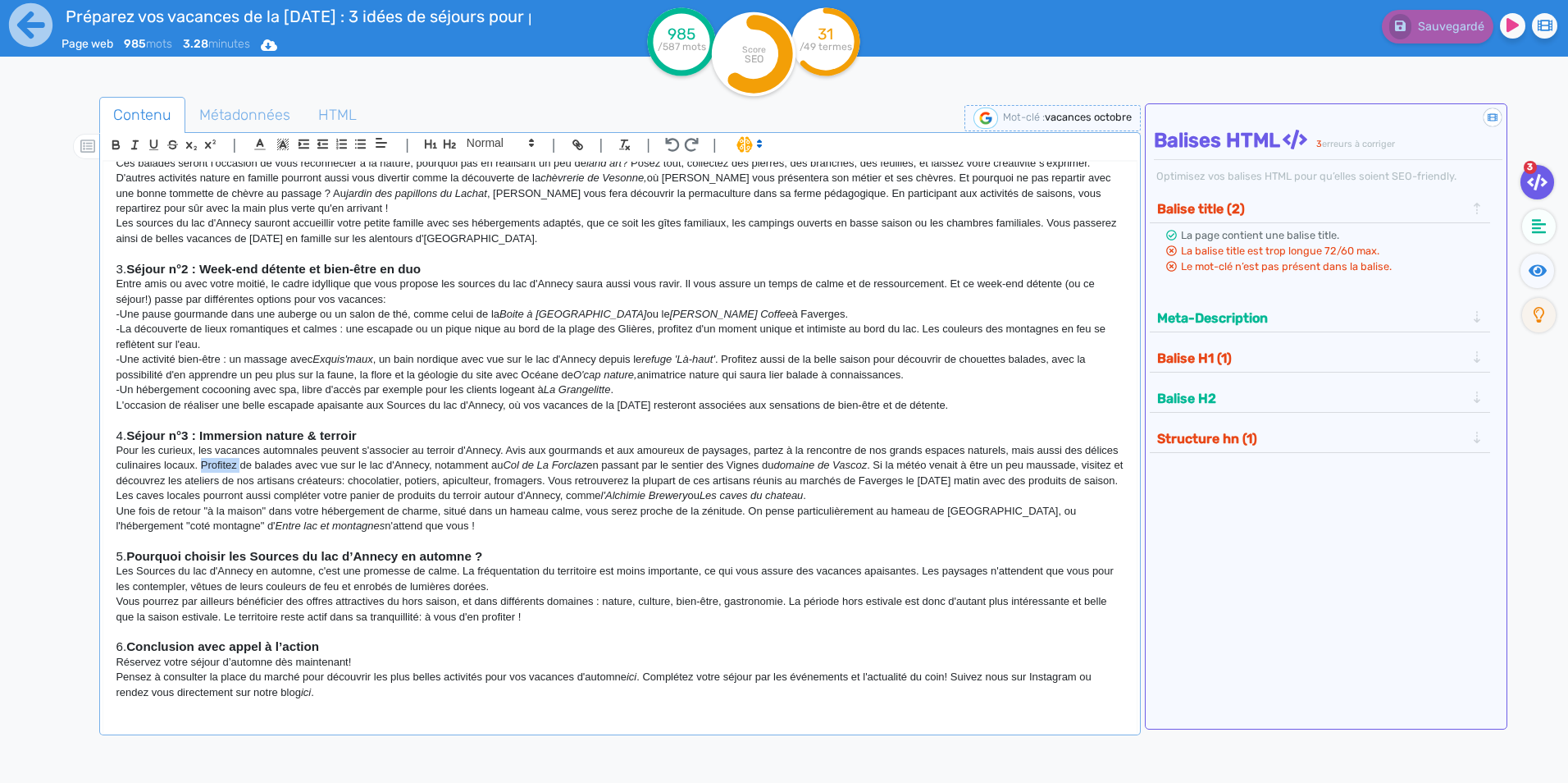
click at [249, 464] on p "Pour les curieux, les vacances automnales peuvent s'associer au terroir d'Annec…" at bounding box center [620, 474] width 1008 height 61
click at [455, 567] on p "Les Sources du lac d'Annecy en automne, c'est une promesse de calme. La fréquen…" at bounding box center [620, 579] width 1008 height 30
click at [629, 578] on p "Les Sources du lac d'Annecy en automne, c'est une promesse de calme et de pléni…" at bounding box center [620, 579] width 1008 height 30
click at [945, 625] on p at bounding box center [620, 632] width 1008 height 15
click at [152, 691] on p "Pensez à consulter la place du marché pour découvrir les plus belles activités …" at bounding box center [620, 685] width 1008 height 30
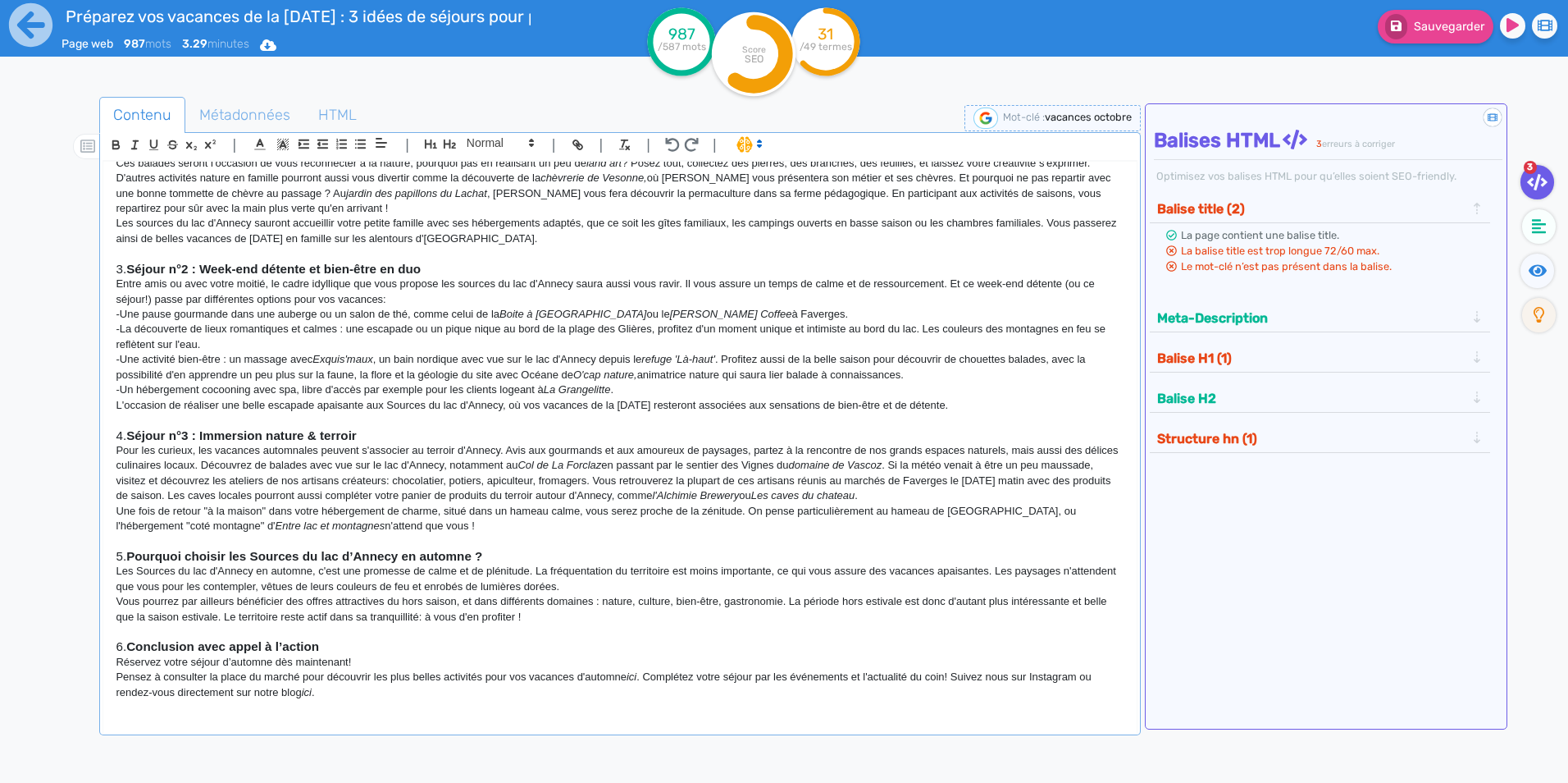
click at [960, 673] on p "Pensez à consulter la place du marché pour découvrir les plus belles activités …" at bounding box center [620, 685] width 1008 height 30
click at [333, 700] on p "Pensez à consulter la place du marché pour découvrir les plus belles activités …" at bounding box center [620, 685] width 1008 height 30
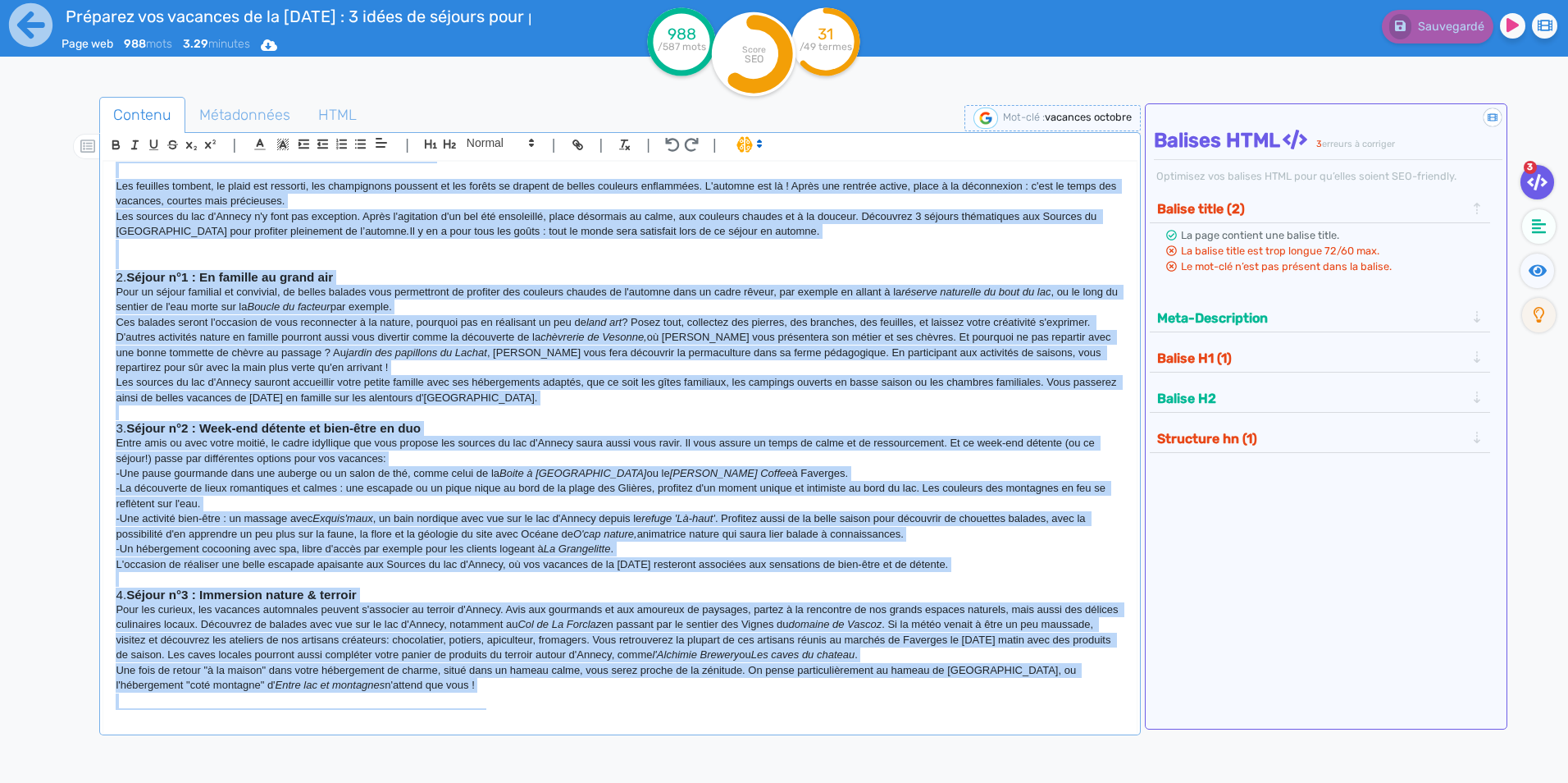
scroll to position [0, 0]
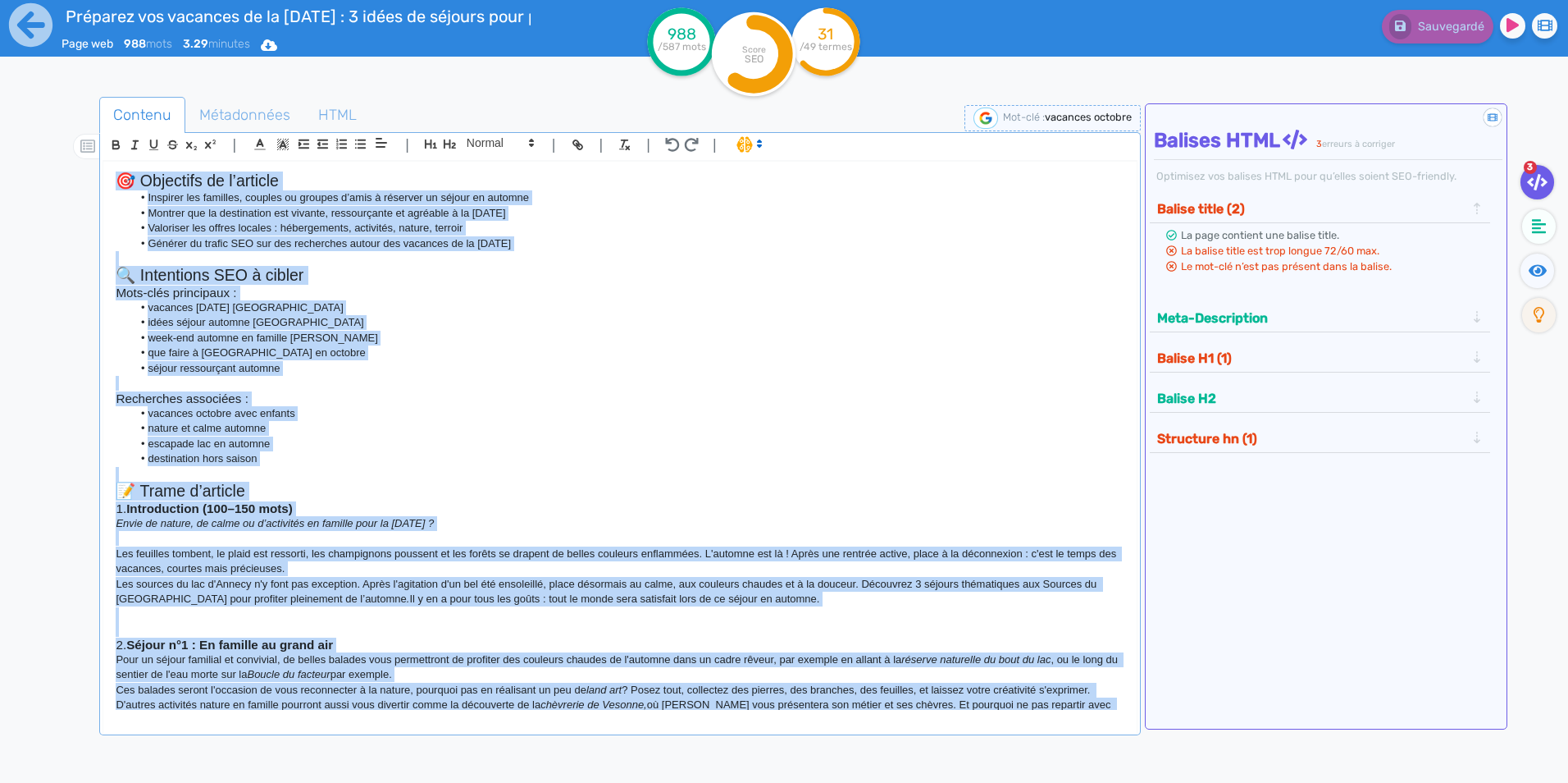
drag, startPoint x: 336, startPoint y: 696, endPoint x: -3, endPoint y: 13, distance: 762.5
click at [0, 13] on html "Préparez vos vacances de la toussaint : 3 idées de séjours pour profiter pleine…" at bounding box center [784, 391] width 1568 height 783
copy div "🎯 Objectifs de l’article Inspirer les familles, couples ou groupes d’amis à rés…"
click at [808, 435] on li "nature et calme automne" at bounding box center [629, 428] width 993 height 15
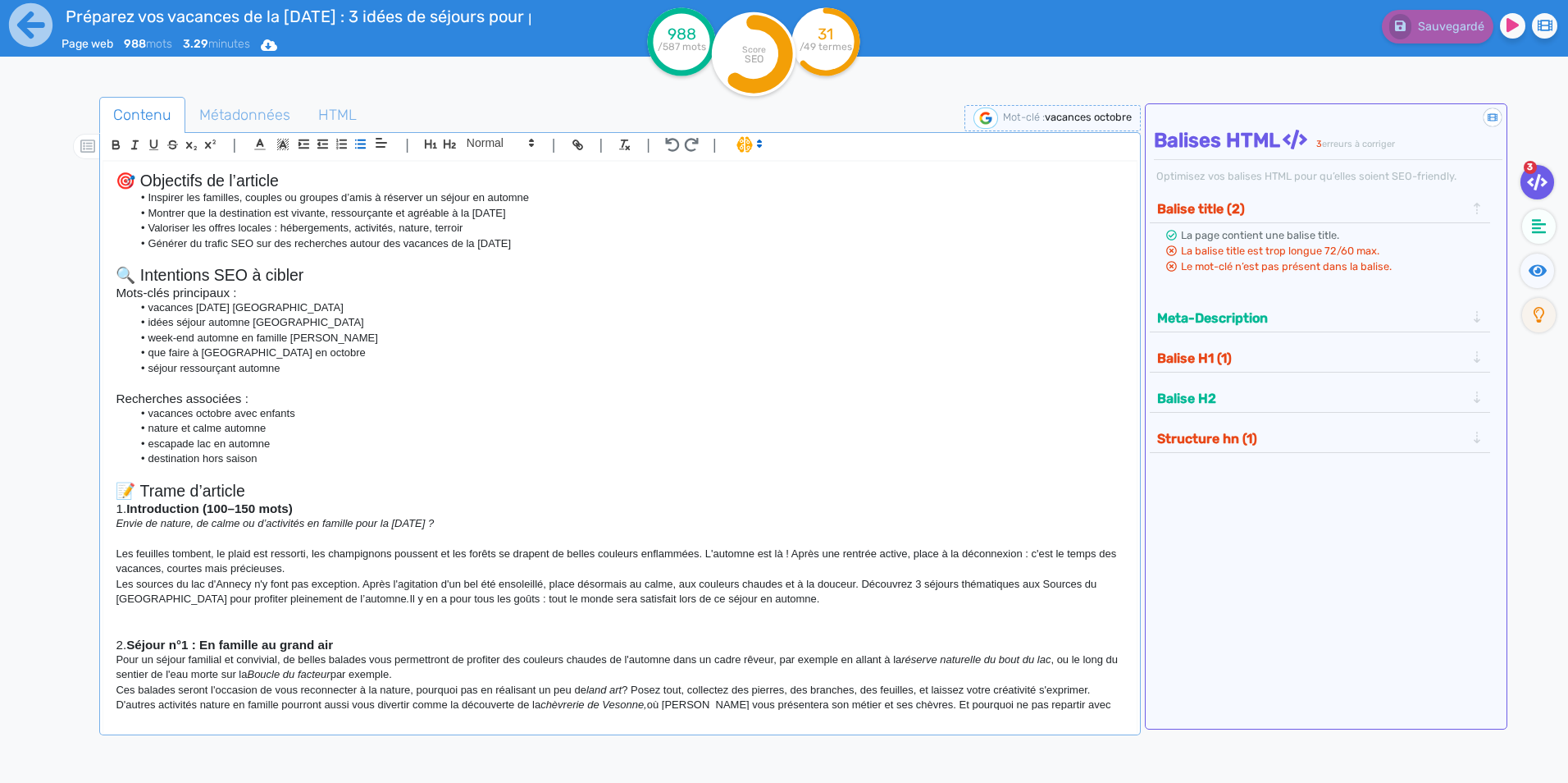
click at [981, 230] on li "Valoriser les offres locales : hébergements, activités, nature, terroir" at bounding box center [629, 228] width 993 height 15
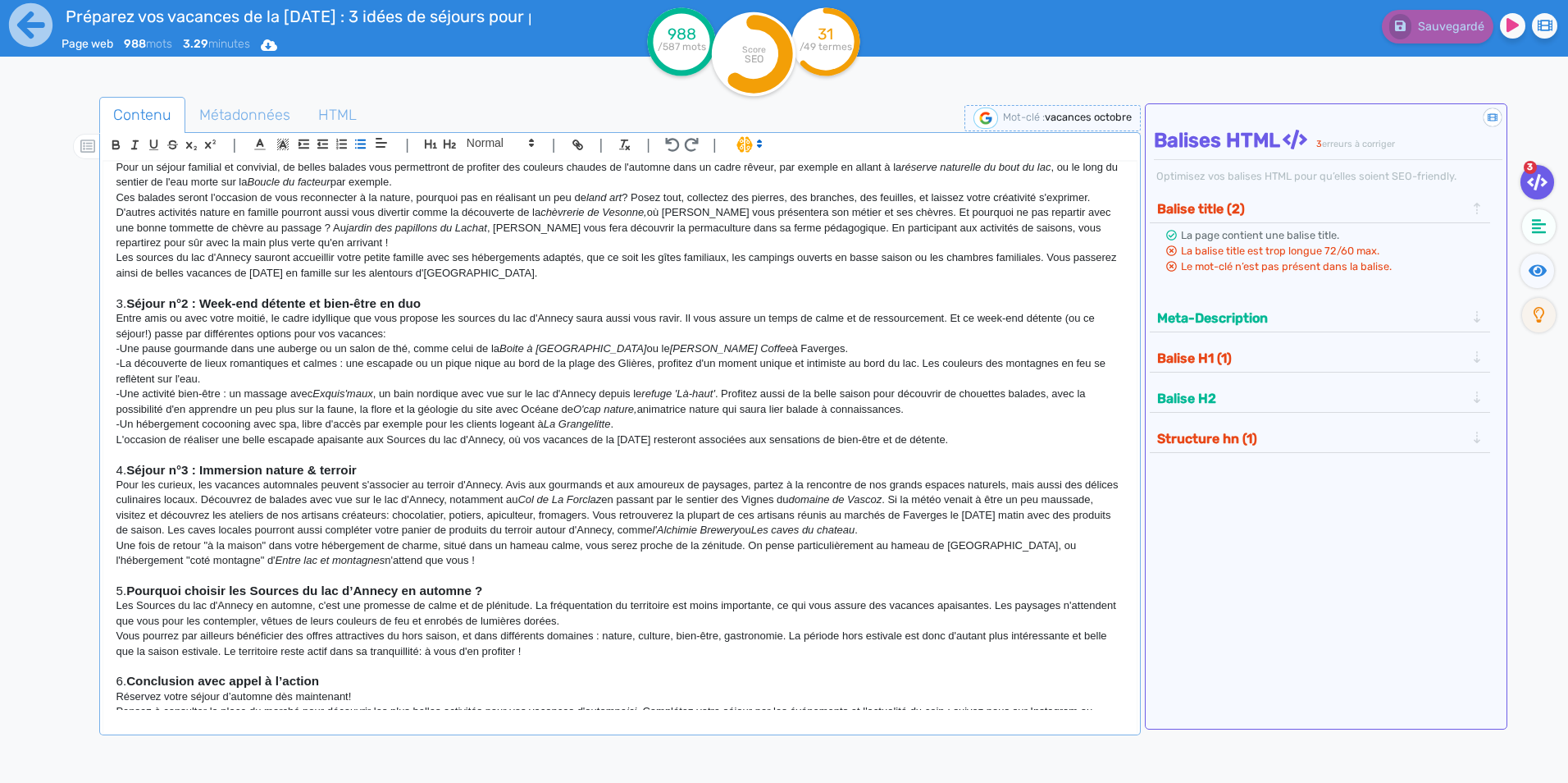
scroll to position [527, 0]
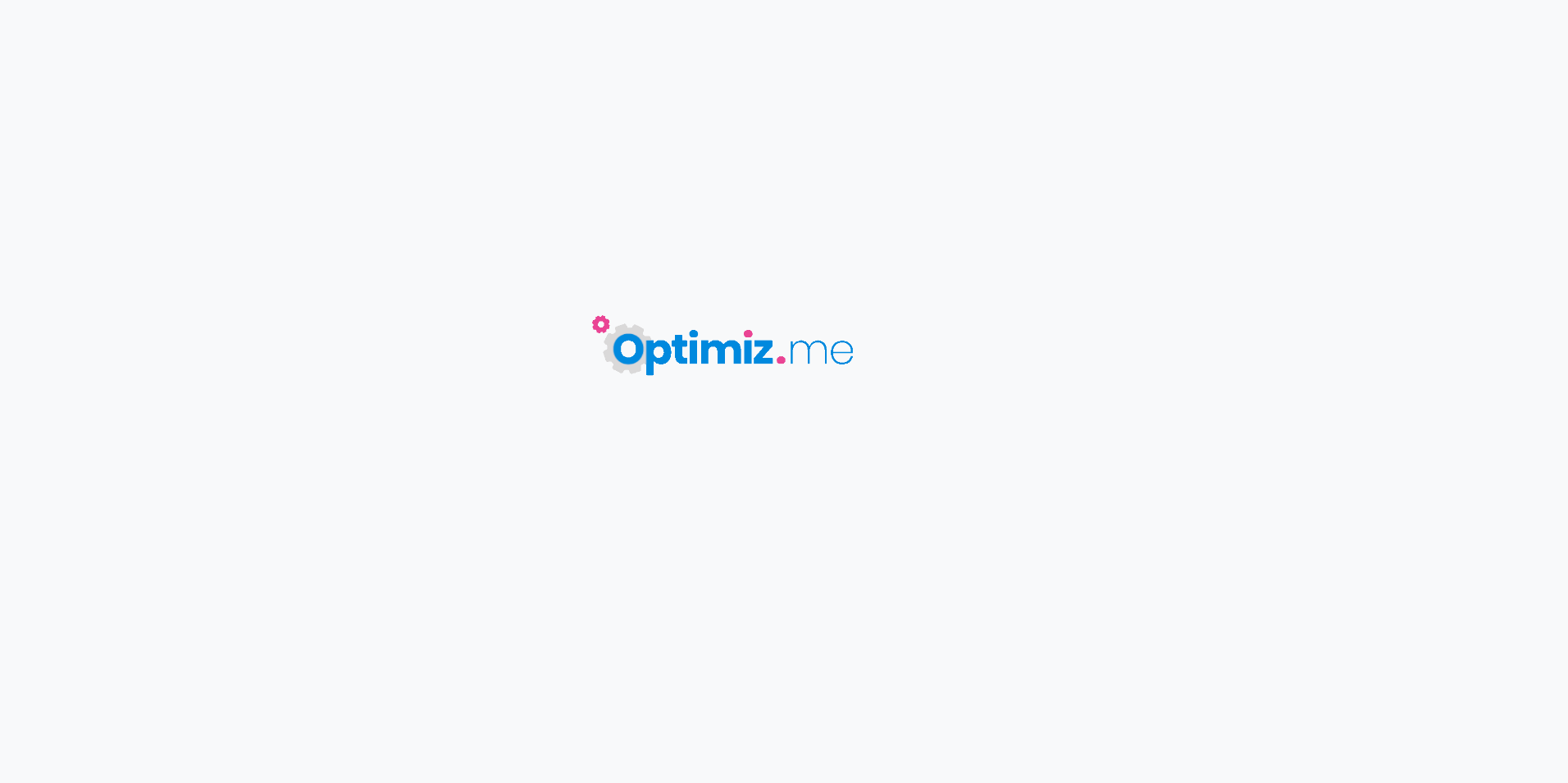
type input "Préparez vos vacances de la [DATE] : 3 idées de séjours pour profiter pleinement"
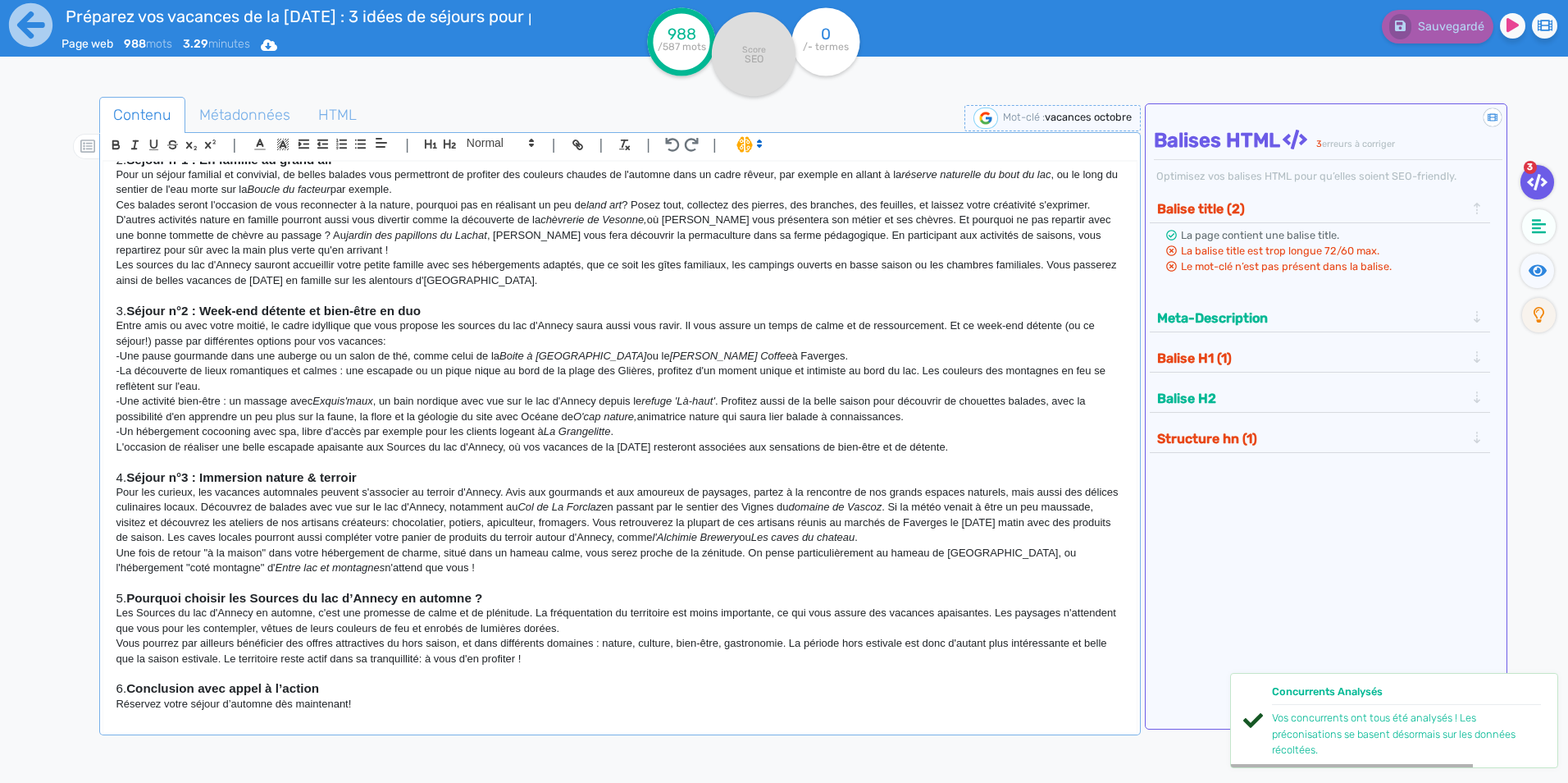
scroll to position [527, 0]
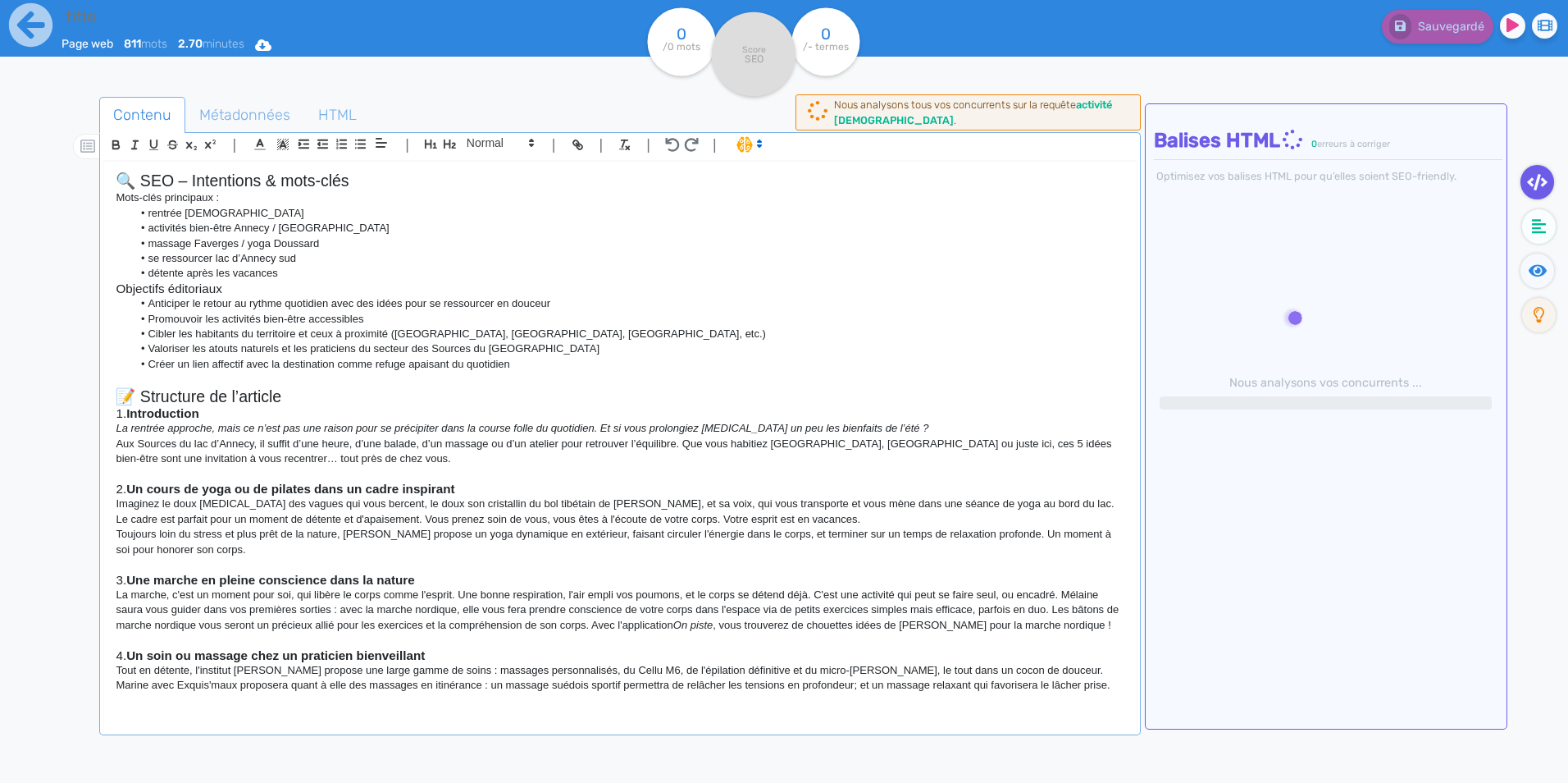
type input "Rentrée zen : top 5 des activités bien-être pour prolonger les bienfaits de l'é…"
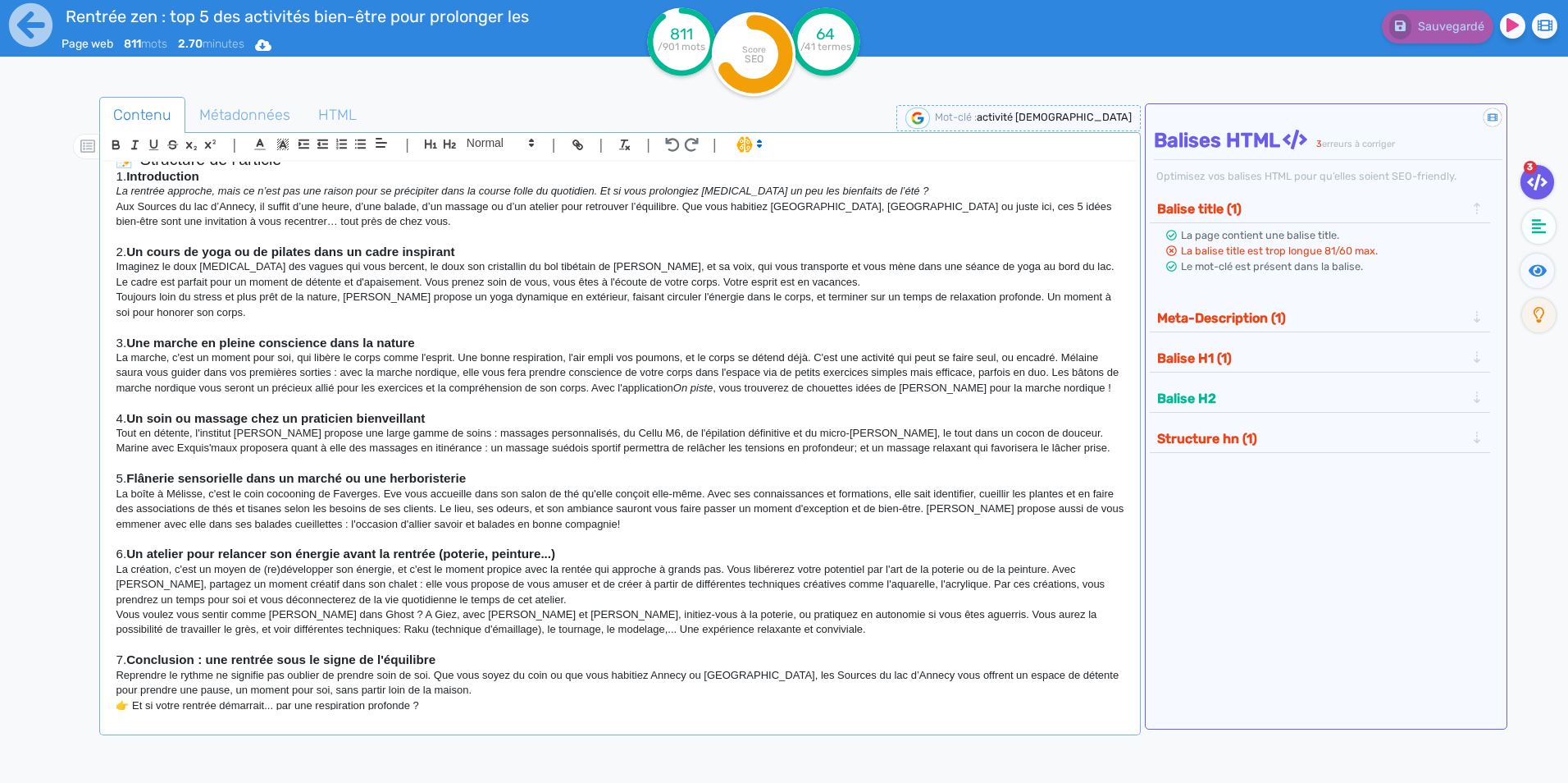
scroll to position [246, 0]
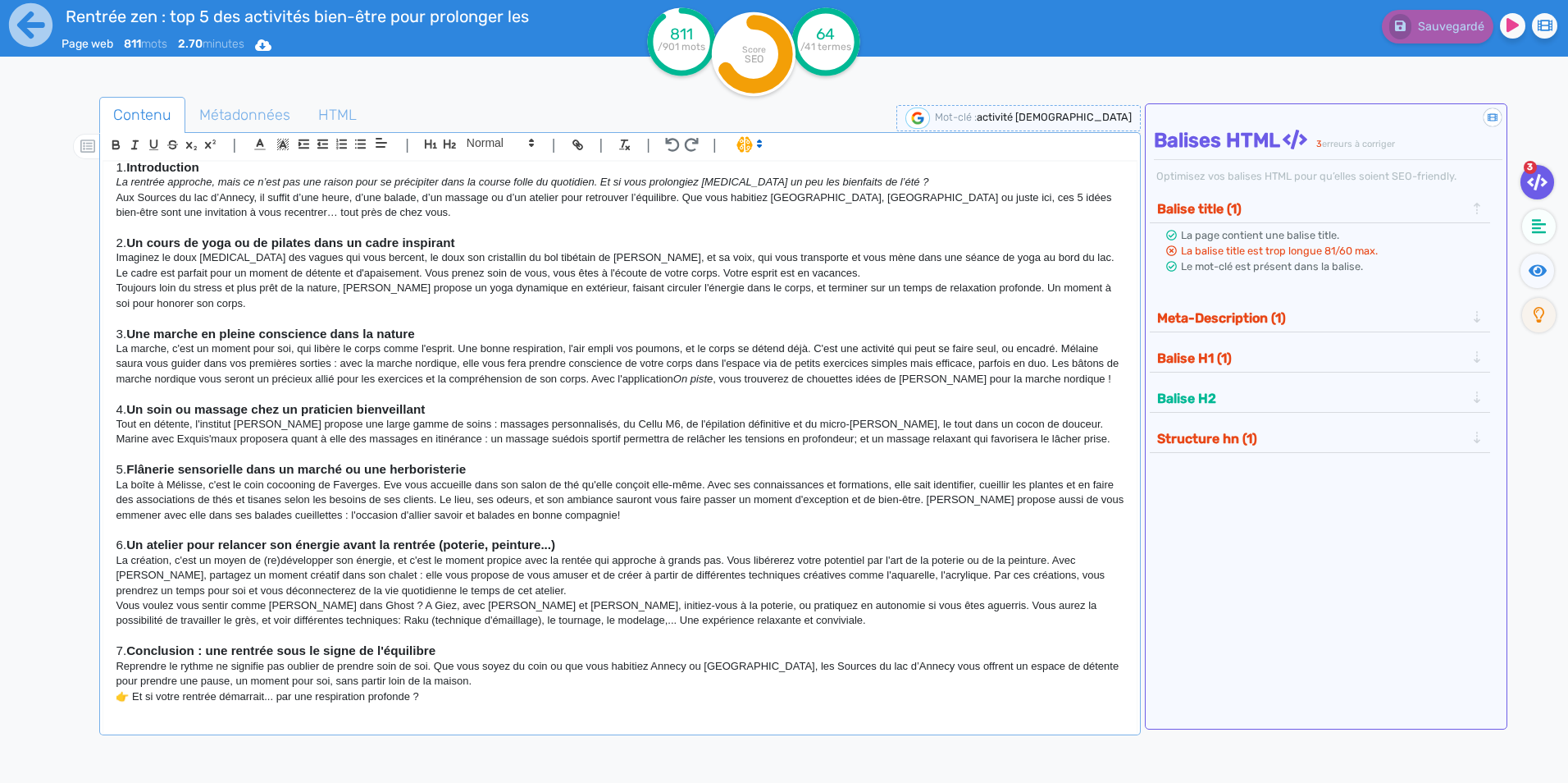
click at [684, 212] on p "Aux Sources du lac d’Annecy, il suffit d’une heure, d’une balade, d’un massage …" at bounding box center [620, 206] width 1008 height 30
click at [904, 197] on p "Aux Sources du lac d’Annecy, il suffit d’une heure, d’une balade, d’un massage …" at bounding box center [620, 206] width 1008 height 30
click at [422, 208] on p "Aux Sources du lac d’Annecy, il suffit d’une heure, d’une balade, d’un massage …" at bounding box center [620, 206] width 1008 height 30
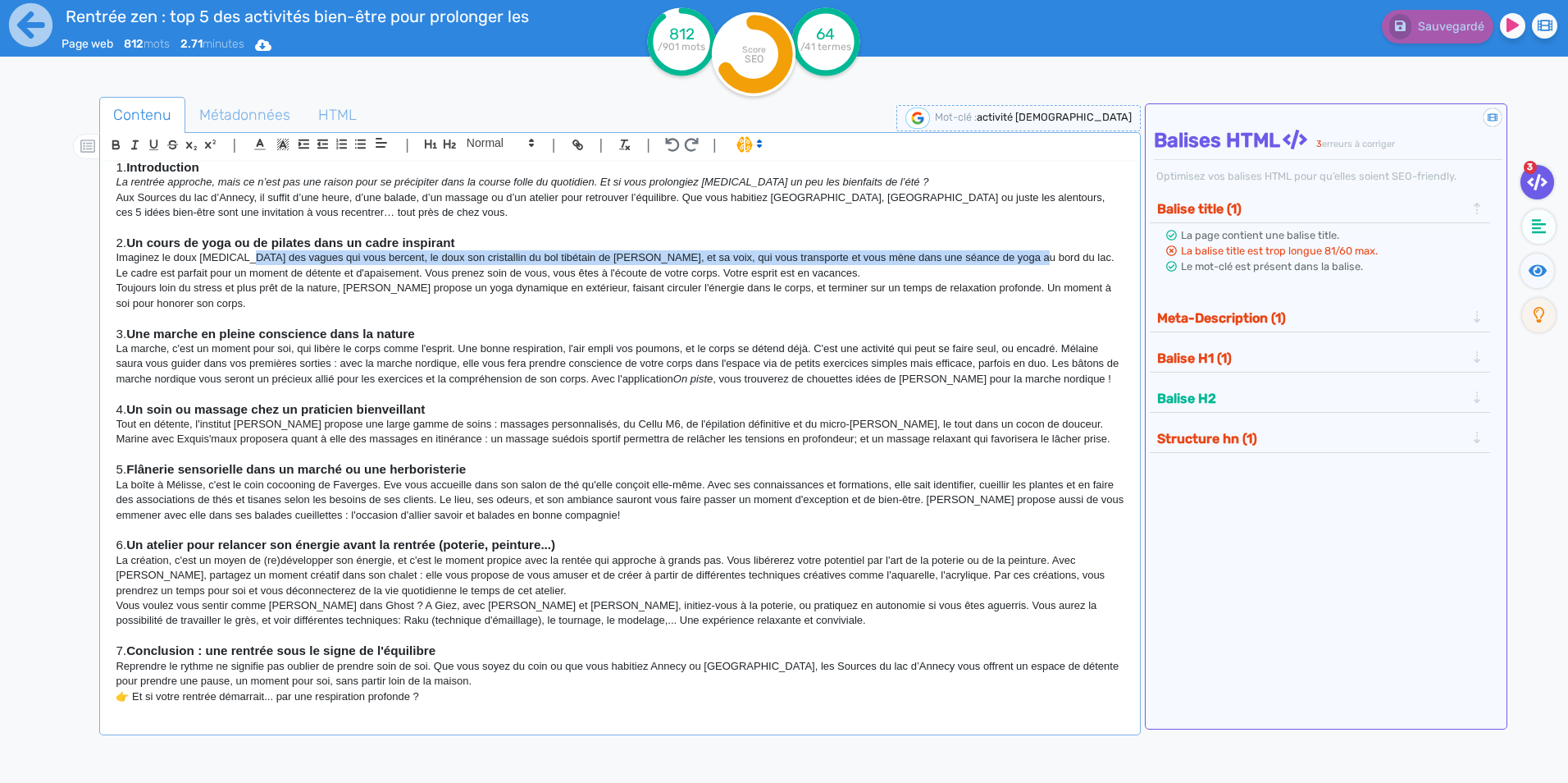
drag, startPoint x: 242, startPoint y: 259, endPoint x: 1001, endPoint y: 254, distance: 759.0
click at [1001, 254] on p "Imaginez le doux bruit des vagues qui vous bercent, le doux son cristallin du b…" at bounding box center [620, 265] width 1008 height 30
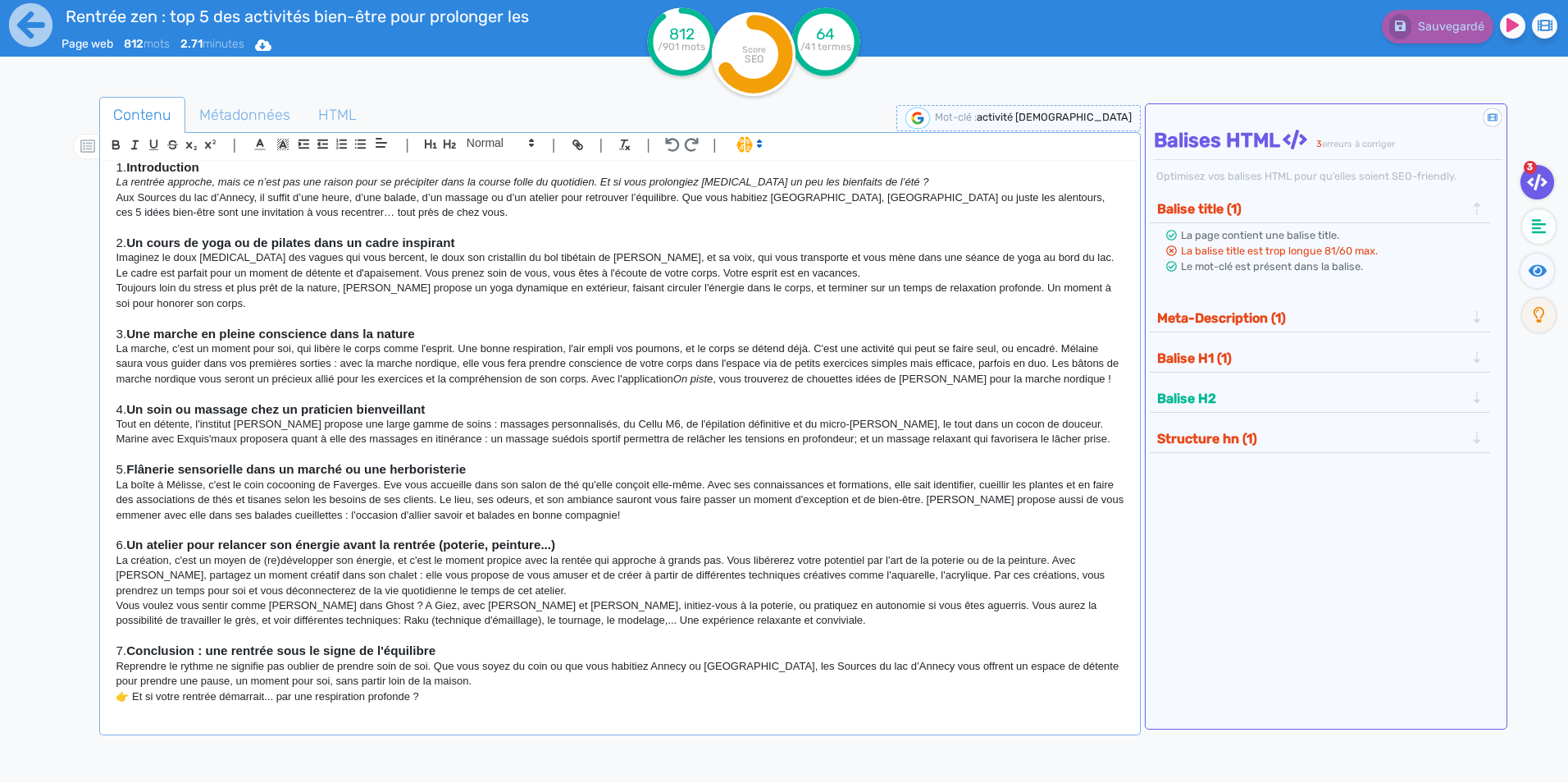
click at [805, 282] on p "Toujours loin du stress et plus prêt de la nature, Anais Urbain propose un yoga…" at bounding box center [620, 296] width 1008 height 30
click at [784, 254] on p "Imaginez le doux bruit des vagues qui vous bercent, le doux son cristallin du b…" at bounding box center [620, 265] width 1008 height 30
click at [783, 254] on p "Imaginez le doux bruit des vagues qui vous bercent, le doux son cristallin du b…" at bounding box center [620, 265] width 1008 height 30
click at [547, 333] on h3 "3. Une marche en pleine conscience dans la nature" at bounding box center [620, 334] width 1008 height 15
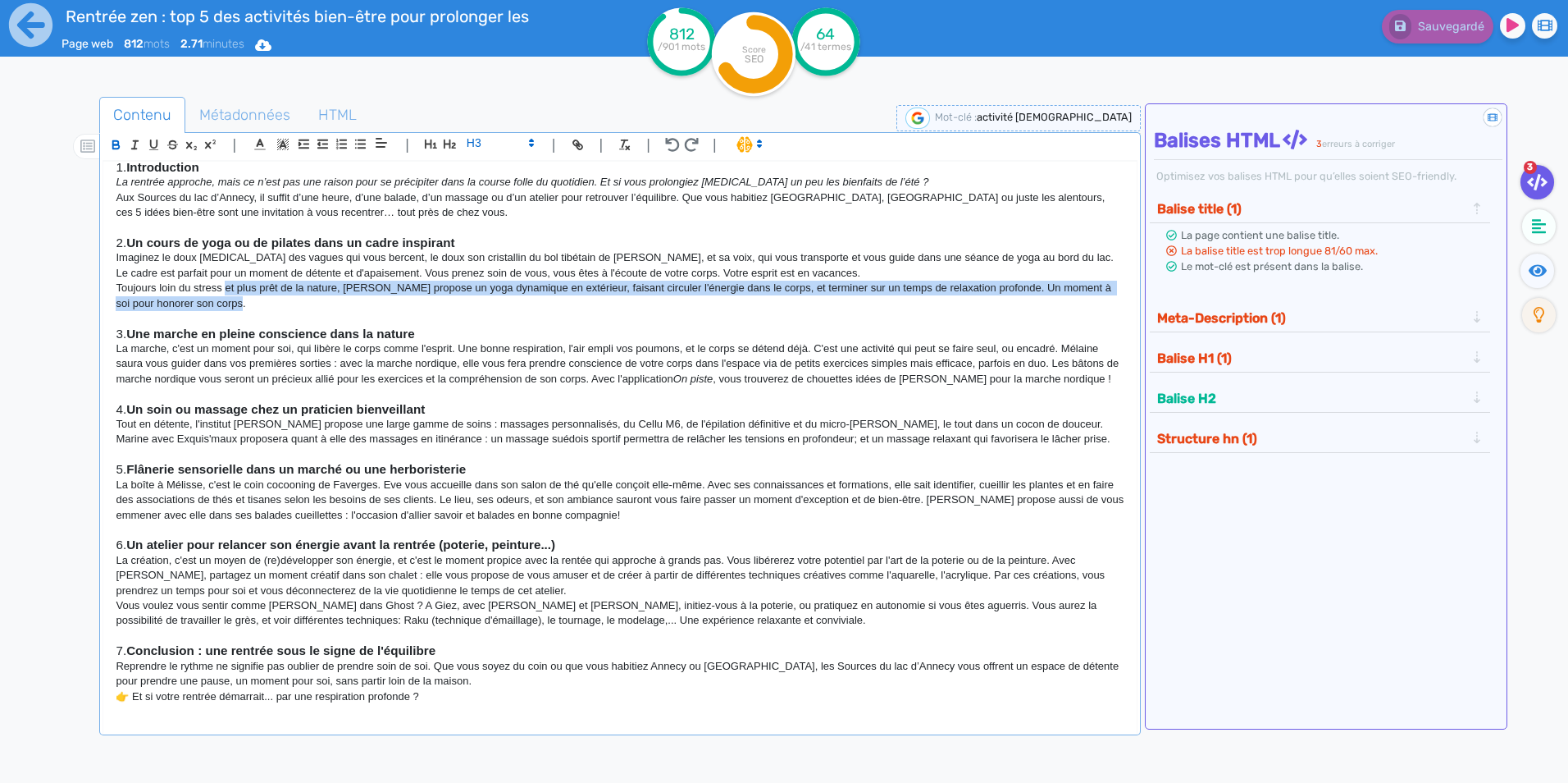
drag, startPoint x: 228, startPoint y: 288, endPoint x: 635, endPoint y: 305, distance: 407.4
click at [635, 305] on p "Toujours loin du stress et plus prêt de la nature, Anais Urbain propose un yoga…" at bounding box center [620, 296] width 1008 height 30
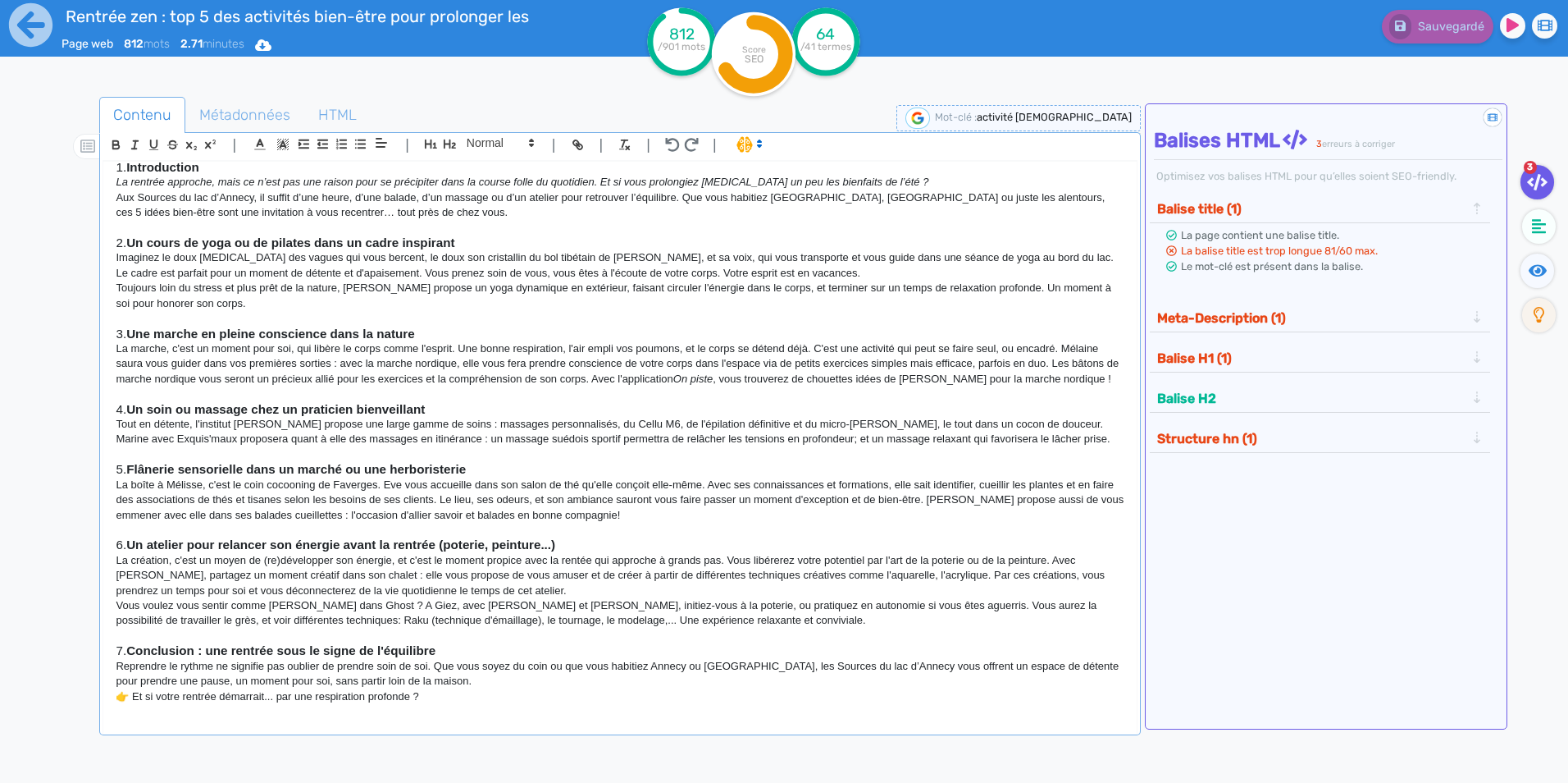
click at [628, 316] on p at bounding box center [620, 319] width 1008 height 15
click at [796, 286] on p "Toujours loin du stress et plus prêt de la nature, Anais Urbain propose un yoga…" at bounding box center [620, 296] width 1008 height 30
click at [390, 303] on p "Toujours loin du stress et plus prêt de la nature, Anais Urbain propose un yoga…" at bounding box center [620, 296] width 1008 height 30
